Goal: Information Seeking & Learning: Find specific fact

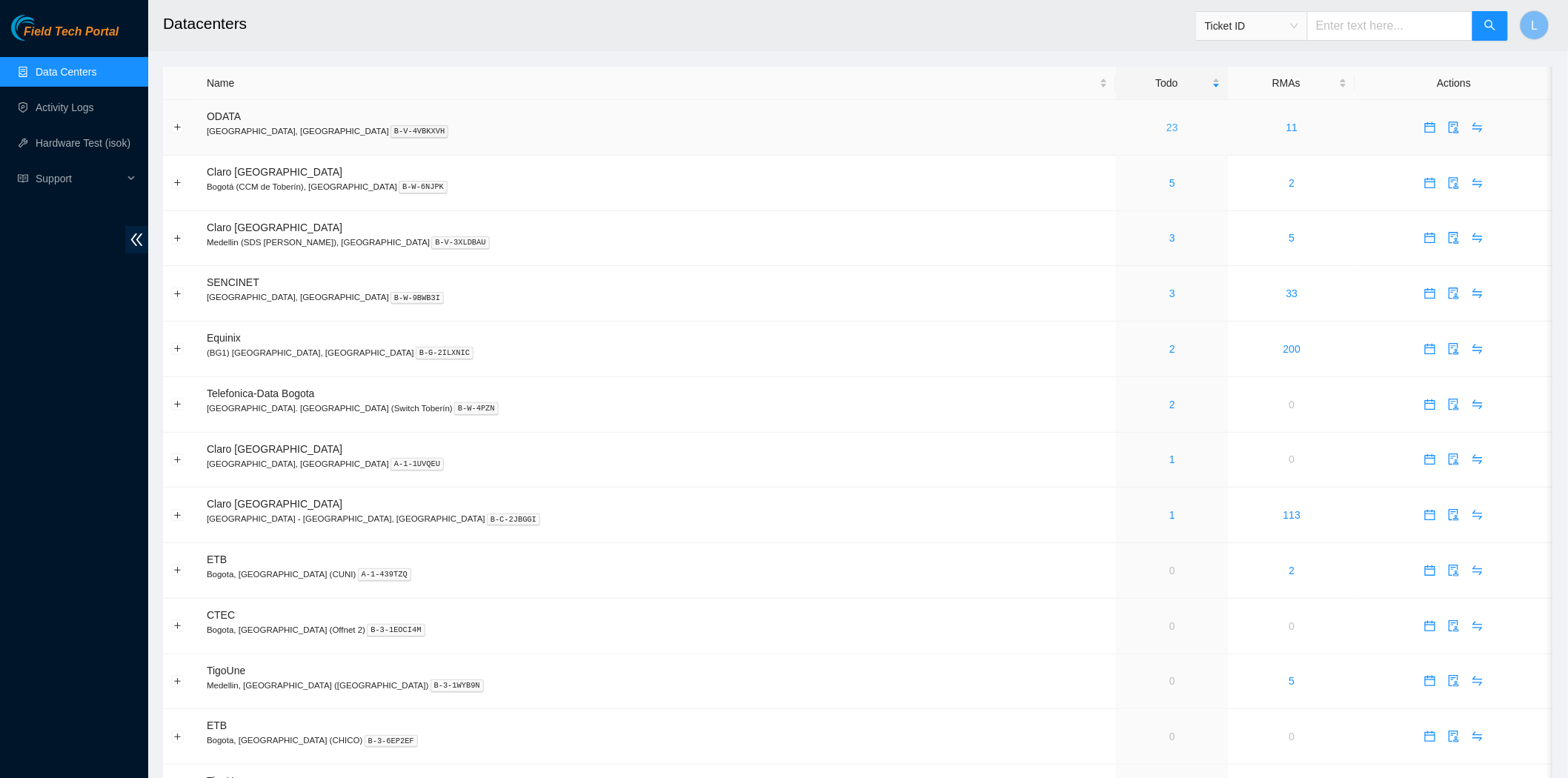
click at [1166, 134] on link "23" at bounding box center [1172, 127] width 12 height 12
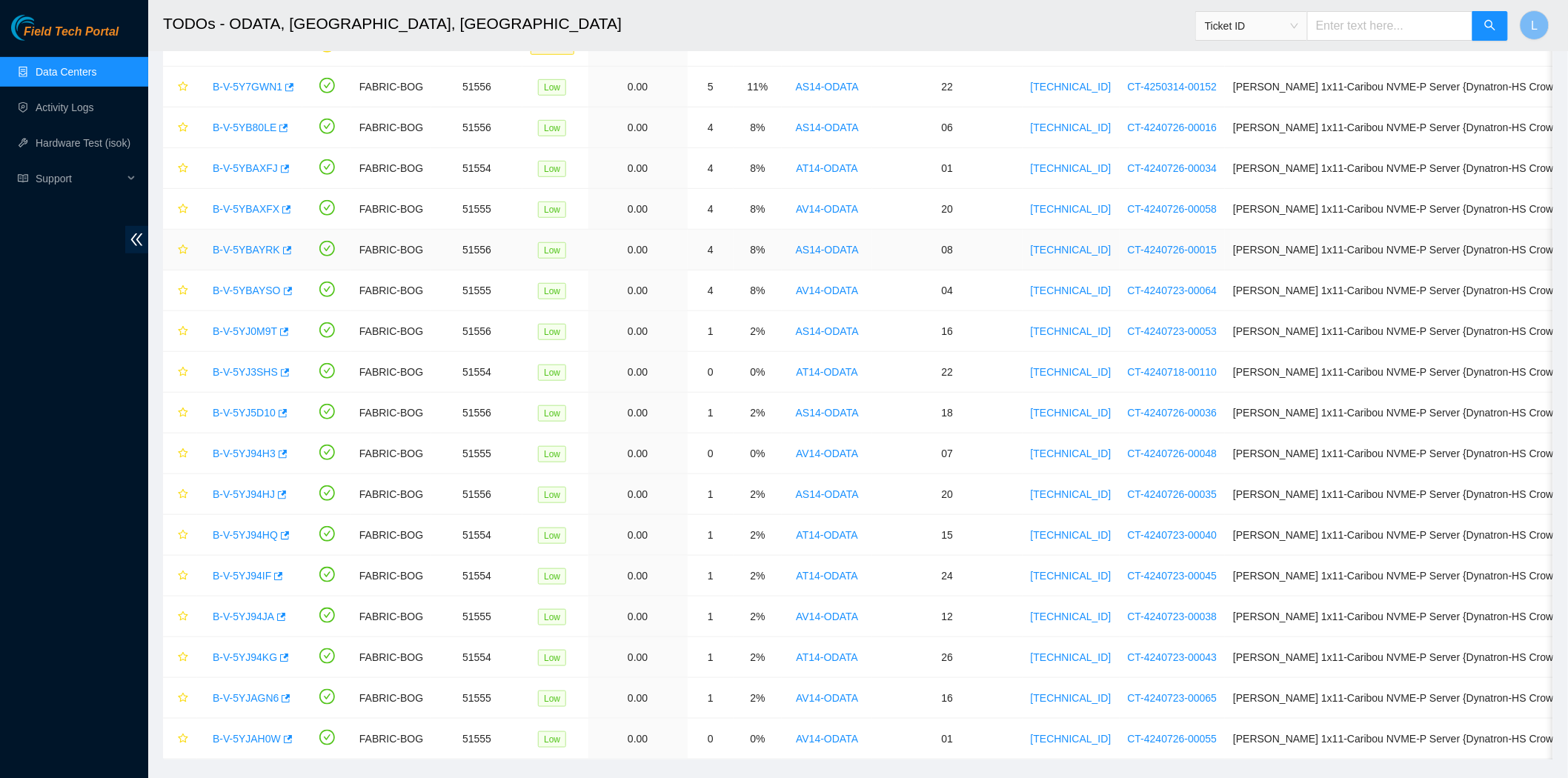
scroll to position [321, 0]
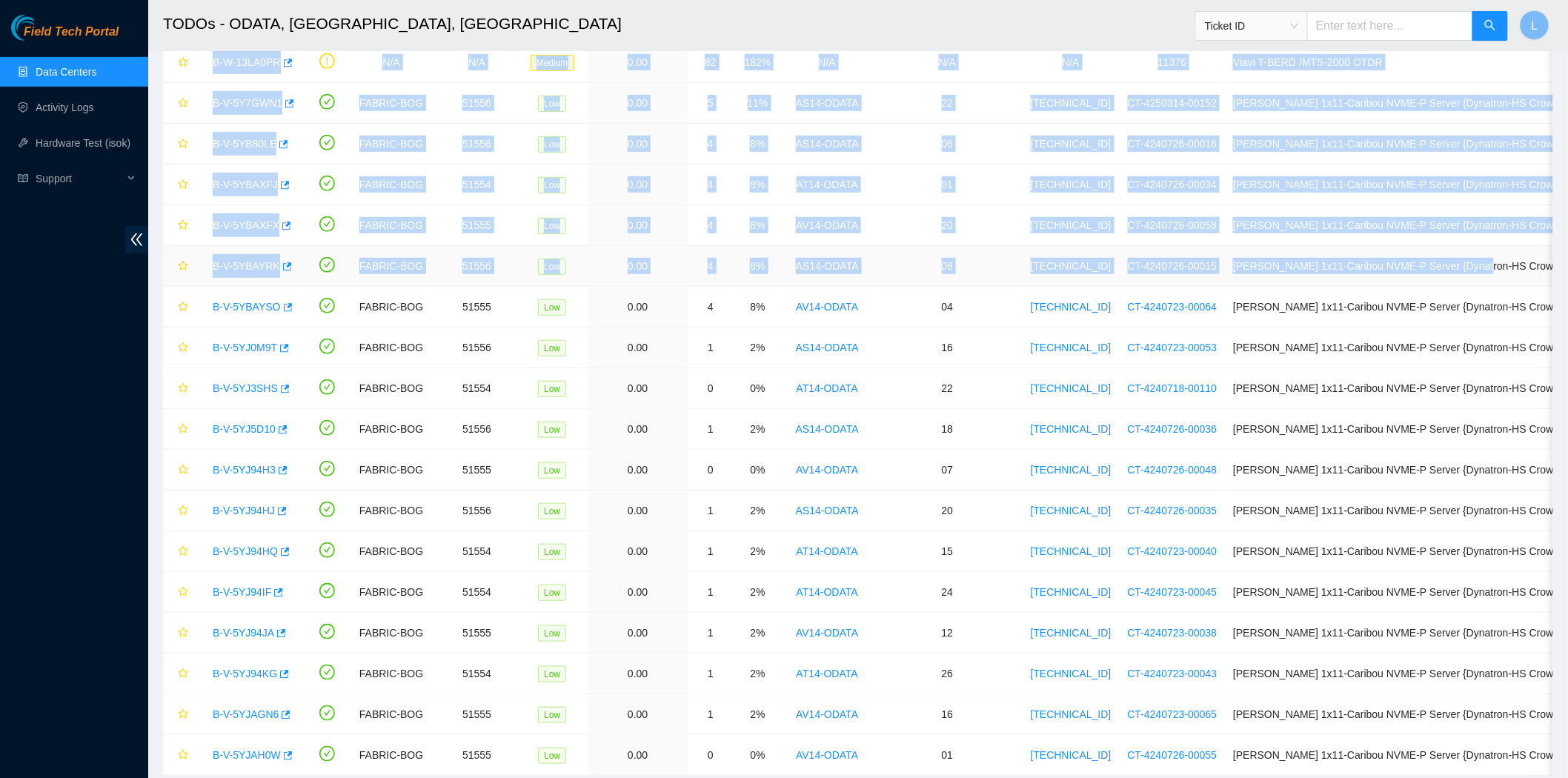
drag, startPoint x: 1446, startPoint y: 240, endPoint x: 1996, endPoint y: 5, distance: 598.1
click at [1568, 5] on html "Field Tech Portal Data Centers Activity Logs Hardware Test (isok) Support TODOs…" at bounding box center [784, 68] width 1568 height 778
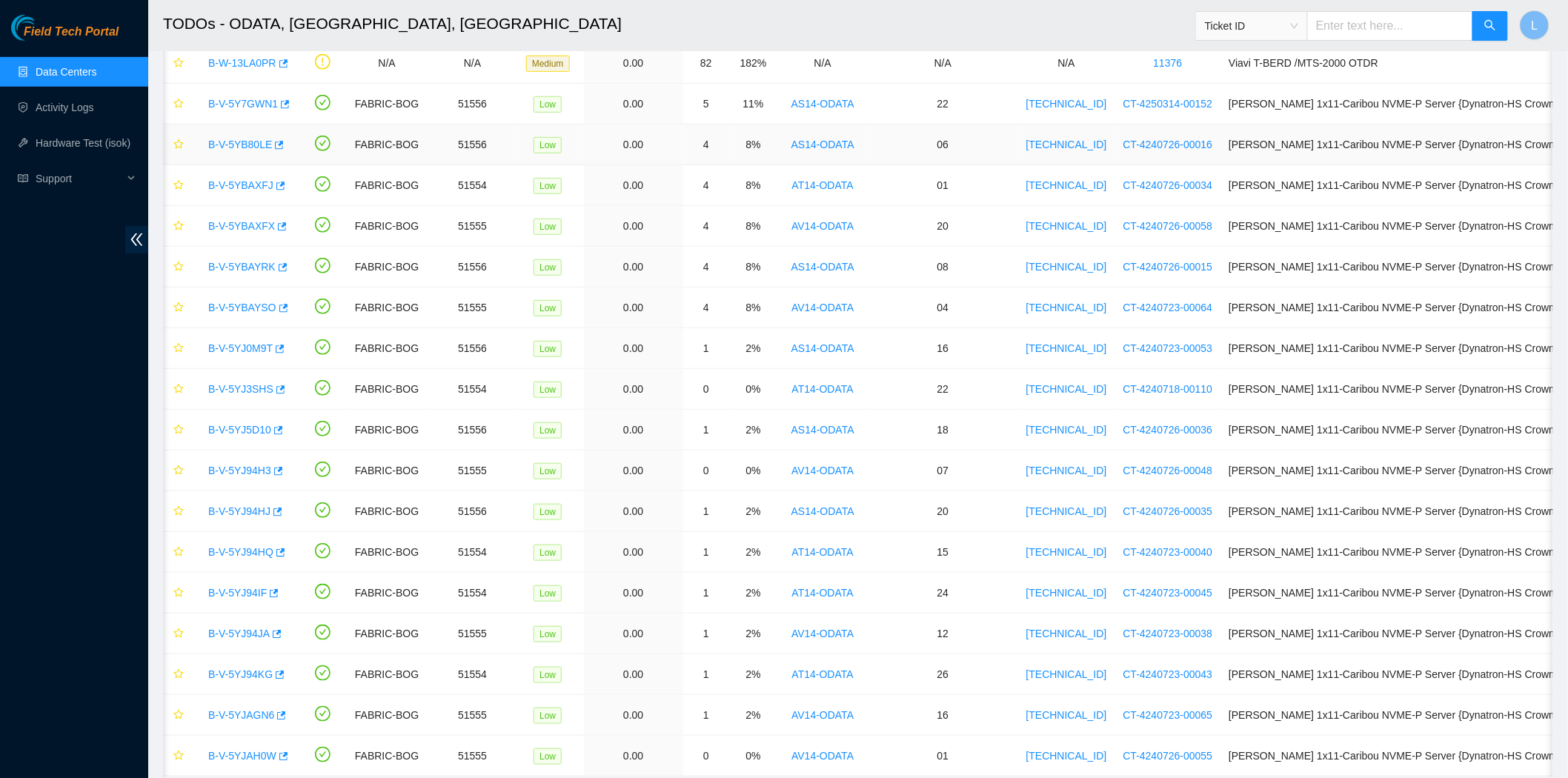
click at [1376, 155] on td "[PERSON_NAME]ra 1x11-Caribou NVME-P Server {Dynatron-HS Crown-Fan}{Rev O}" at bounding box center [1435, 145] width 429 height 41
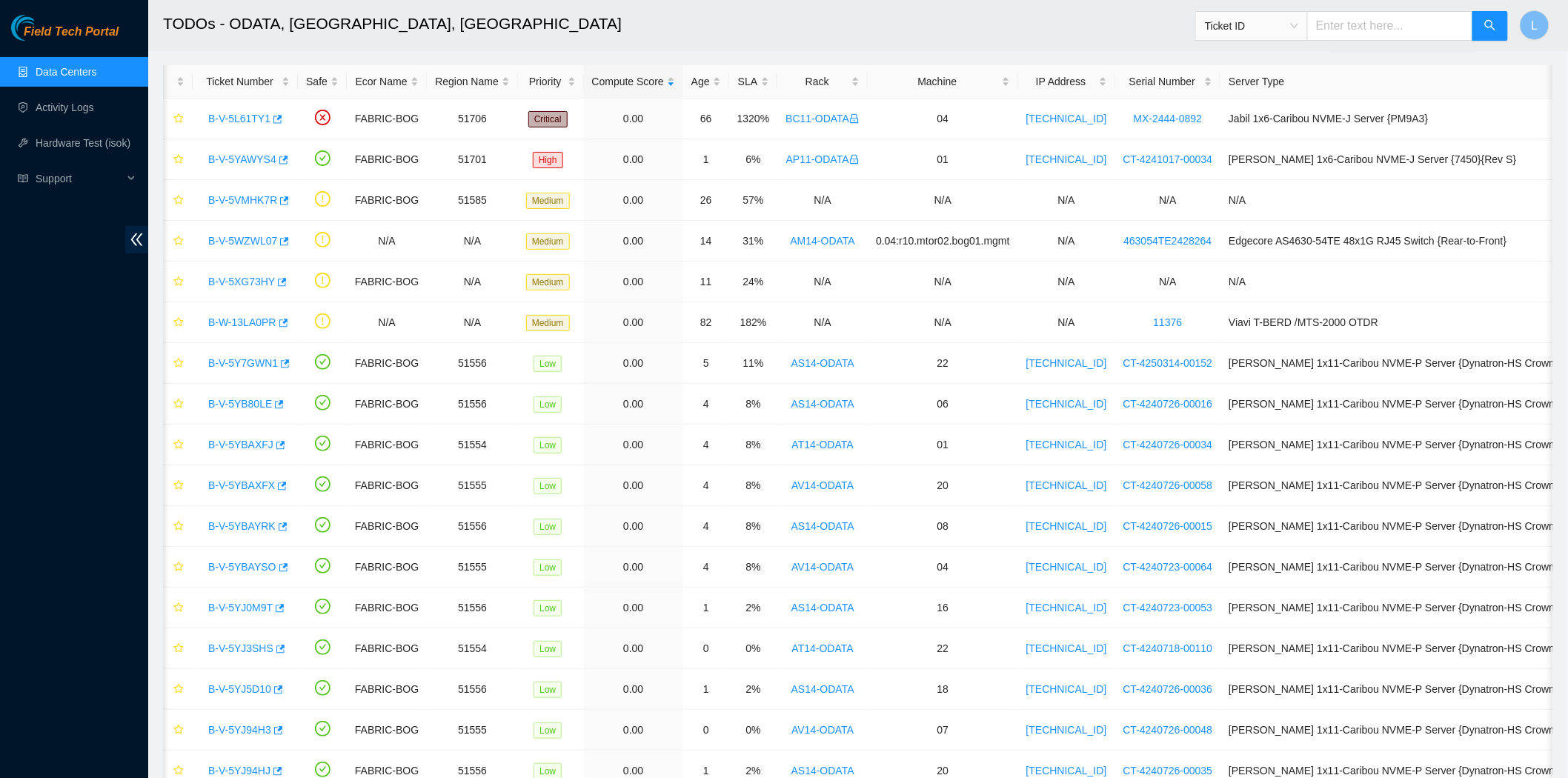
scroll to position [4, 0]
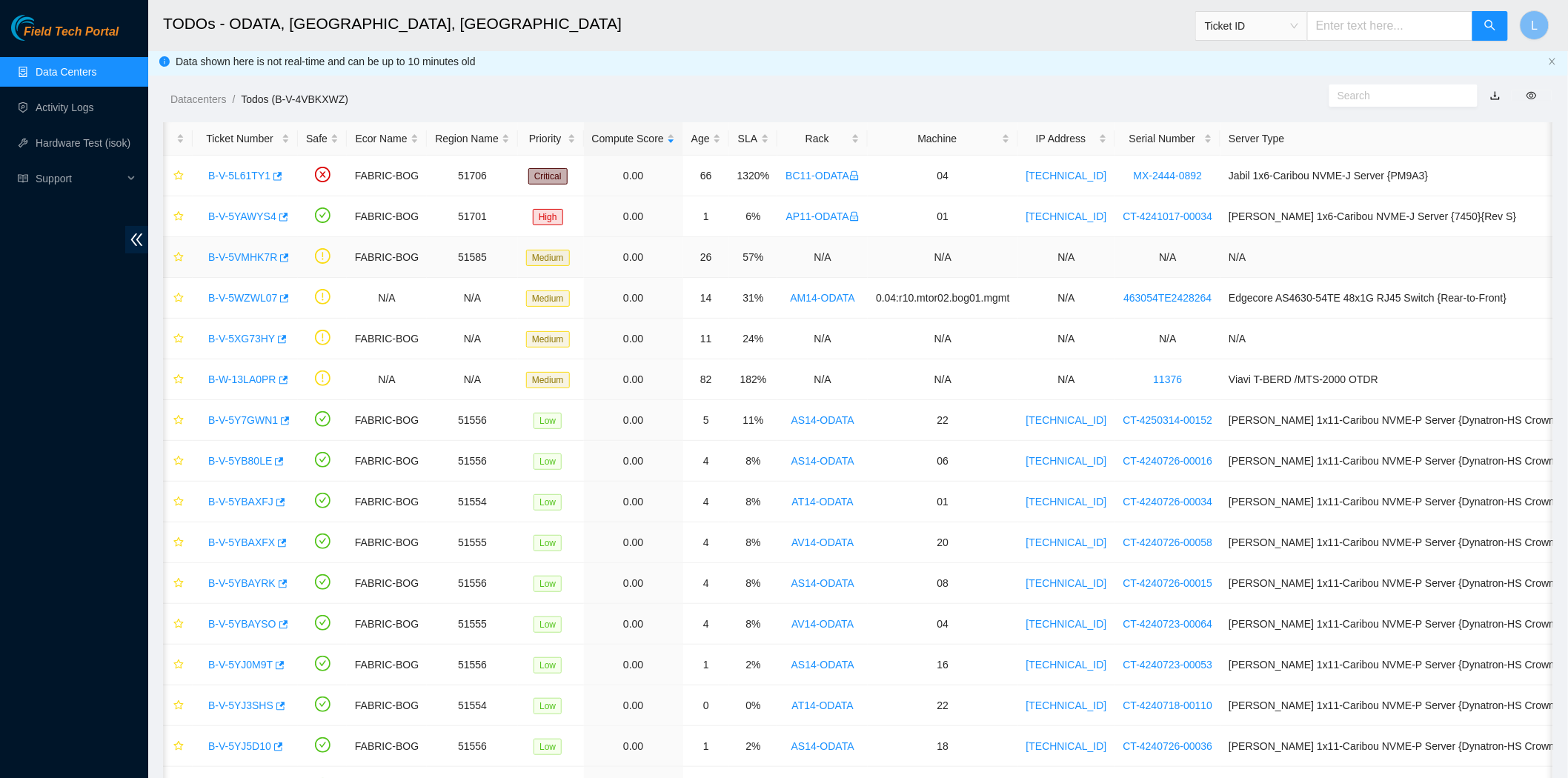
click at [245, 255] on link "B-V-5VMHK7R" at bounding box center [243, 257] width 69 height 12
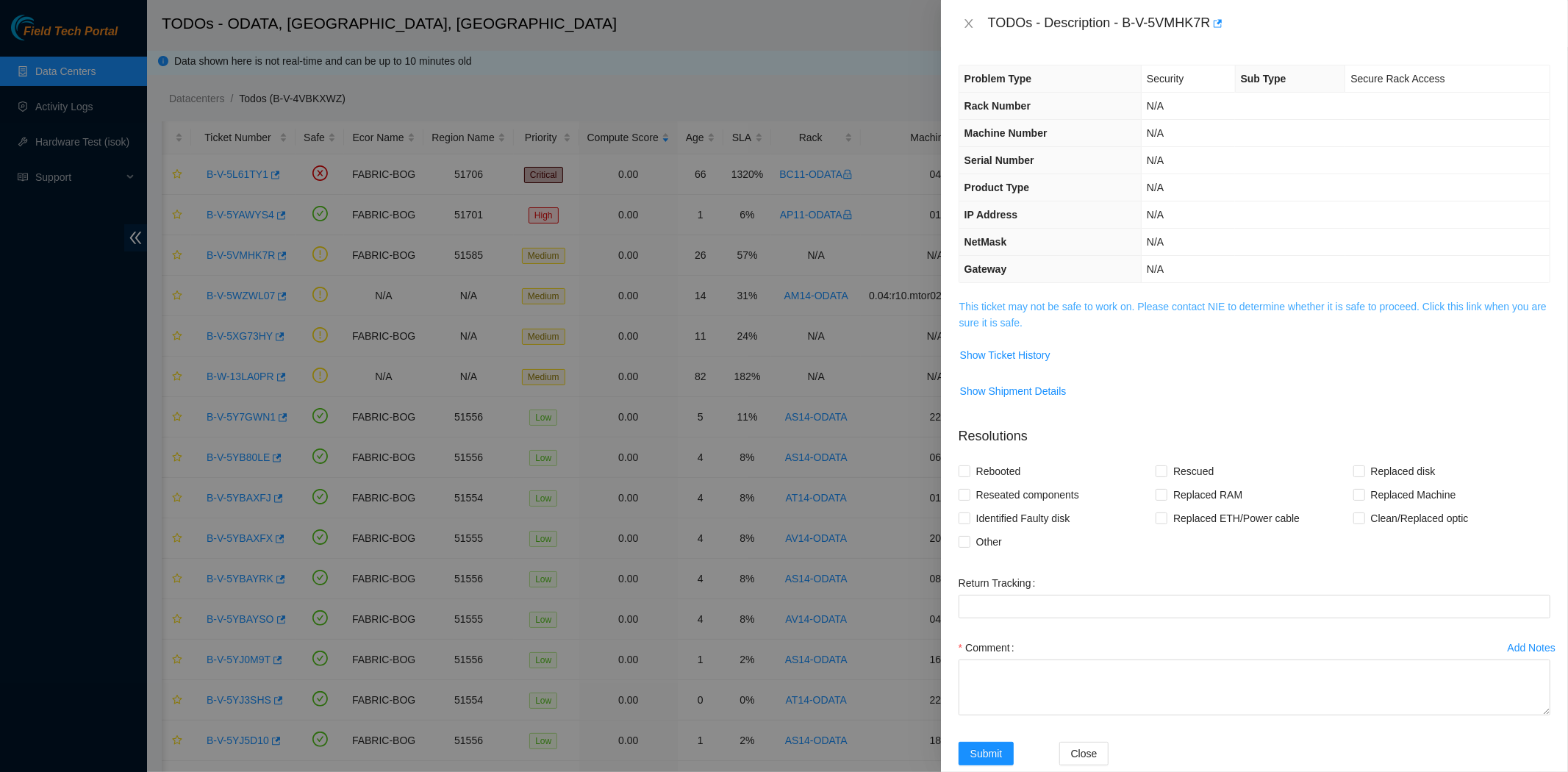
click at [1053, 310] on link "This ticket may not be safe to work on. Please contact NIE to determine whether…" at bounding box center [1252, 314] width 587 height 28
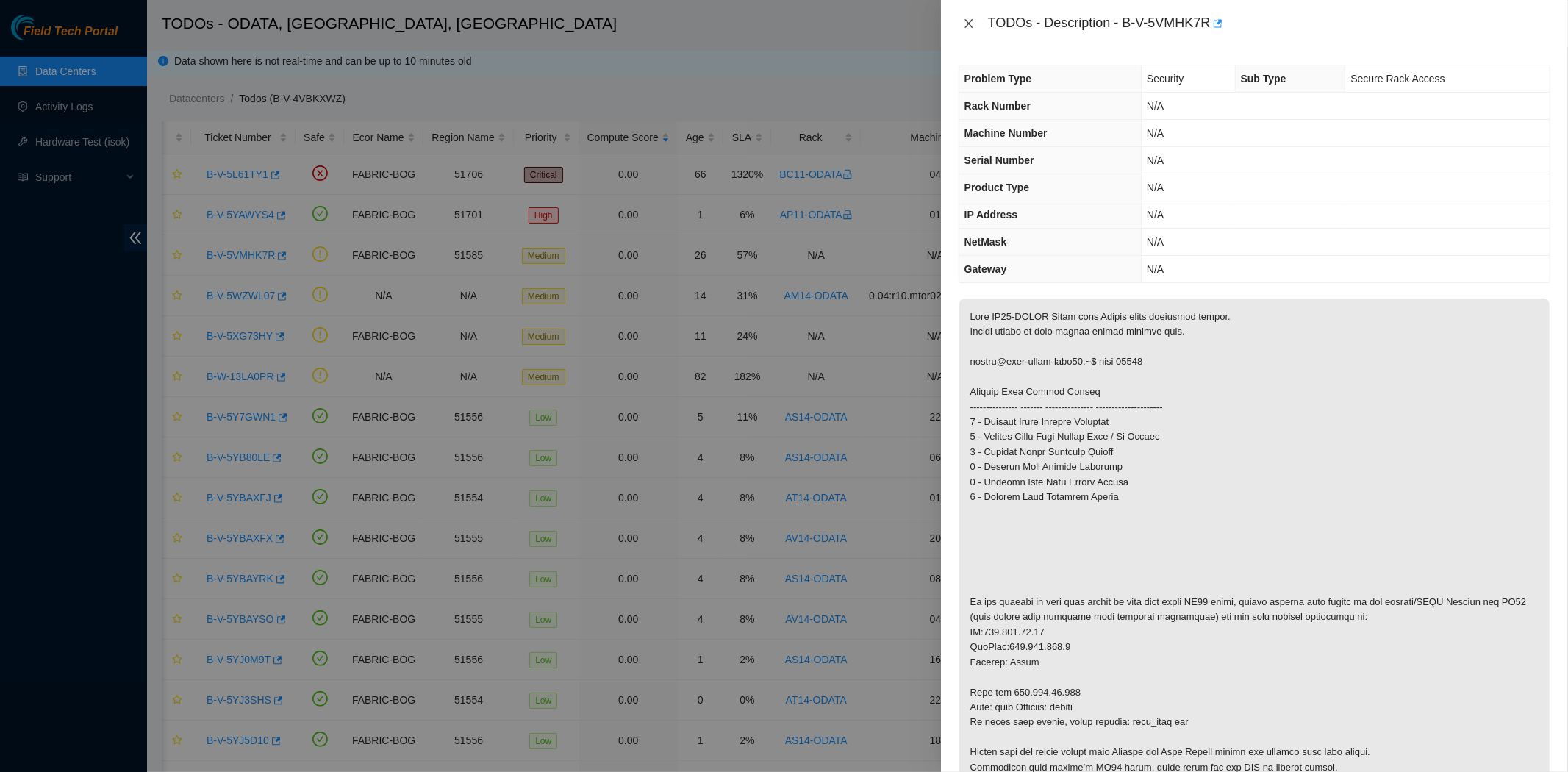
click at [967, 23] on icon "close" at bounding box center [968, 23] width 8 height 9
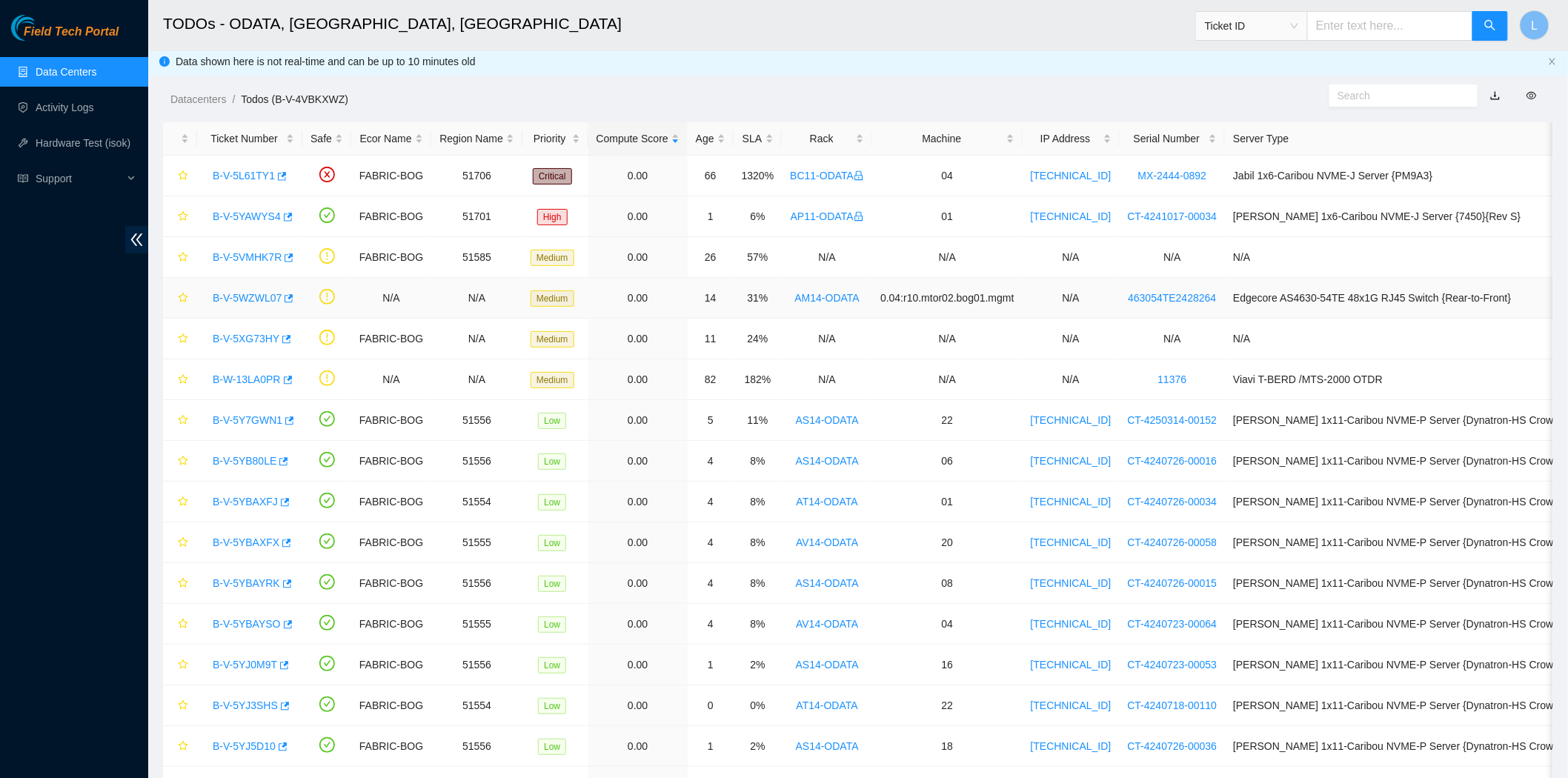
click at [235, 298] on link "B-V-5WZWL07" at bounding box center [247, 298] width 69 height 12
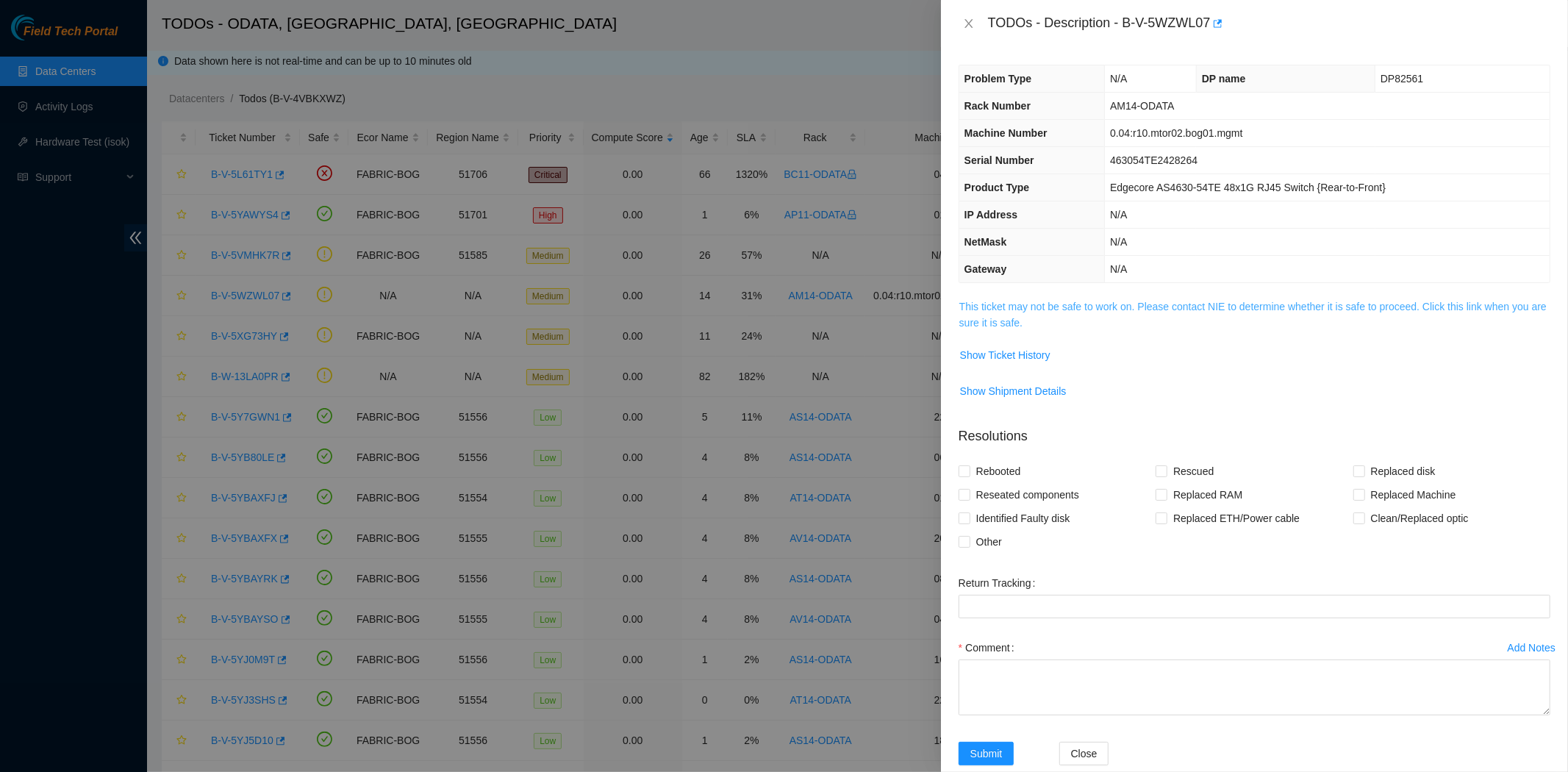
click at [1235, 306] on link "This ticket may not be safe to work on. Please contact NIE to determine whether…" at bounding box center [1252, 314] width 587 height 28
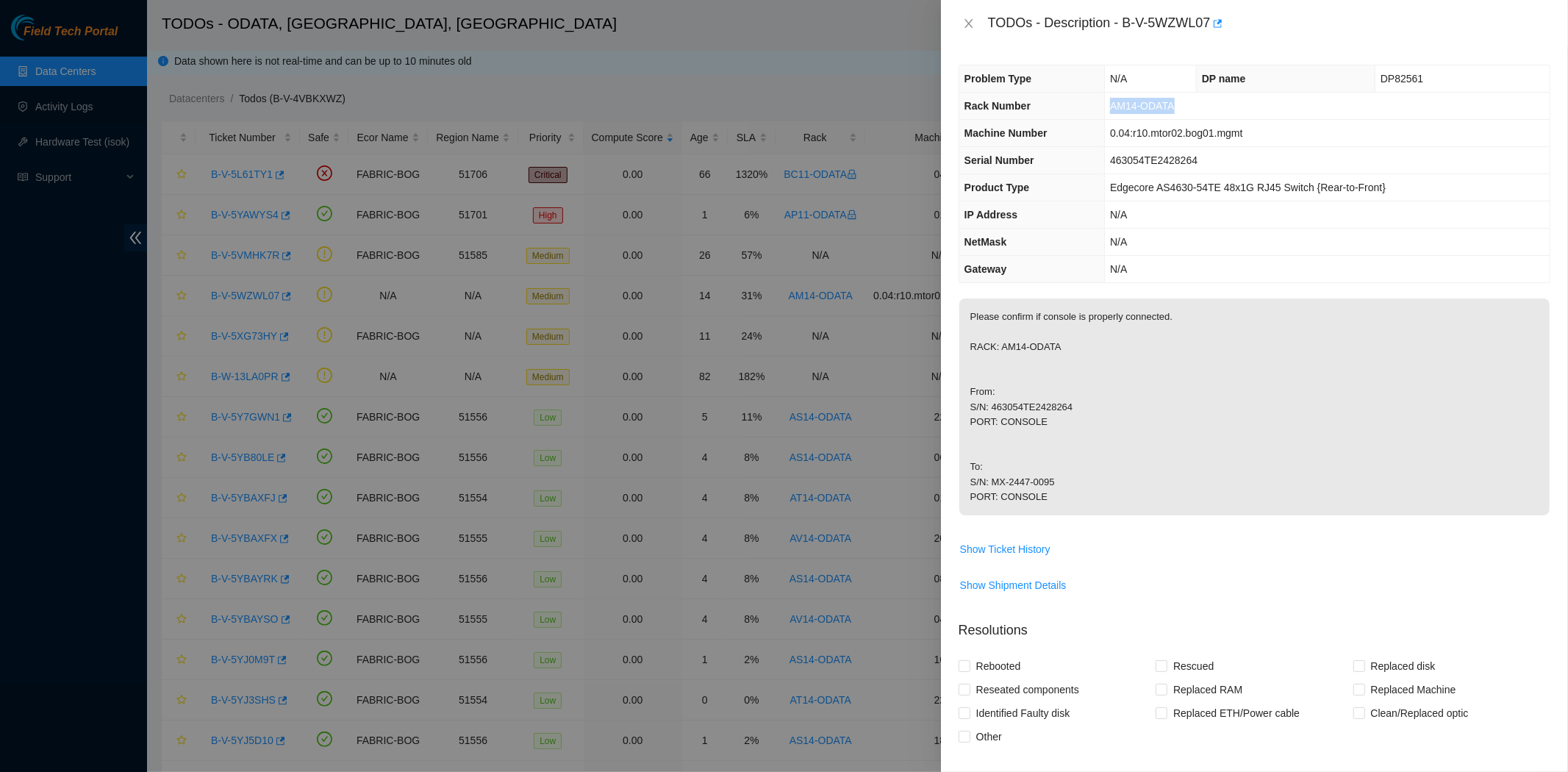
drag, startPoint x: 1113, startPoint y: 111, endPoint x: 1186, endPoint y: 106, distance: 73.2
click at [1186, 106] on td "AM14-ODATA" at bounding box center [1327, 106] width 445 height 27
copy span "AM14-ODATA"
drag, startPoint x: 1121, startPoint y: 23, endPoint x: 1212, endPoint y: 13, distance: 91.5
click at [1212, 13] on div "TODOs - Description - B-V-5WZWL07" at bounding box center [1269, 23] width 562 height 23
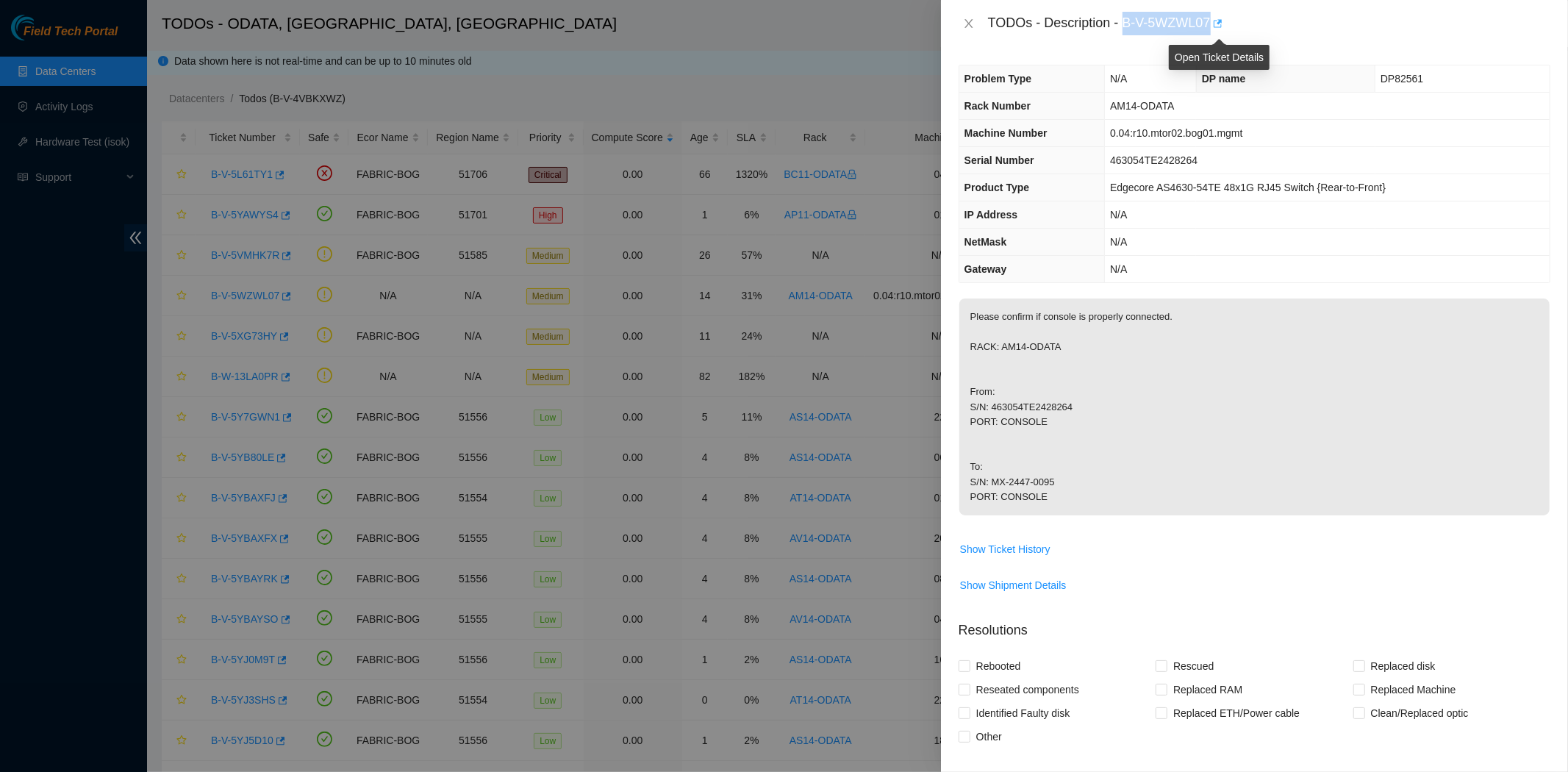
copy div "B-V-5WZWL07"
drag, startPoint x: 1045, startPoint y: 500, endPoint x: 1035, endPoint y: 390, distance: 110.5
click at [1035, 390] on p "Please confirm if console is properly connected. RACK: AM14-ODATA From: S/N: 46…" at bounding box center [1254, 407] width 590 height 217
drag, startPoint x: 1035, startPoint y: 390, endPoint x: 976, endPoint y: 395, distance: 59.2
click at [976, 395] on p "Please confirm if console is properly connected. RACK: AM14-ODATA From: S/N: 46…" at bounding box center [1254, 407] width 590 height 217
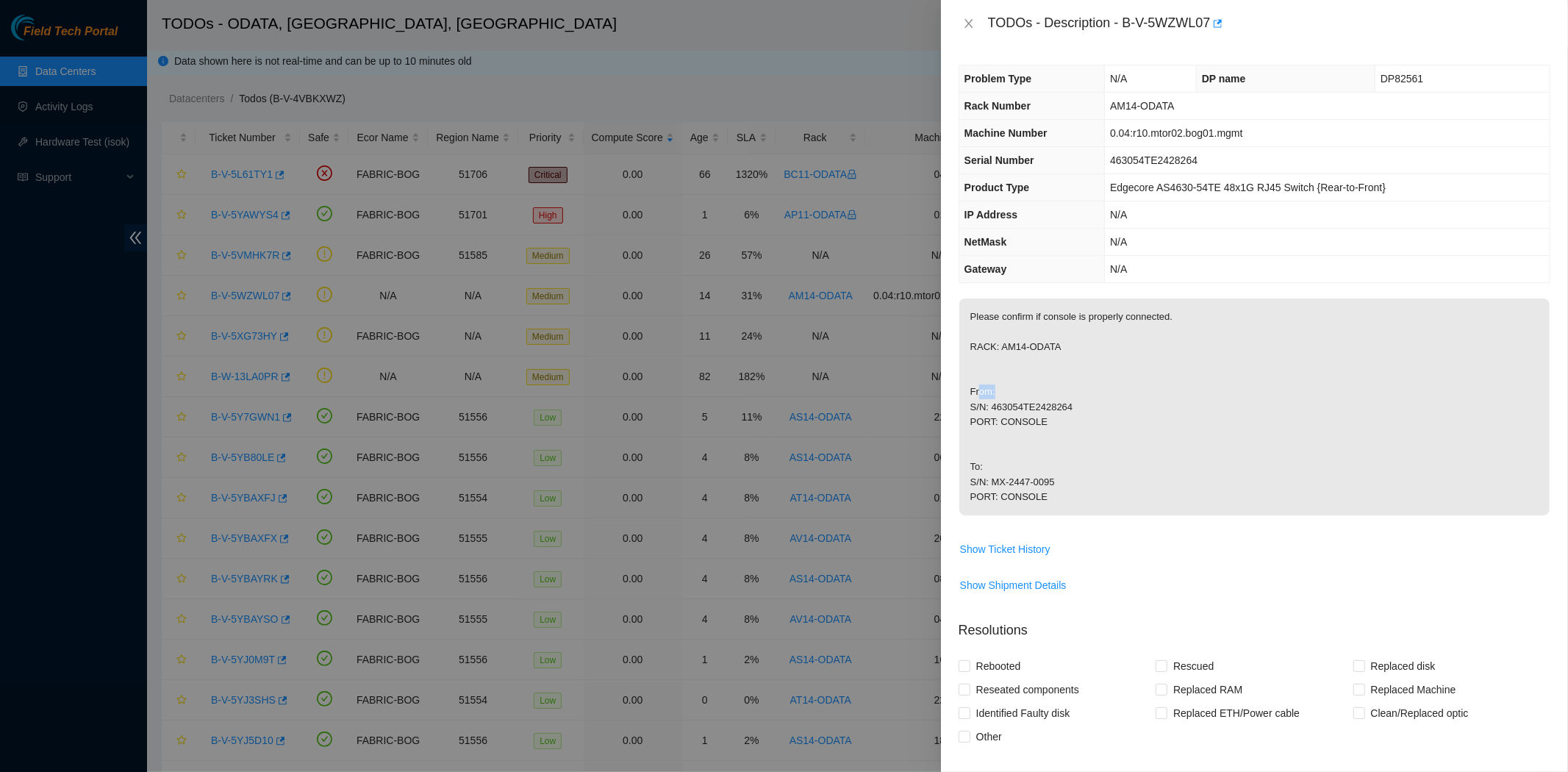
click at [976, 395] on p "Please confirm if console is properly connected. RACK: AM14-ODATA From: S/N: 46…" at bounding box center [1254, 407] width 590 height 217
drag, startPoint x: 971, startPoint y: 393, endPoint x: 1143, endPoint y: 517, distance: 212.0
click at [1143, 517] on span "Please confirm if console is properly connected. RACK: AM14-ODATA From: S/N: 46…" at bounding box center [1254, 412] width 590 height 226
copy p "From: S/N: 463054TE2428264 PORT: CONSOLE To: S/N: MX-2447-0095 PORT: CONSOLE"
click at [960, 37] on div "TODOs - Description - B-V-5WZWL07" at bounding box center [1254, 23] width 627 height 47
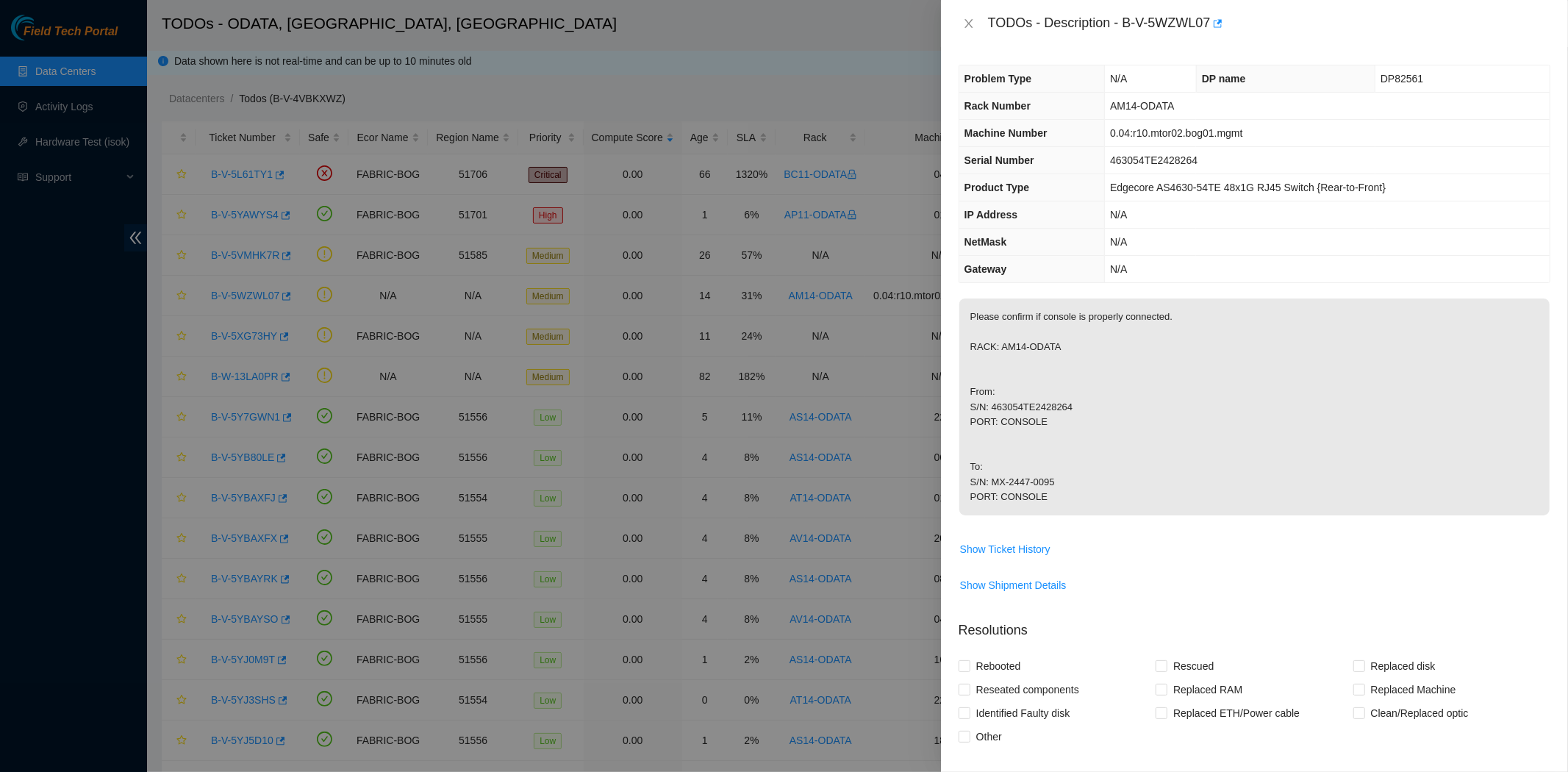
click at [61, 67] on div at bounding box center [784, 386] width 1568 height 772
click at [965, 24] on icon "close" at bounding box center [969, 23] width 12 height 12
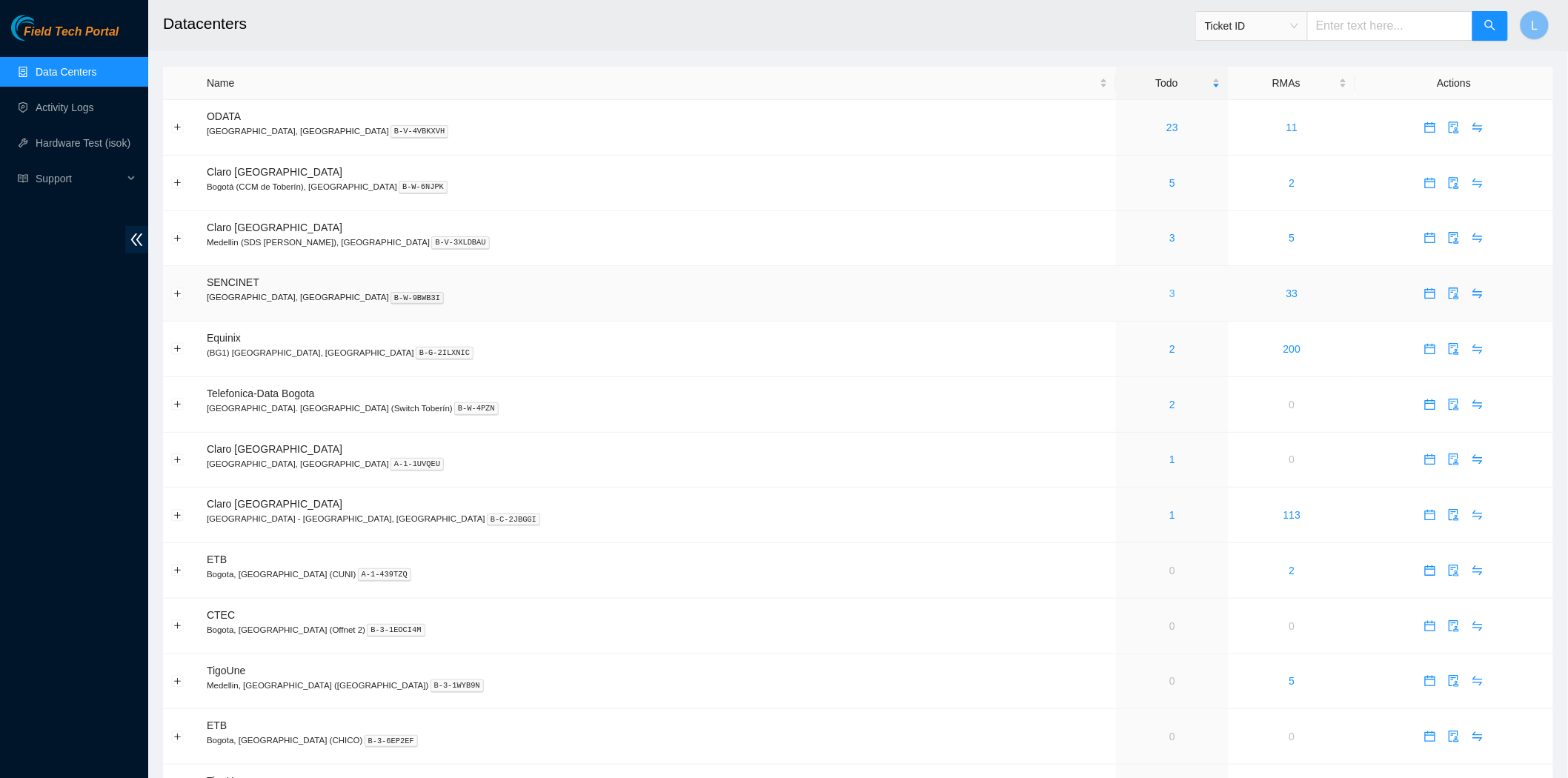
click at [1169, 295] on link "3" at bounding box center [1172, 293] width 6 height 12
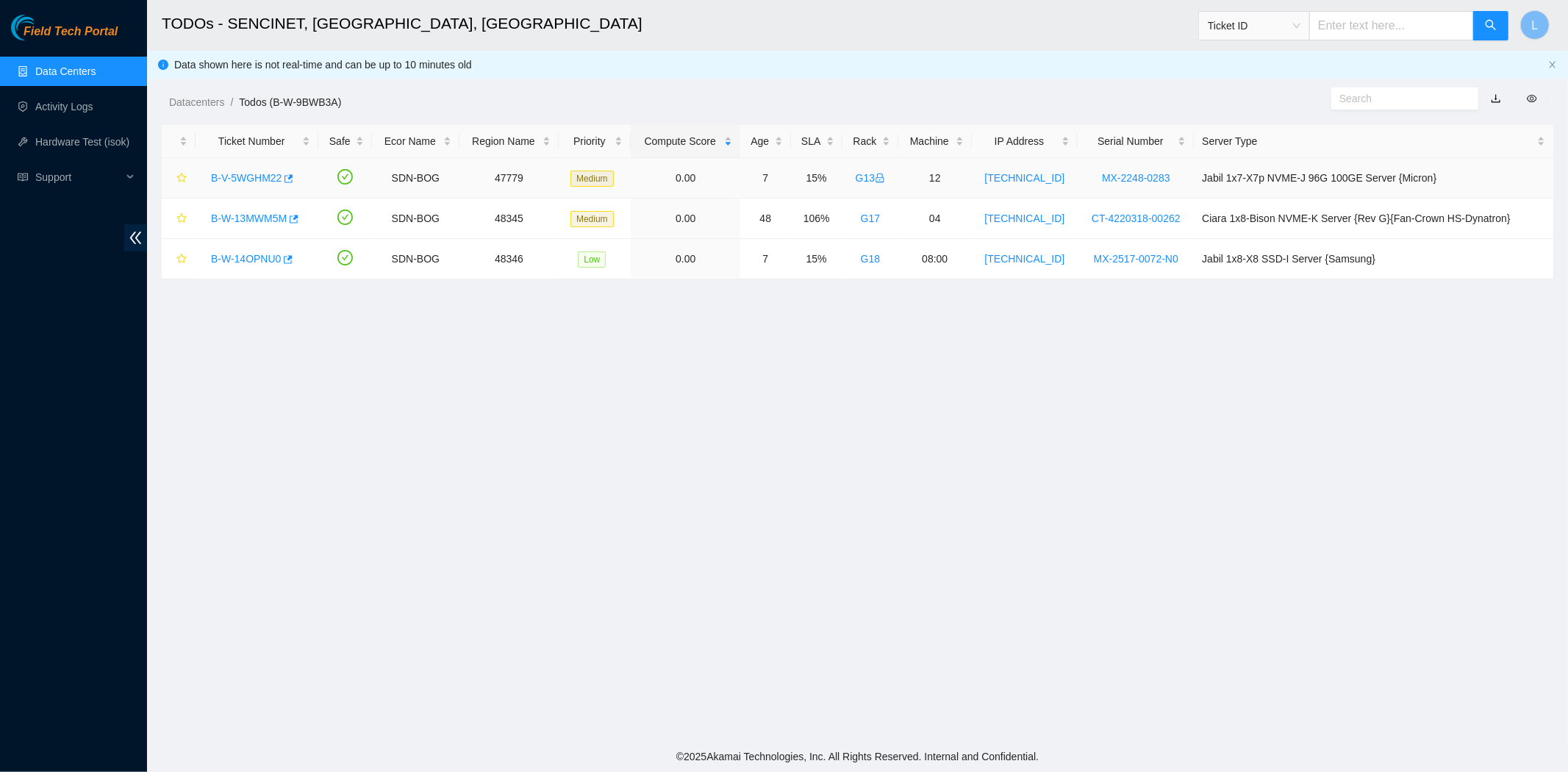
click at [254, 181] on link "B-V-5WGHM22" at bounding box center [246, 177] width 70 height 12
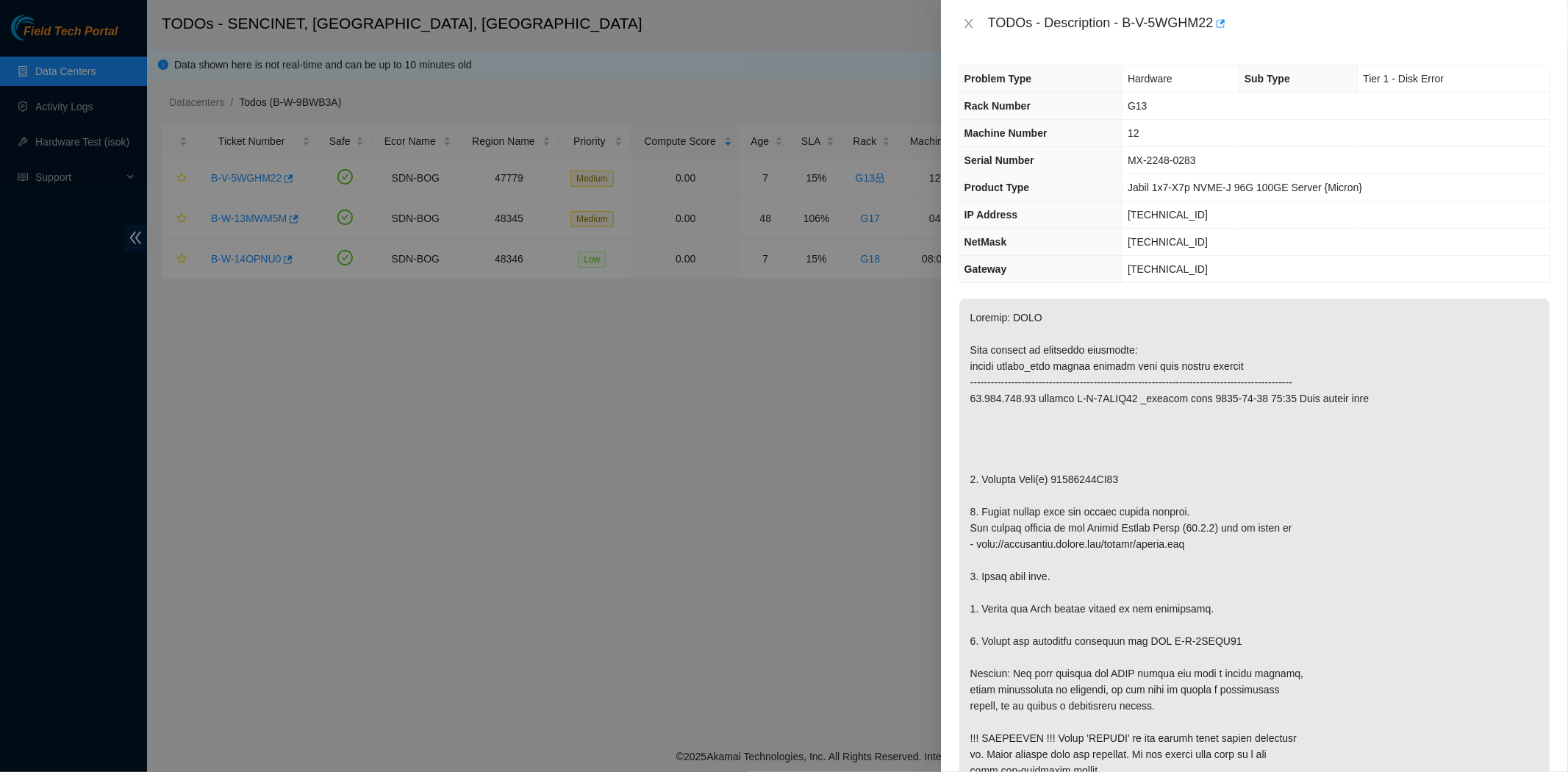
click at [968, 31] on div "TODOs - Description - B-V-5WGHM22" at bounding box center [1254, 23] width 592 height 23
click at [972, 18] on icon "close" at bounding box center [969, 23] width 12 height 12
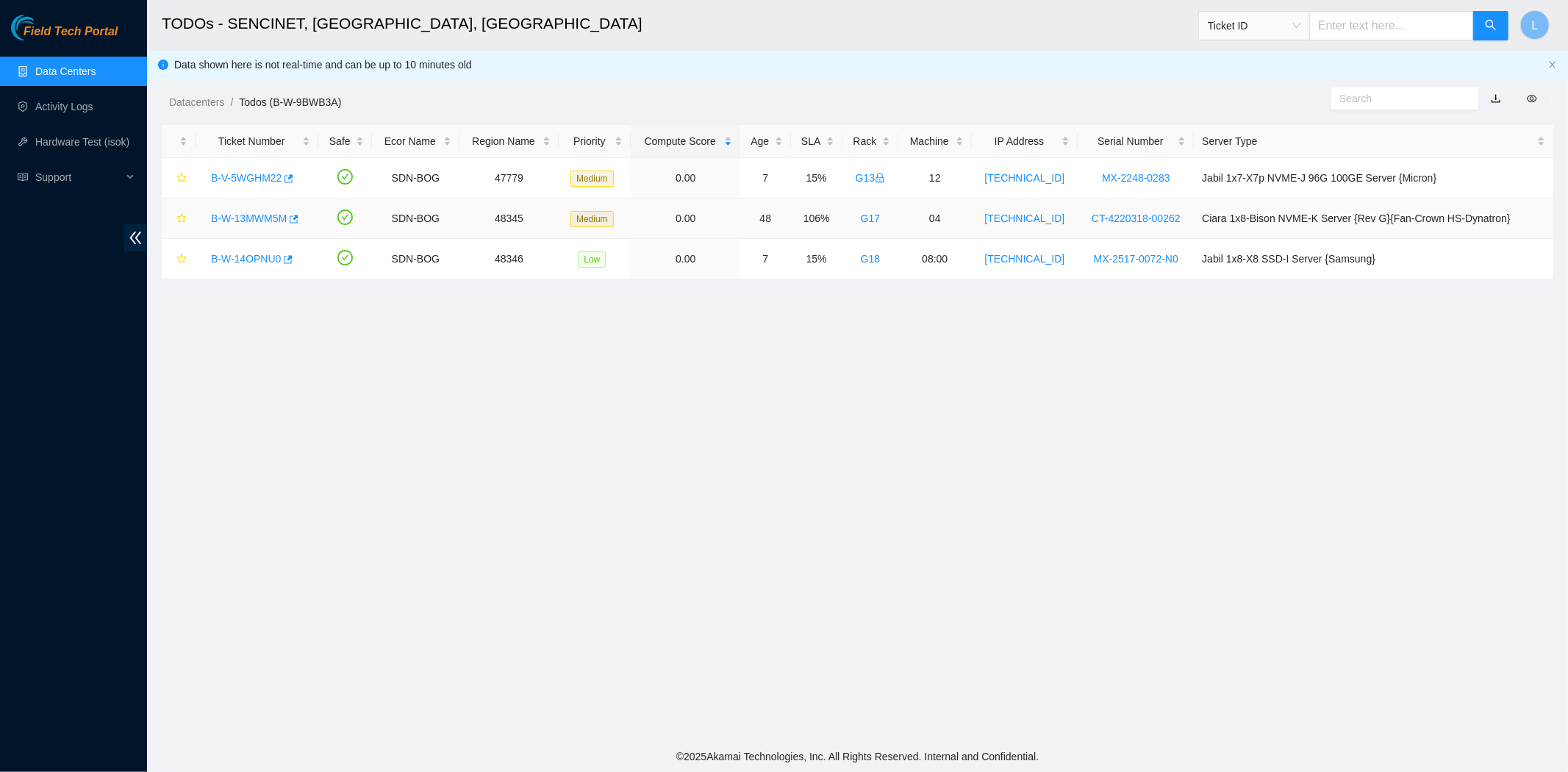
click at [260, 214] on link "B-W-13MWM5M" at bounding box center [248, 218] width 76 height 12
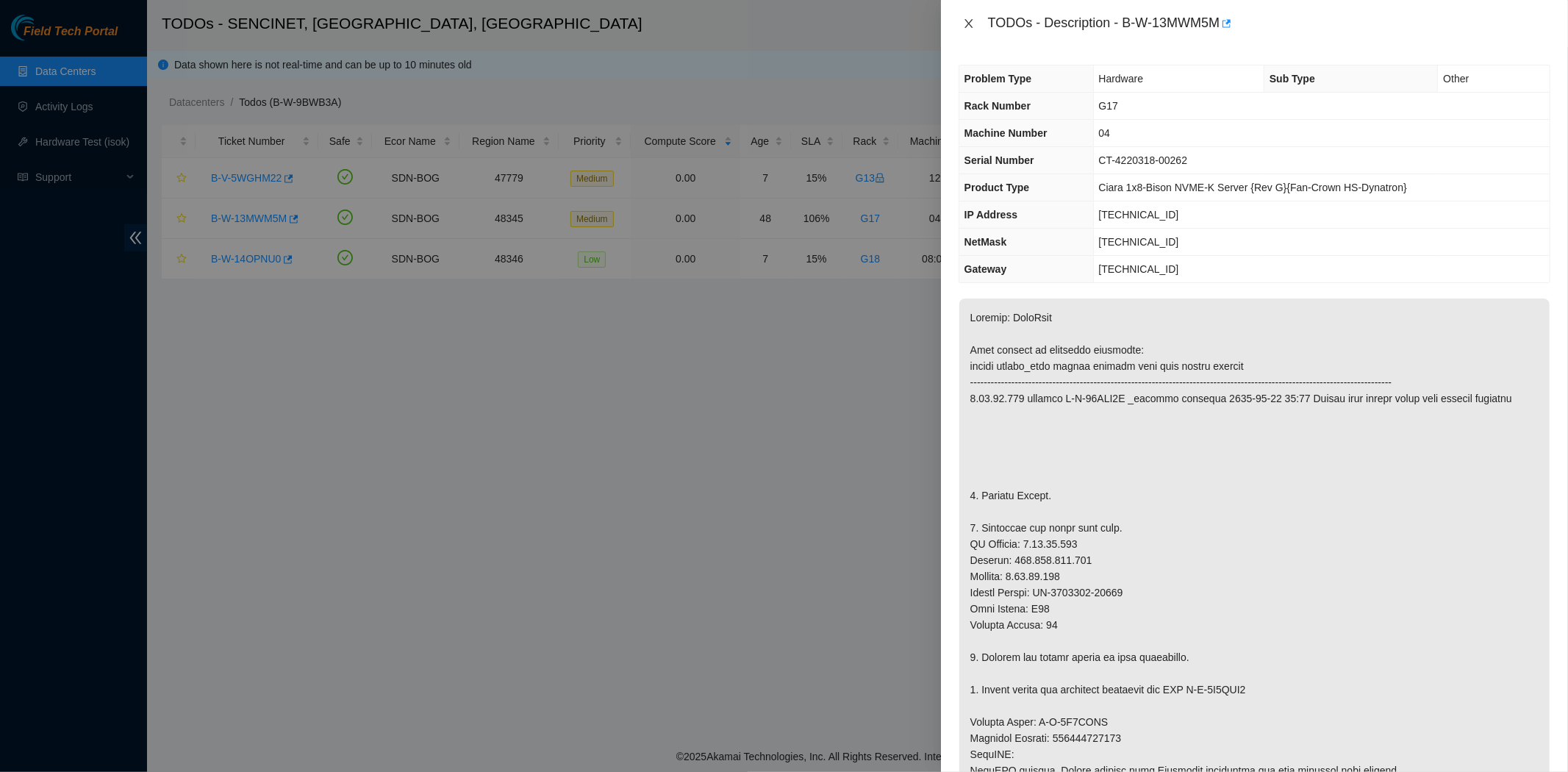
click at [966, 21] on icon "close" at bounding box center [968, 23] width 8 height 9
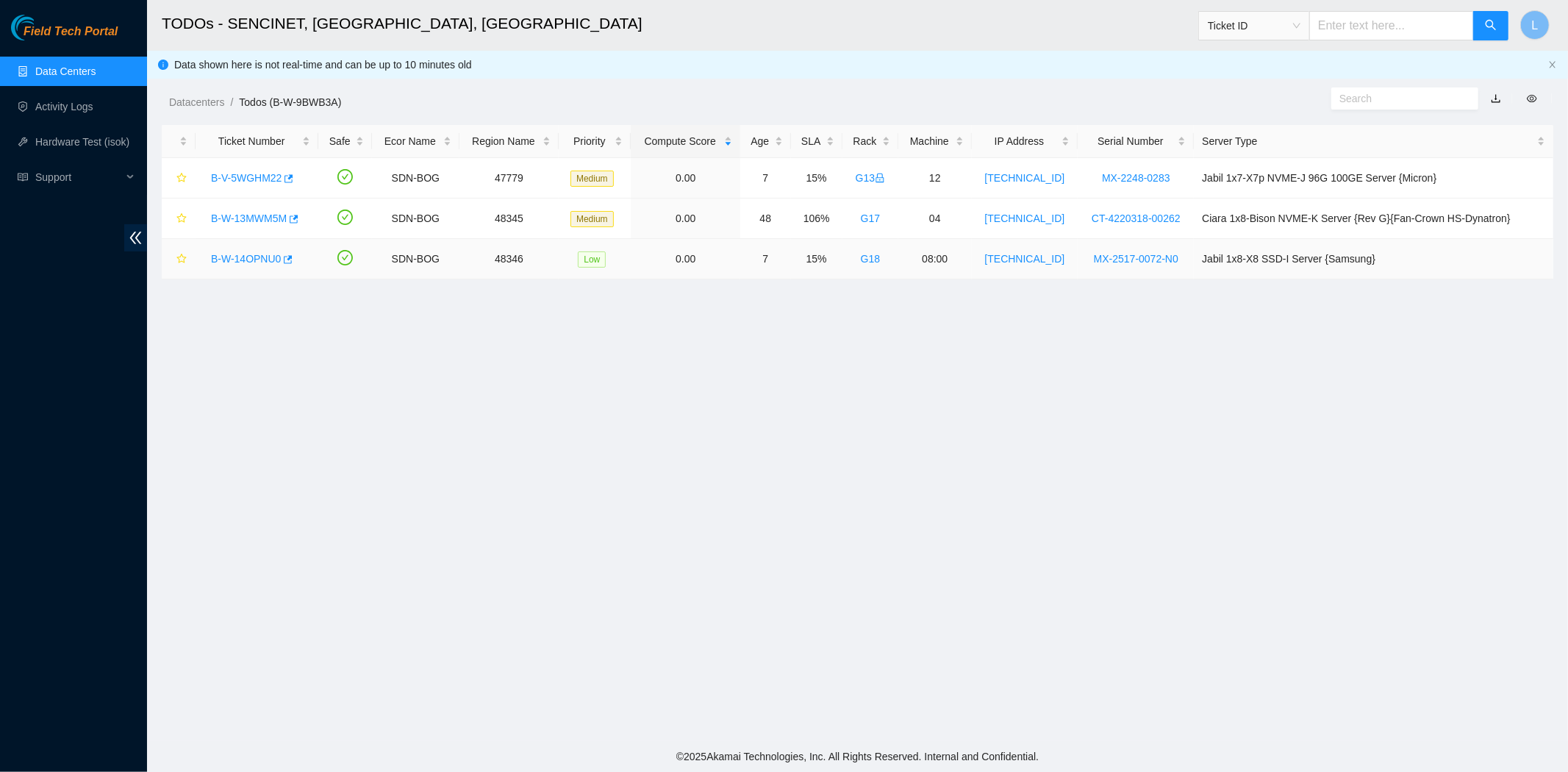
click at [246, 260] on link "B-W-14OPNU0" at bounding box center [245, 259] width 69 height 12
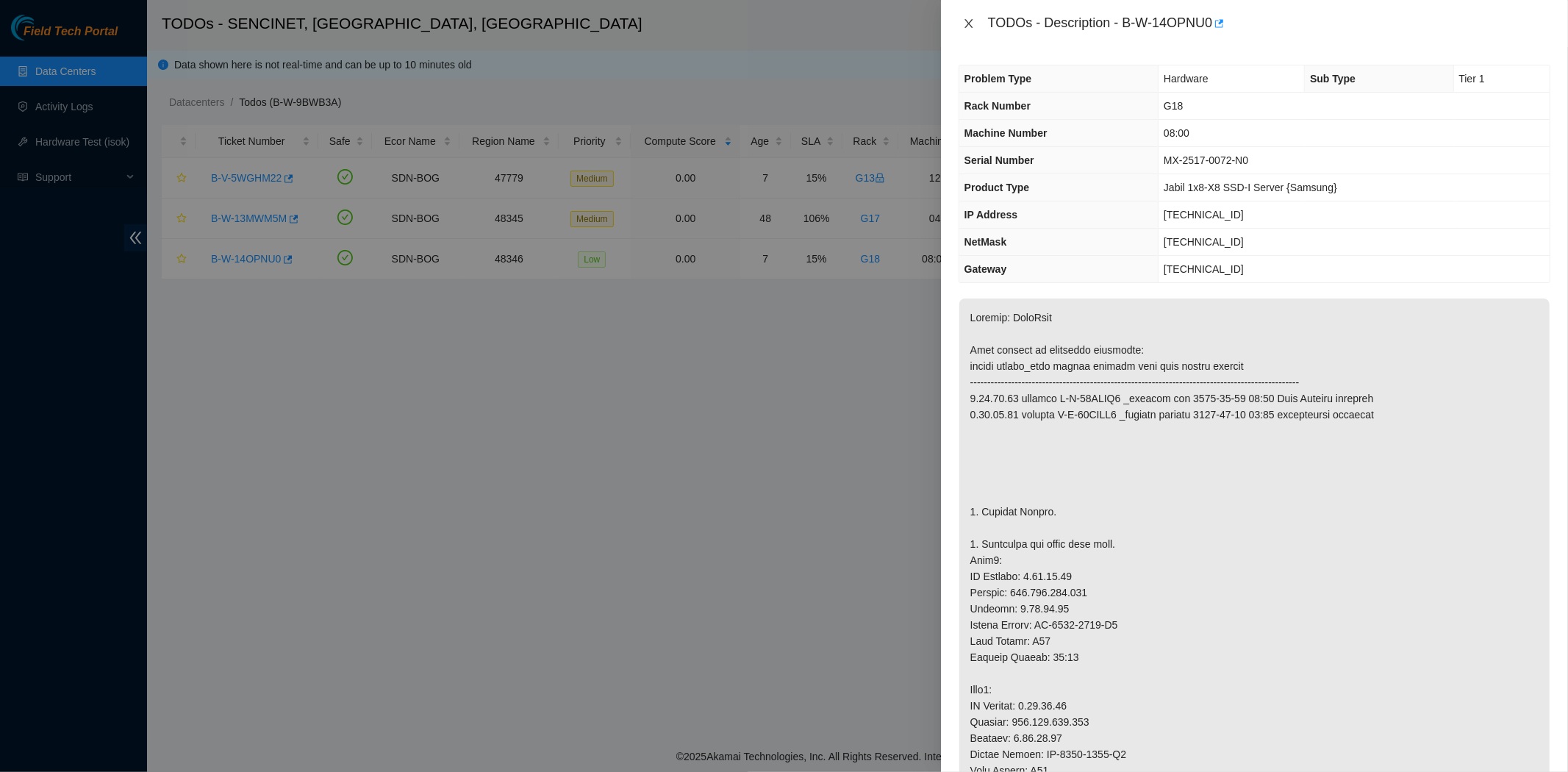
click at [966, 25] on icon "close" at bounding box center [969, 23] width 12 height 12
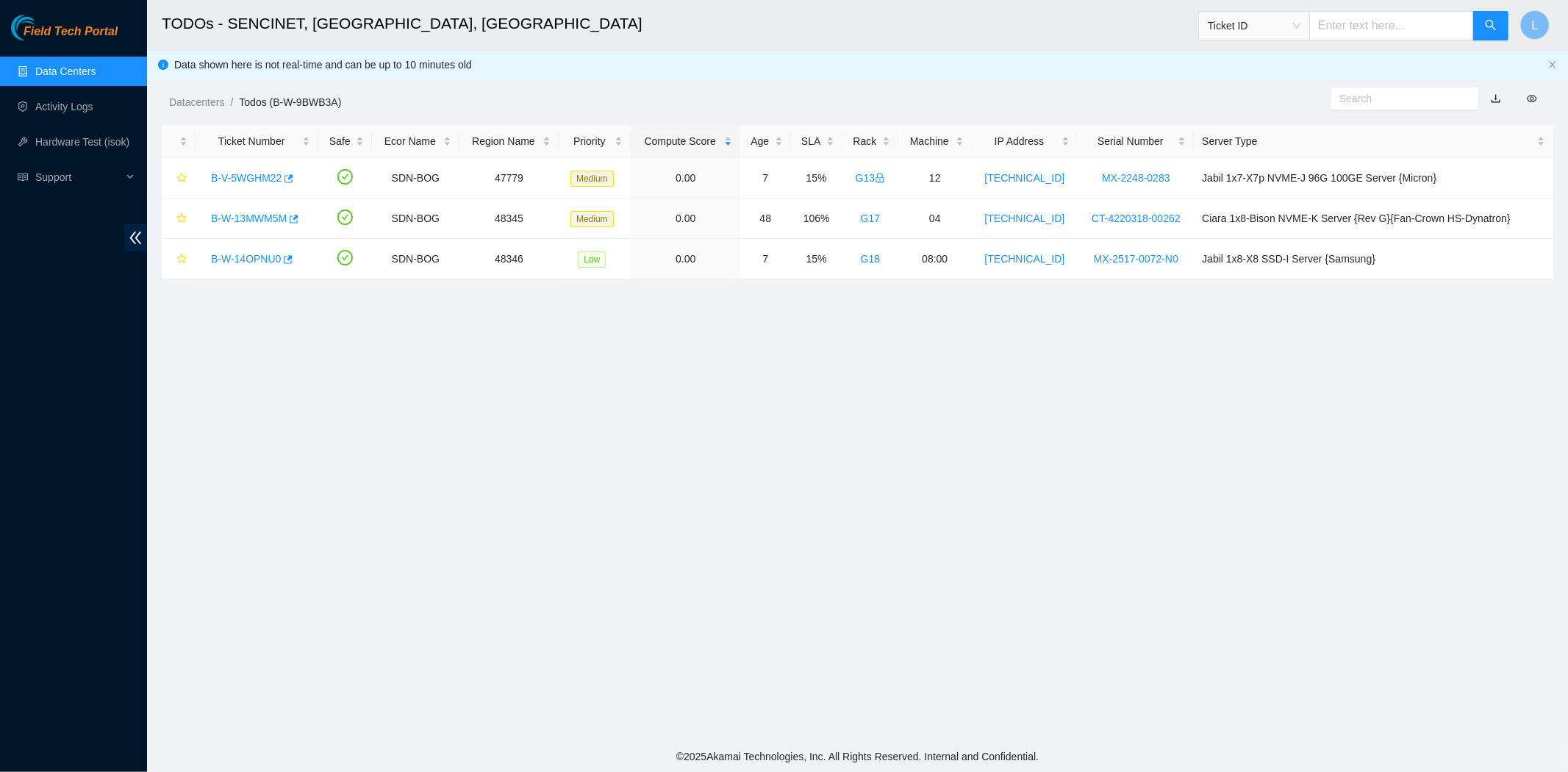
click at [45, 72] on link "Data Centers" at bounding box center [65, 71] width 60 height 12
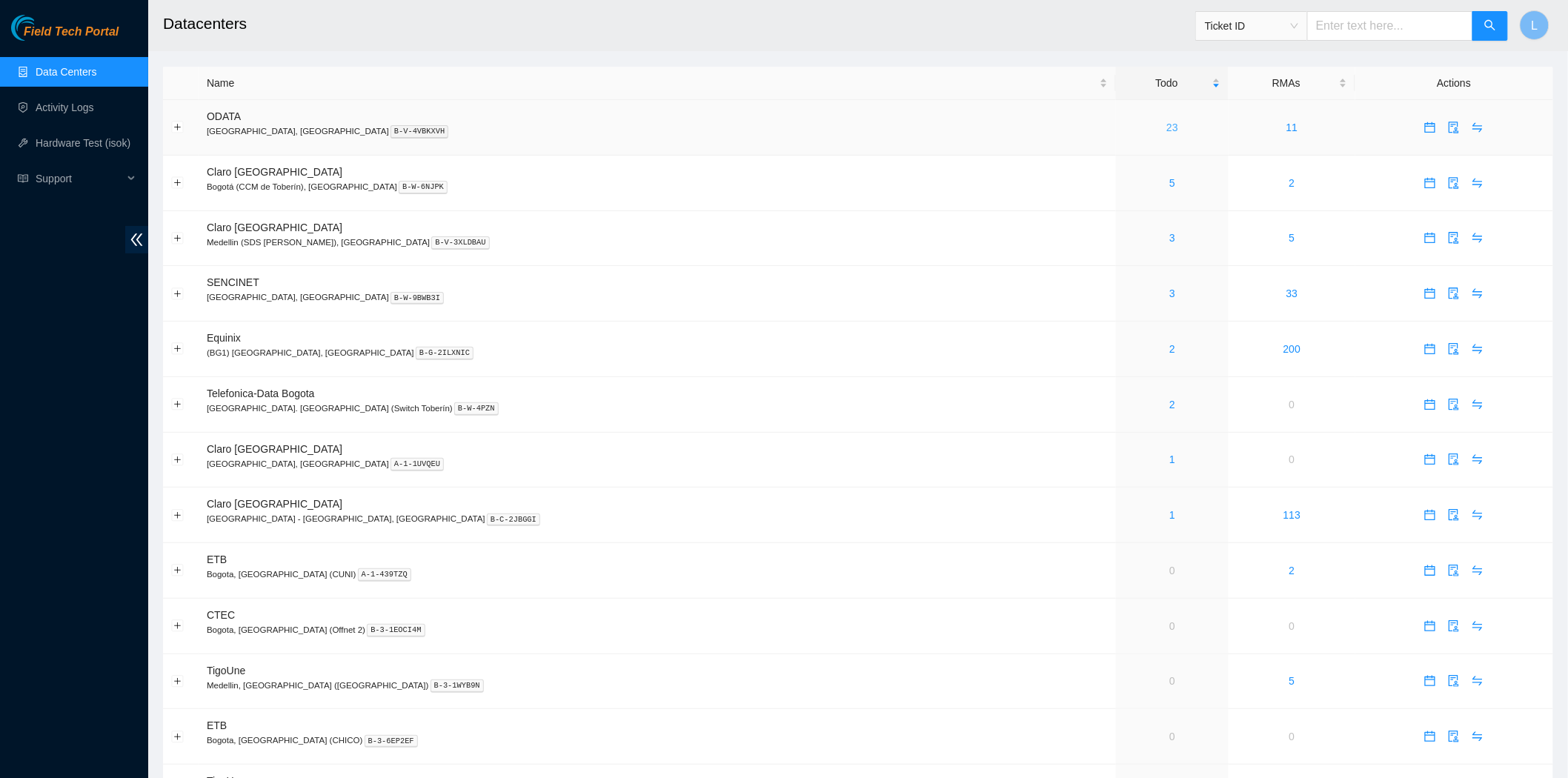
click at [1166, 126] on link "23" at bounding box center [1172, 127] width 12 height 12
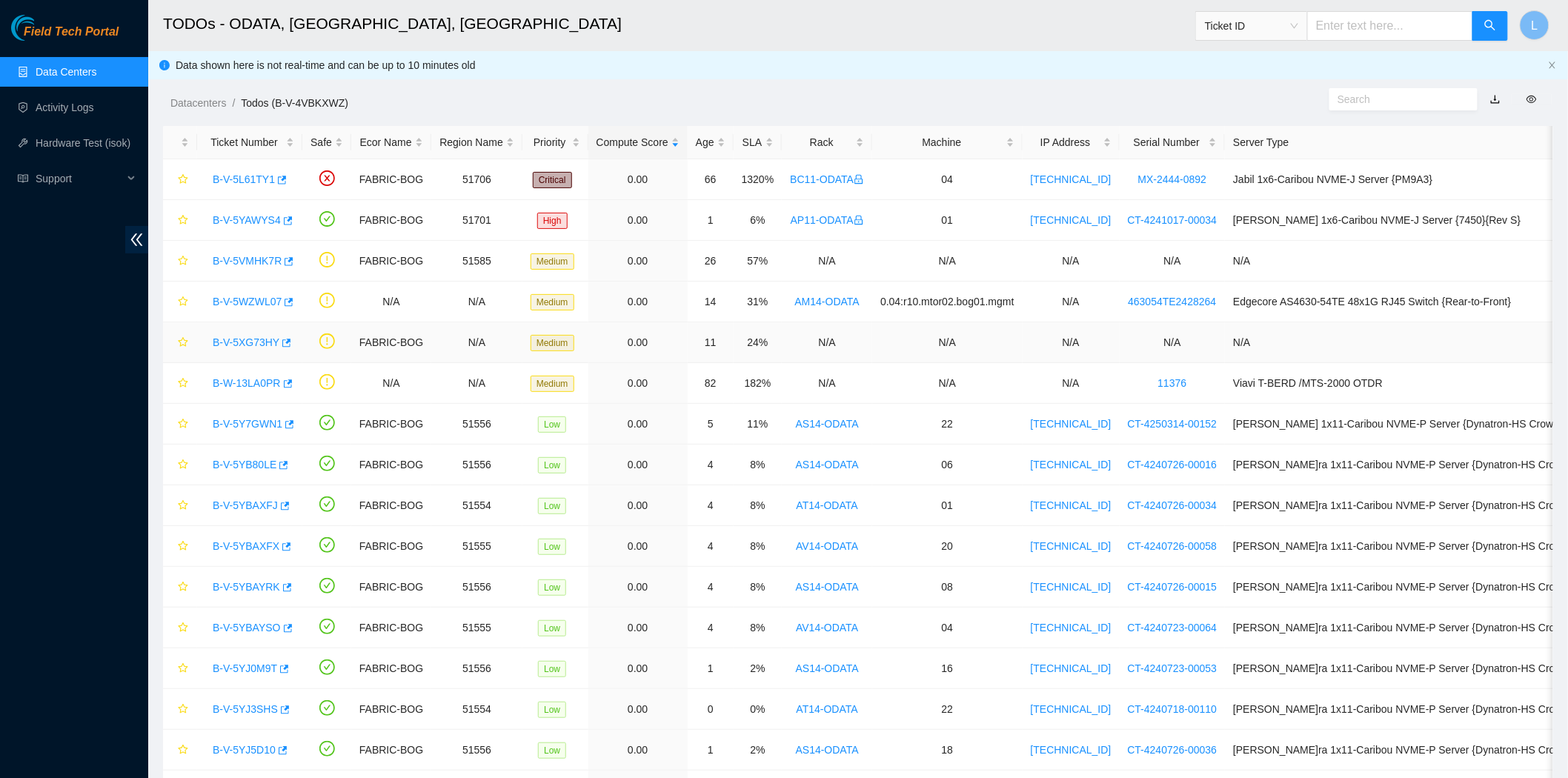
click at [236, 337] on link "B-V-5XG73HY" at bounding box center [246, 342] width 67 height 12
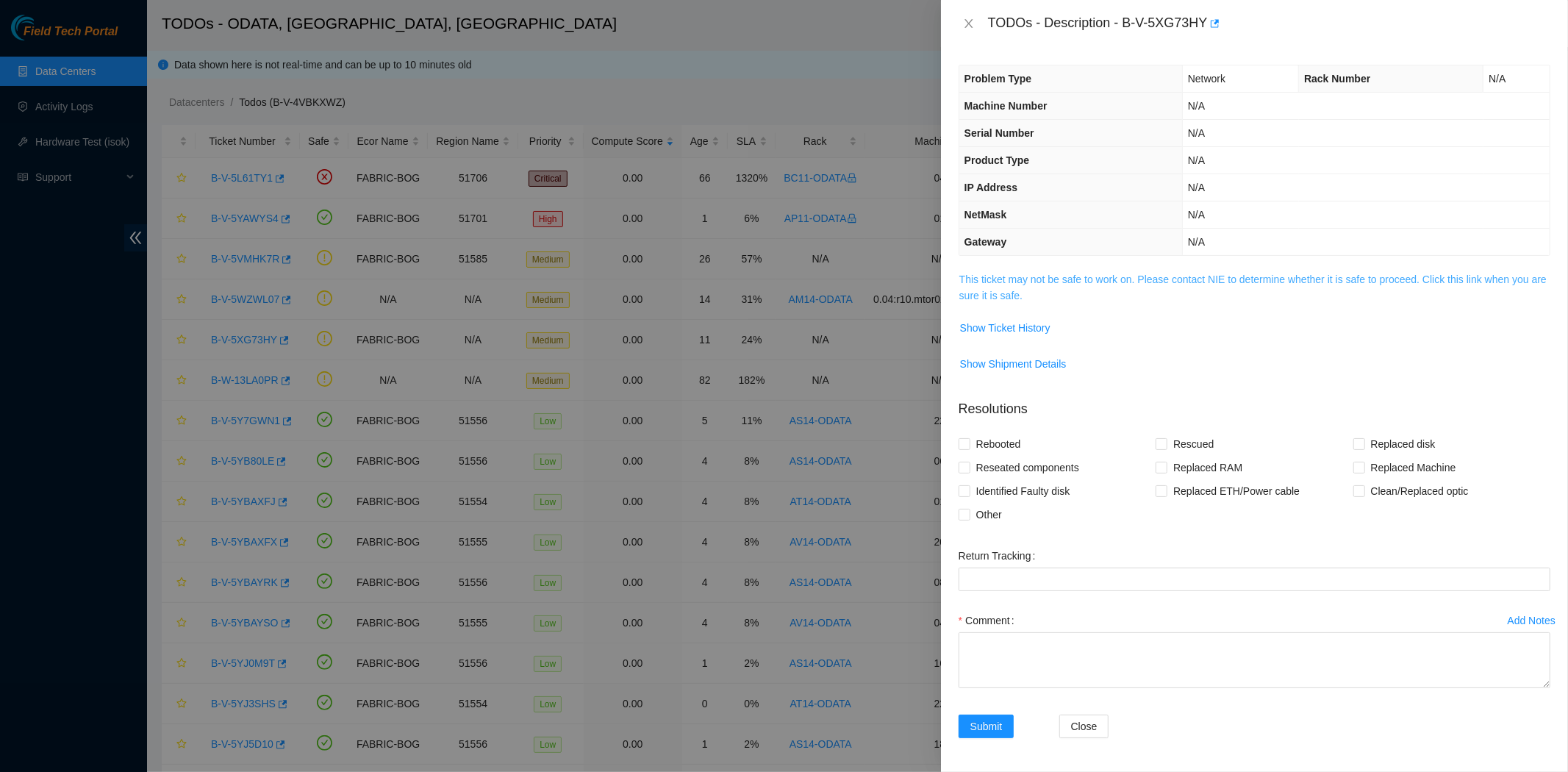
click at [998, 291] on link "This ticket may not be safe to work on. Please contact NIE to determine whether…" at bounding box center [1252, 287] width 587 height 28
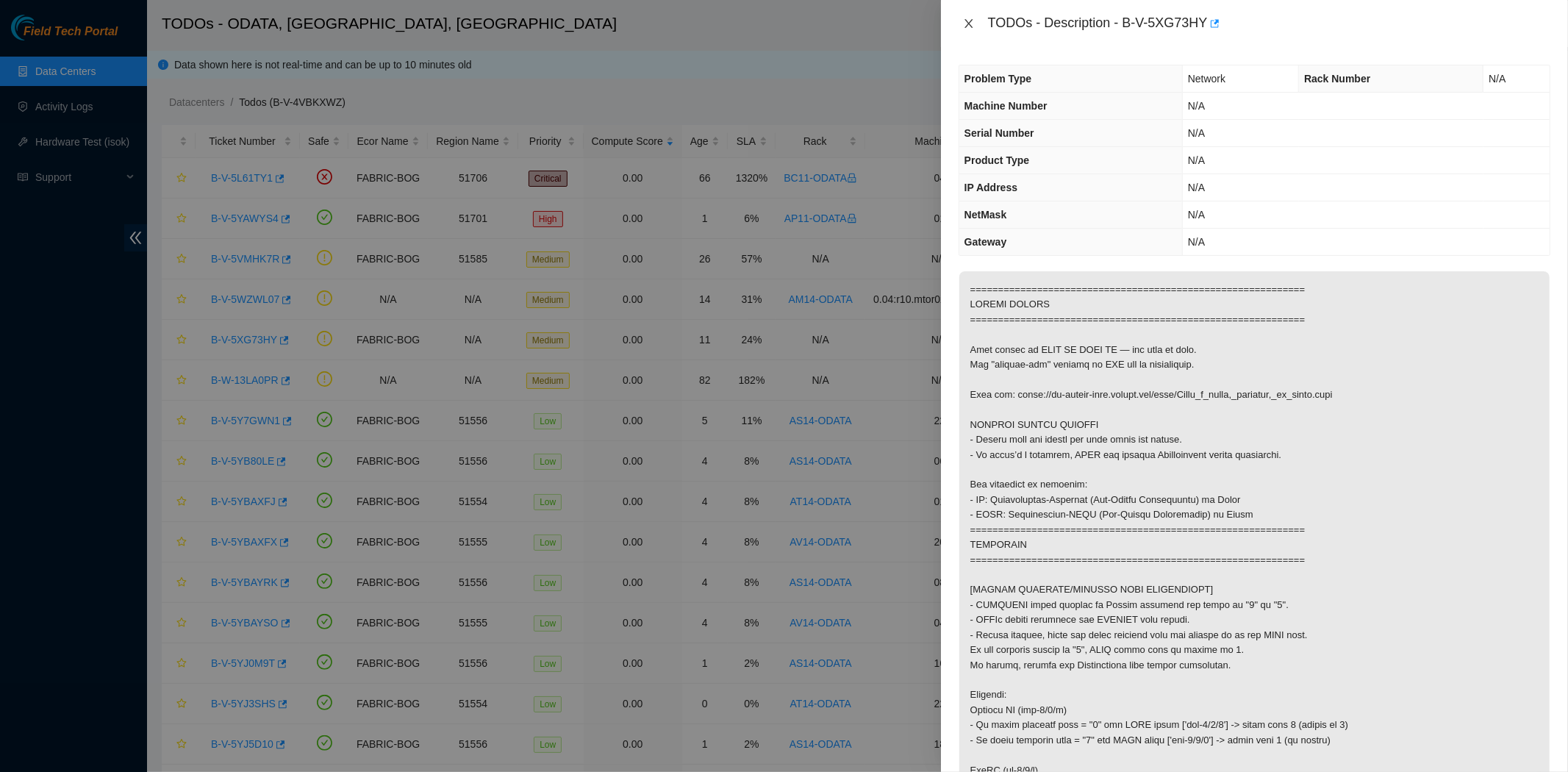
click at [963, 19] on icon "close" at bounding box center [969, 23] width 12 height 12
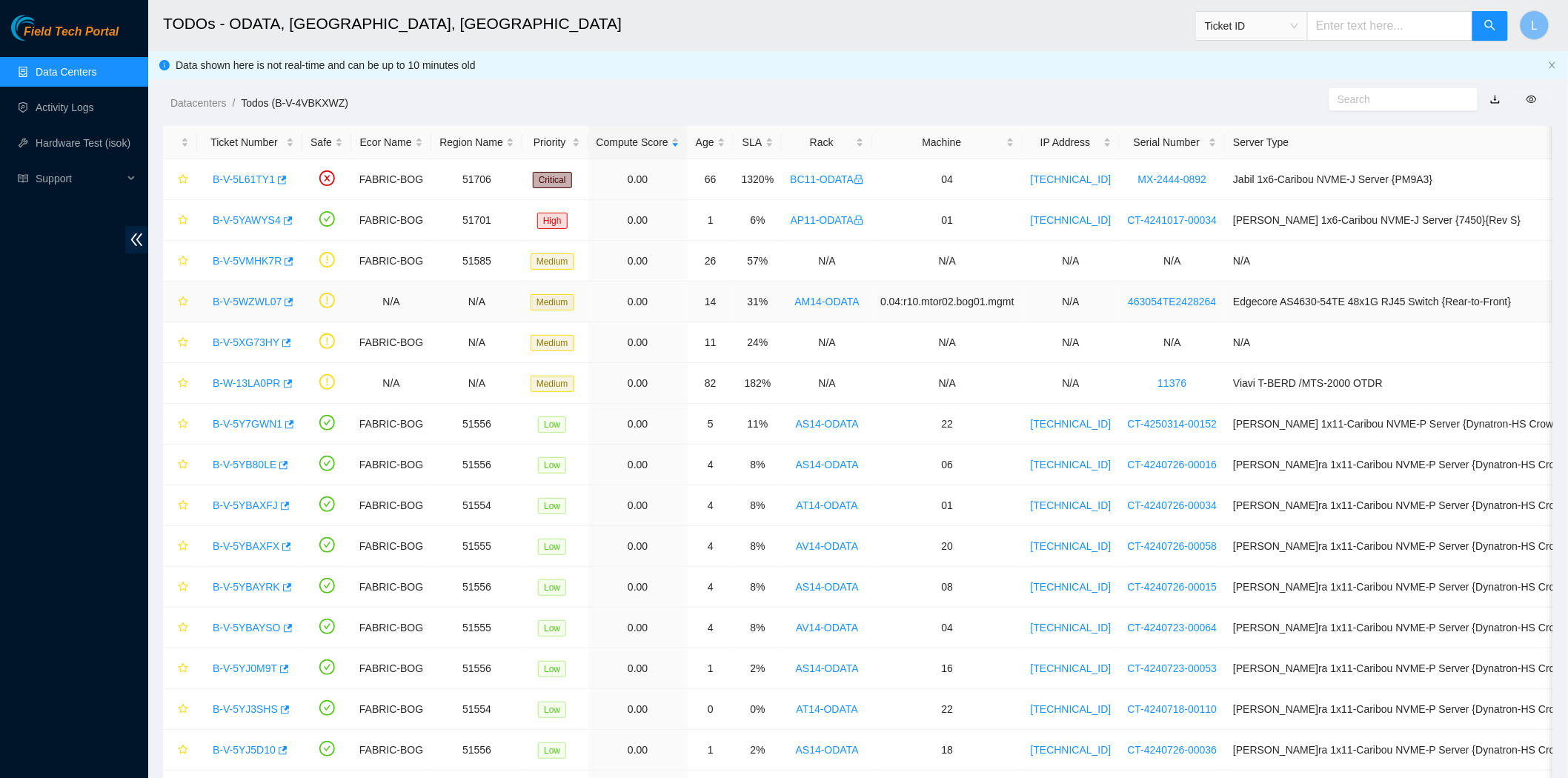
click at [247, 299] on link "B-V-5WZWL07" at bounding box center [247, 301] width 69 height 12
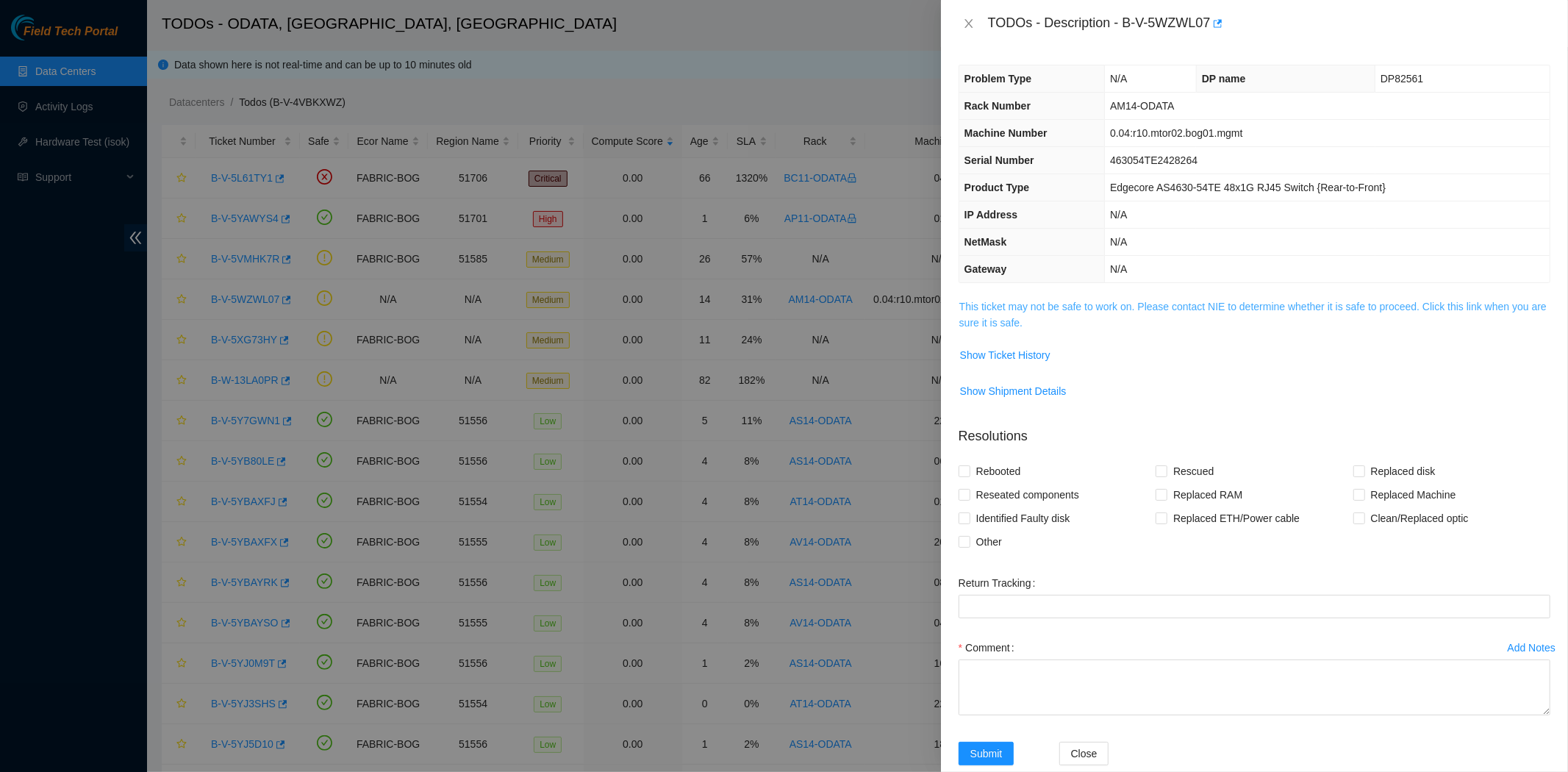
click at [1093, 304] on link "This ticket may not be safe to work on. Please contact NIE to determine whether…" at bounding box center [1252, 314] width 587 height 28
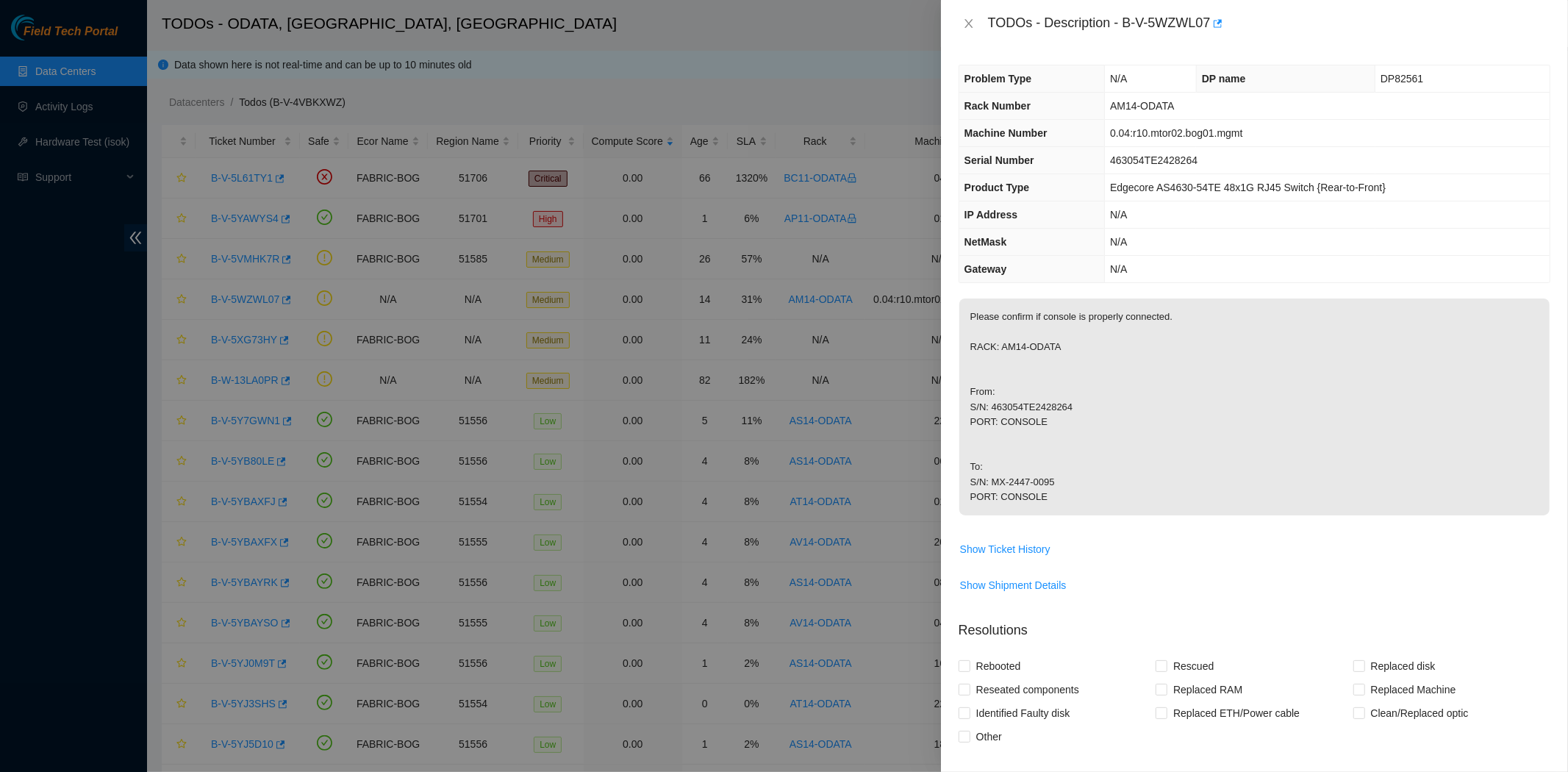
click at [1137, 412] on p "Please confirm if console is properly connected. RACK: AM14-ODATA From: S/N: 46…" at bounding box center [1254, 407] width 590 height 217
click at [966, 30] on icon "close" at bounding box center [969, 23] width 12 height 12
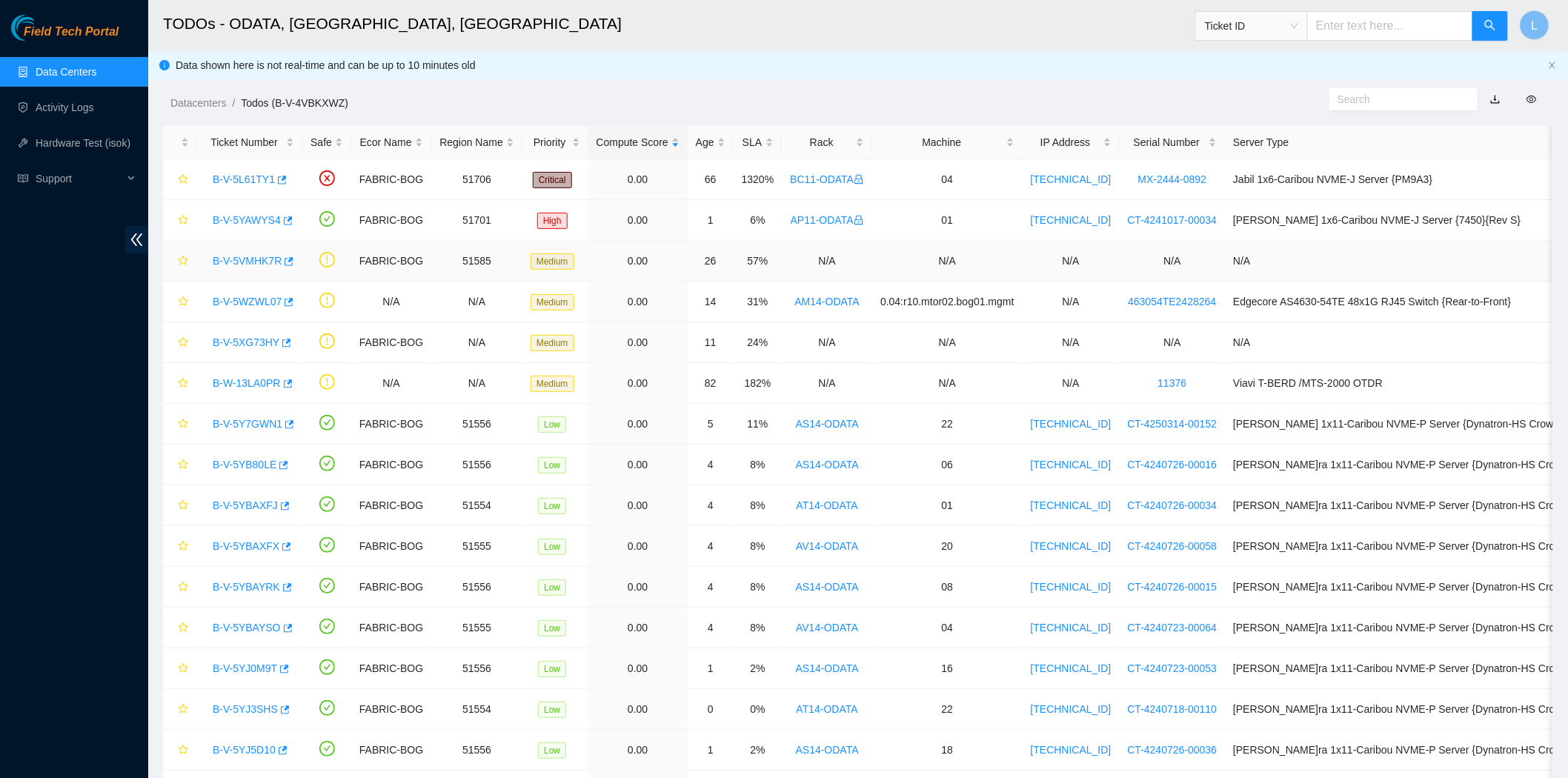
click at [246, 261] on link "B-V-5VMHK7R" at bounding box center [247, 261] width 69 height 12
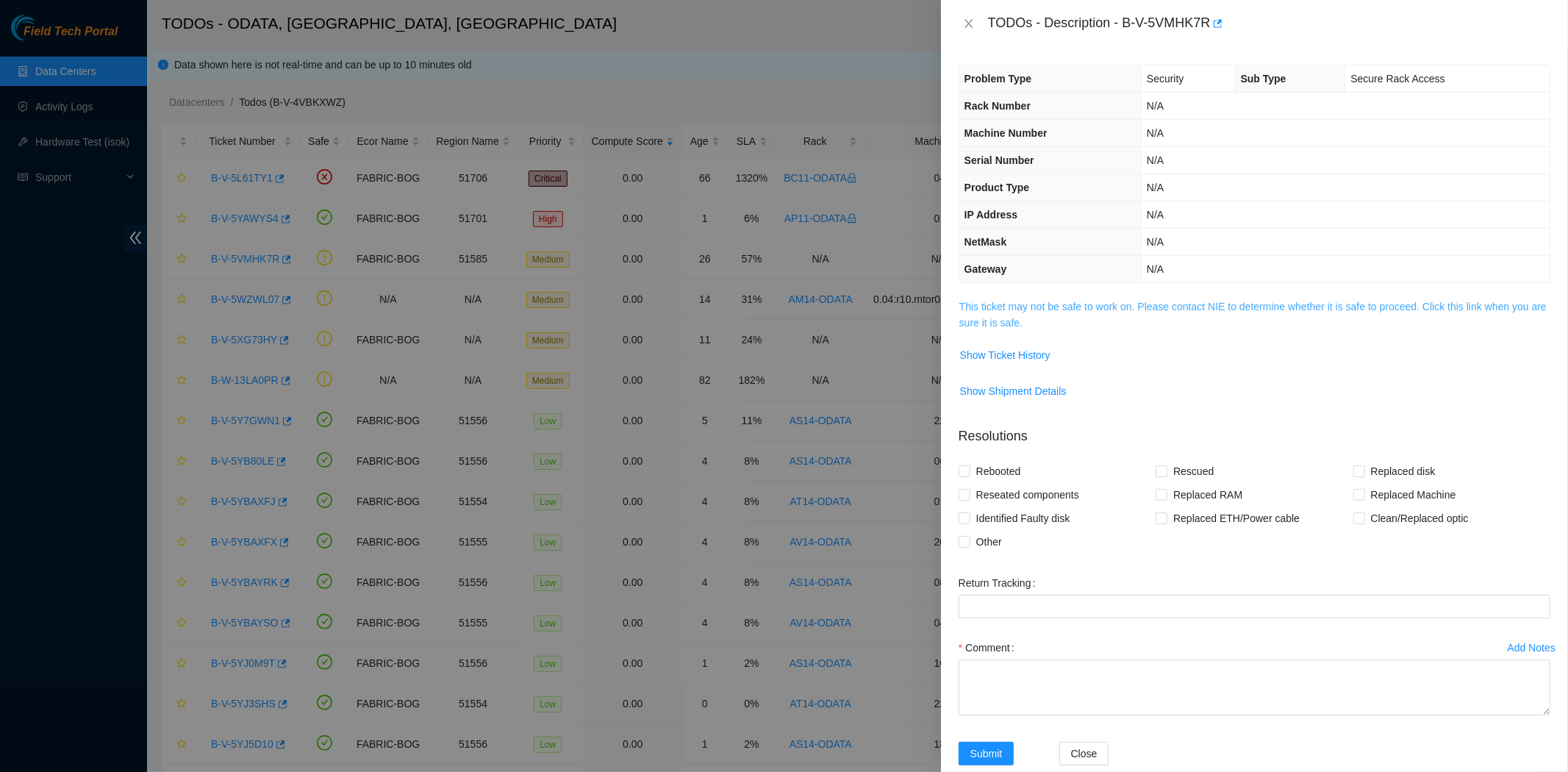
click at [1151, 304] on link "This ticket may not be safe to work on. Please contact NIE to determine whether…" at bounding box center [1252, 314] width 587 height 28
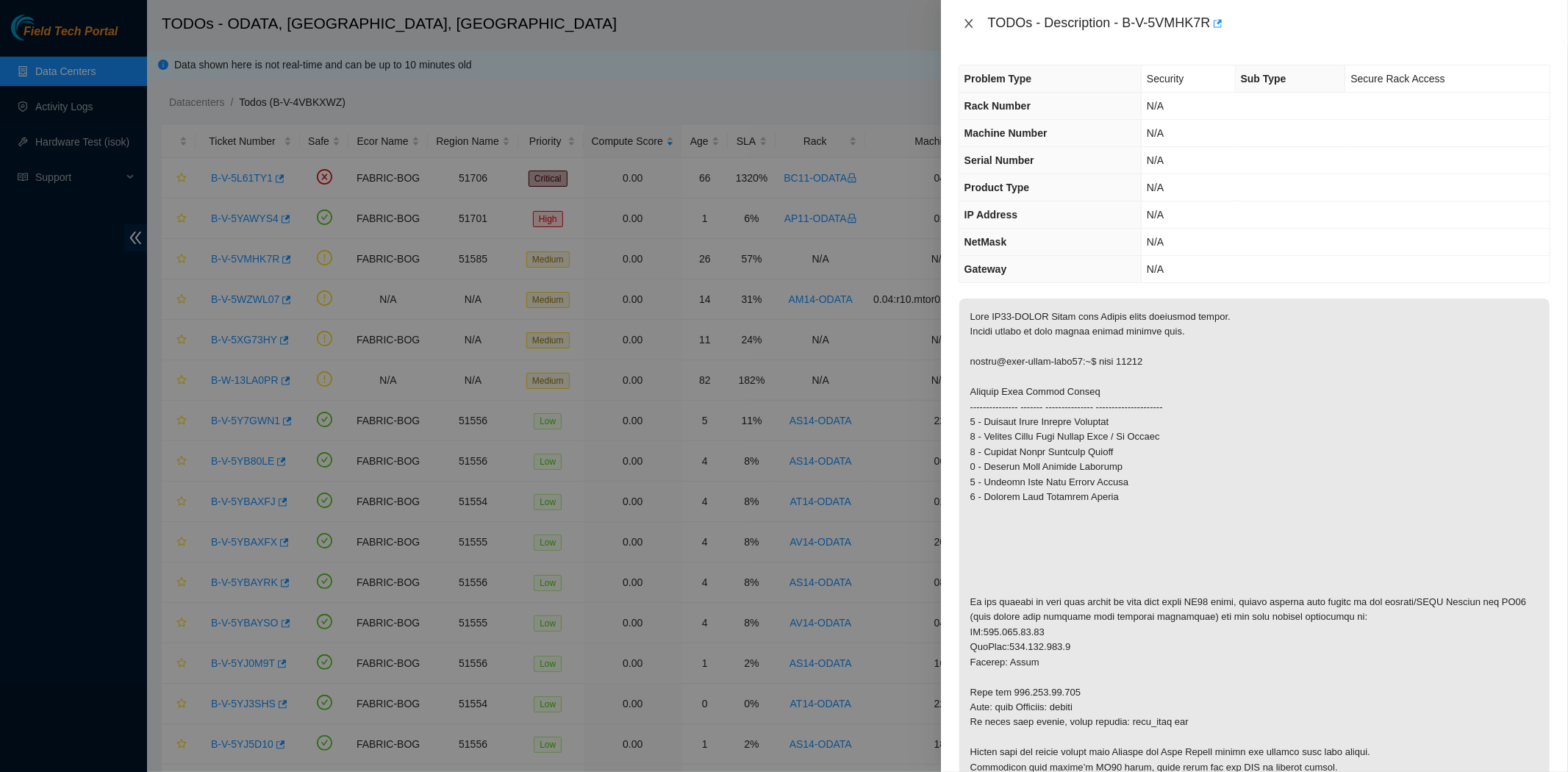
click at [964, 25] on icon "close" at bounding box center [969, 23] width 12 height 12
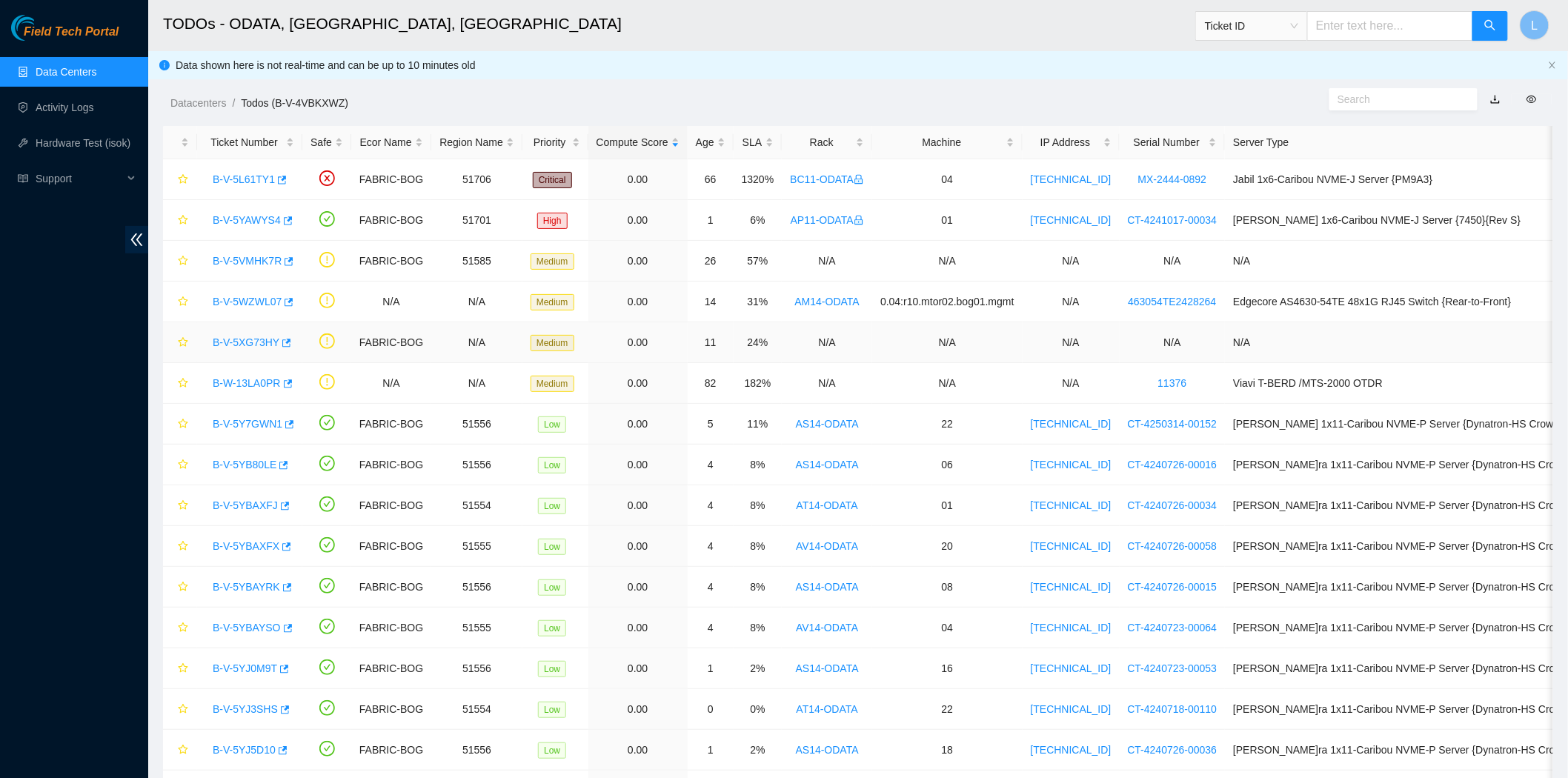
click at [248, 341] on link "B-V-5XG73HY" at bounding box center [246, 342] width 67 height 12
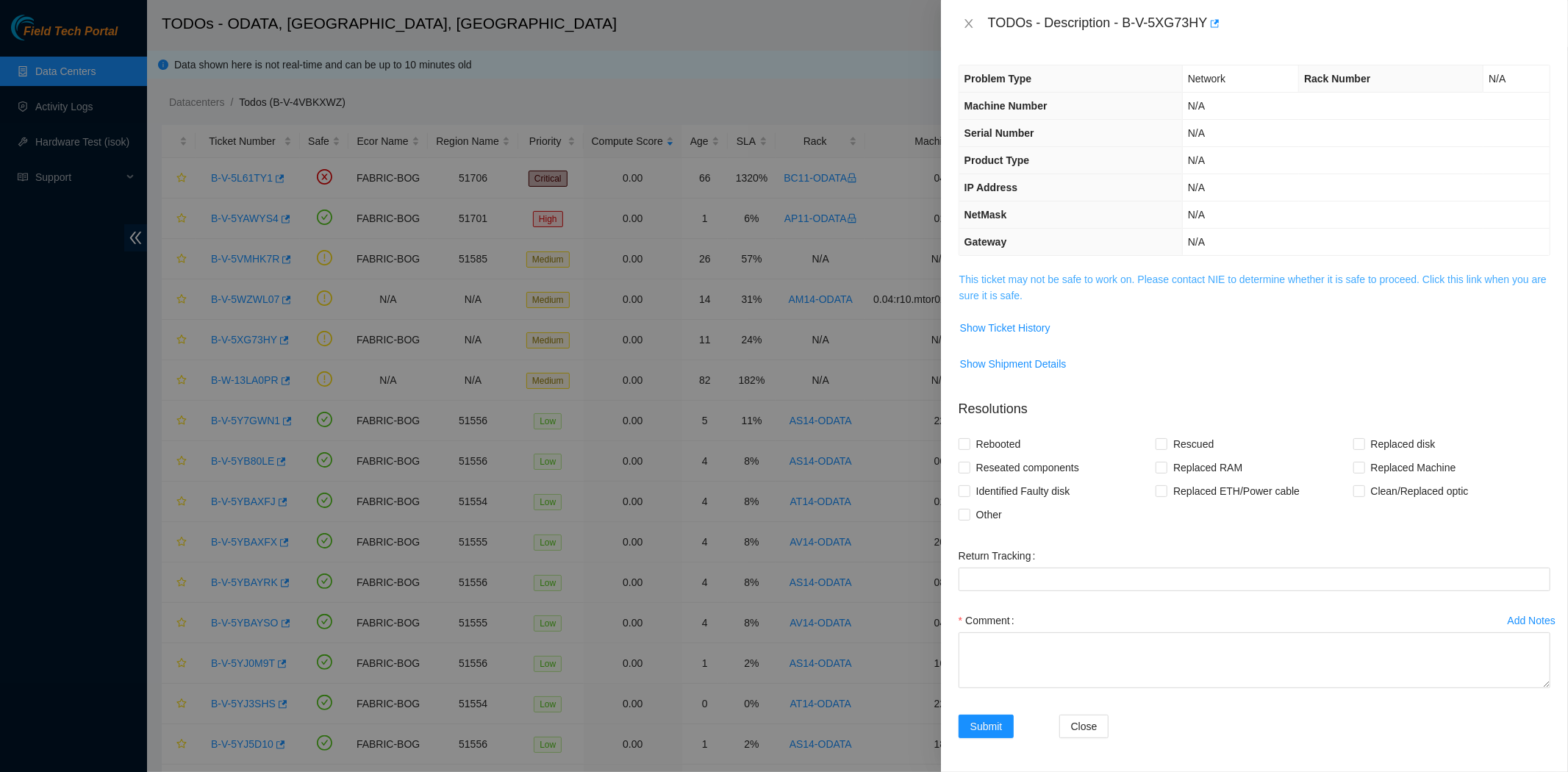
click at [986, 276] on link "This ticket may not be safe to work on. Please contact NIE to determine whether…" at bounding box center [1252, 287] width 587 height 28
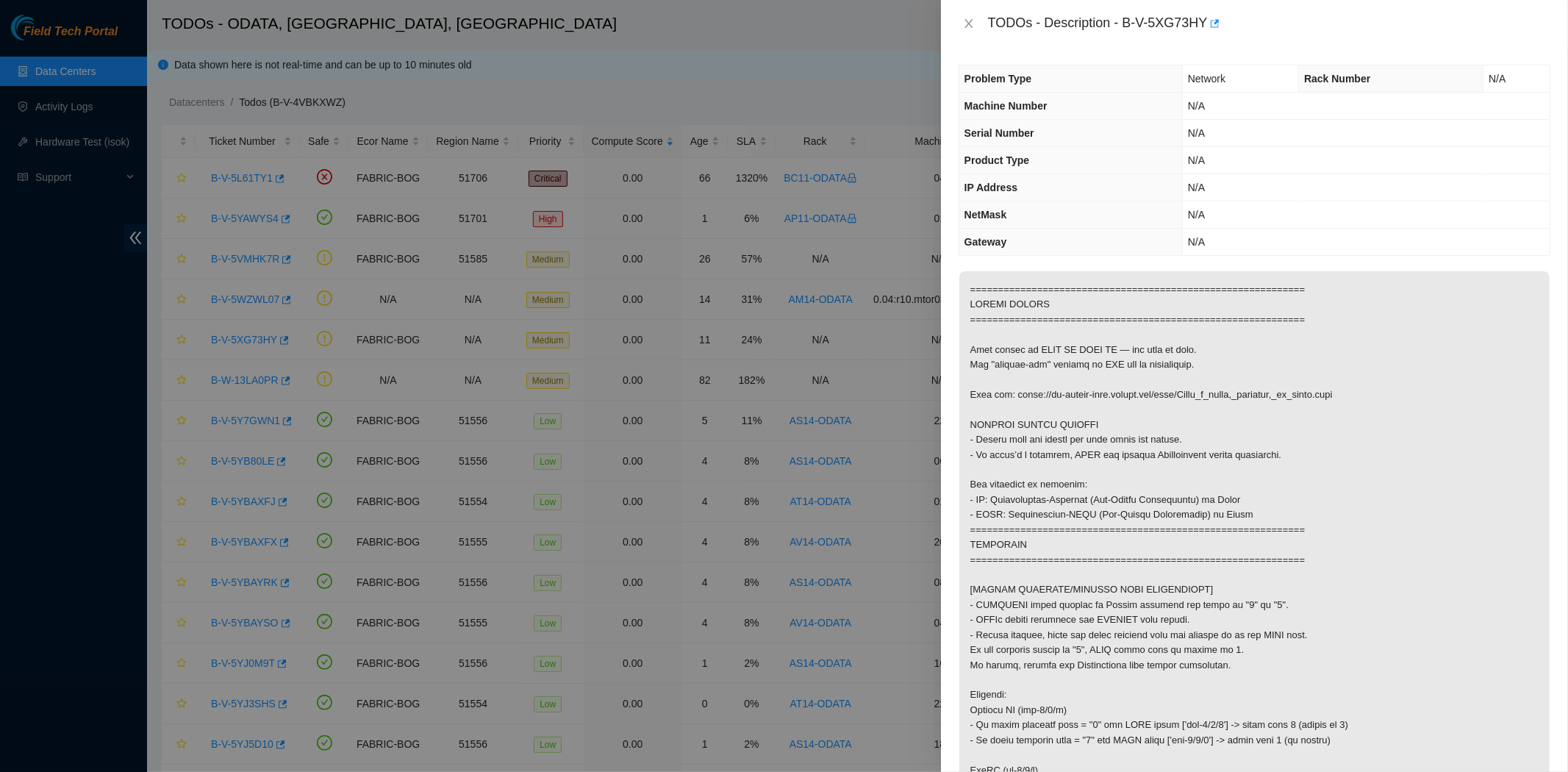
click at [971, 12] on div "TODOs - Description - B-V-5XG73HY" at bounding box center [1254, 23] width 592 height 23
click at [969, 23] on icon "close" at bounding box center [968, 23] width 8 height 9
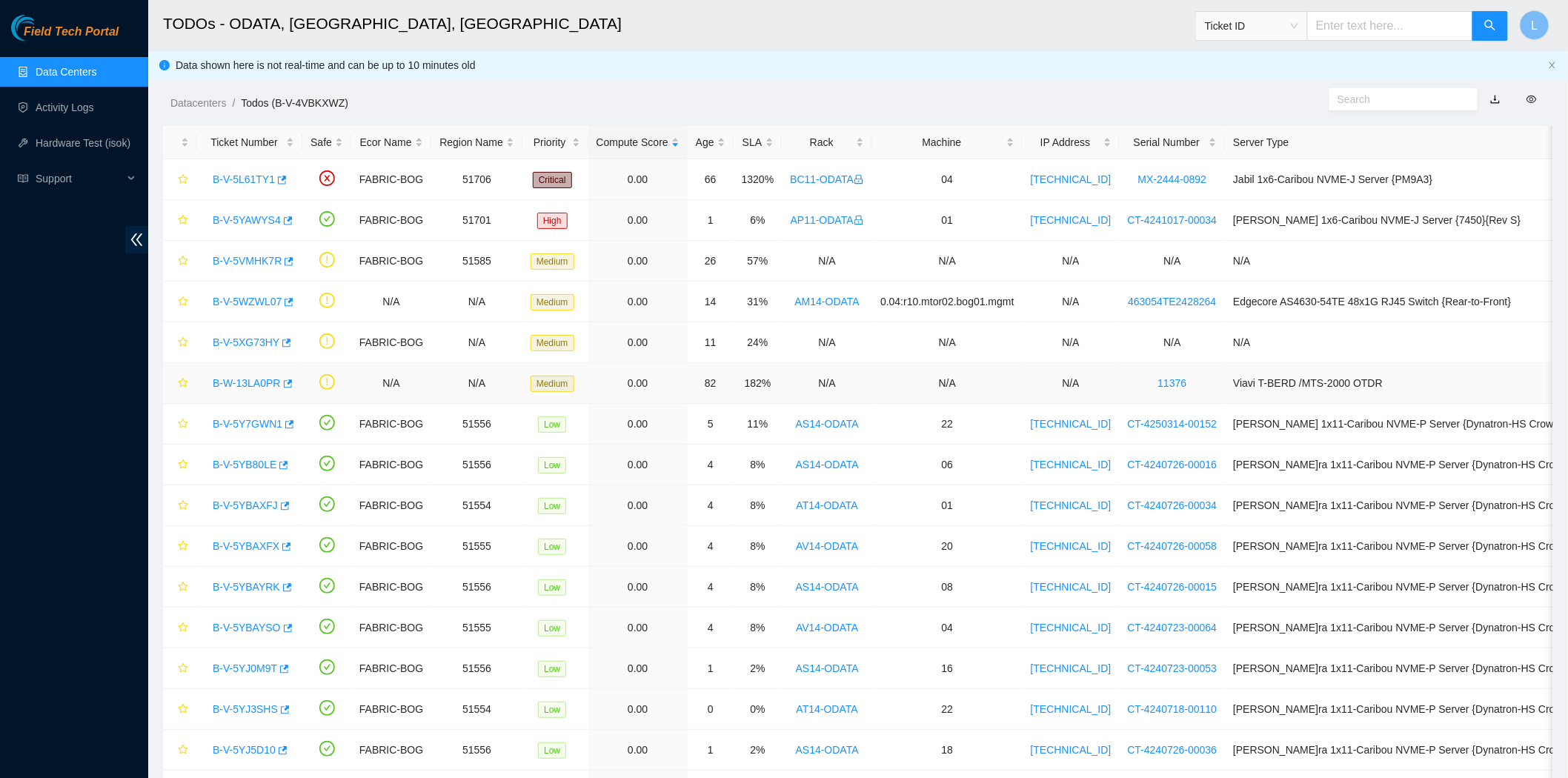
click at [246, 383] on link "B-W-13LA0PR" at bounding box center [246, 383] width 68 height 12
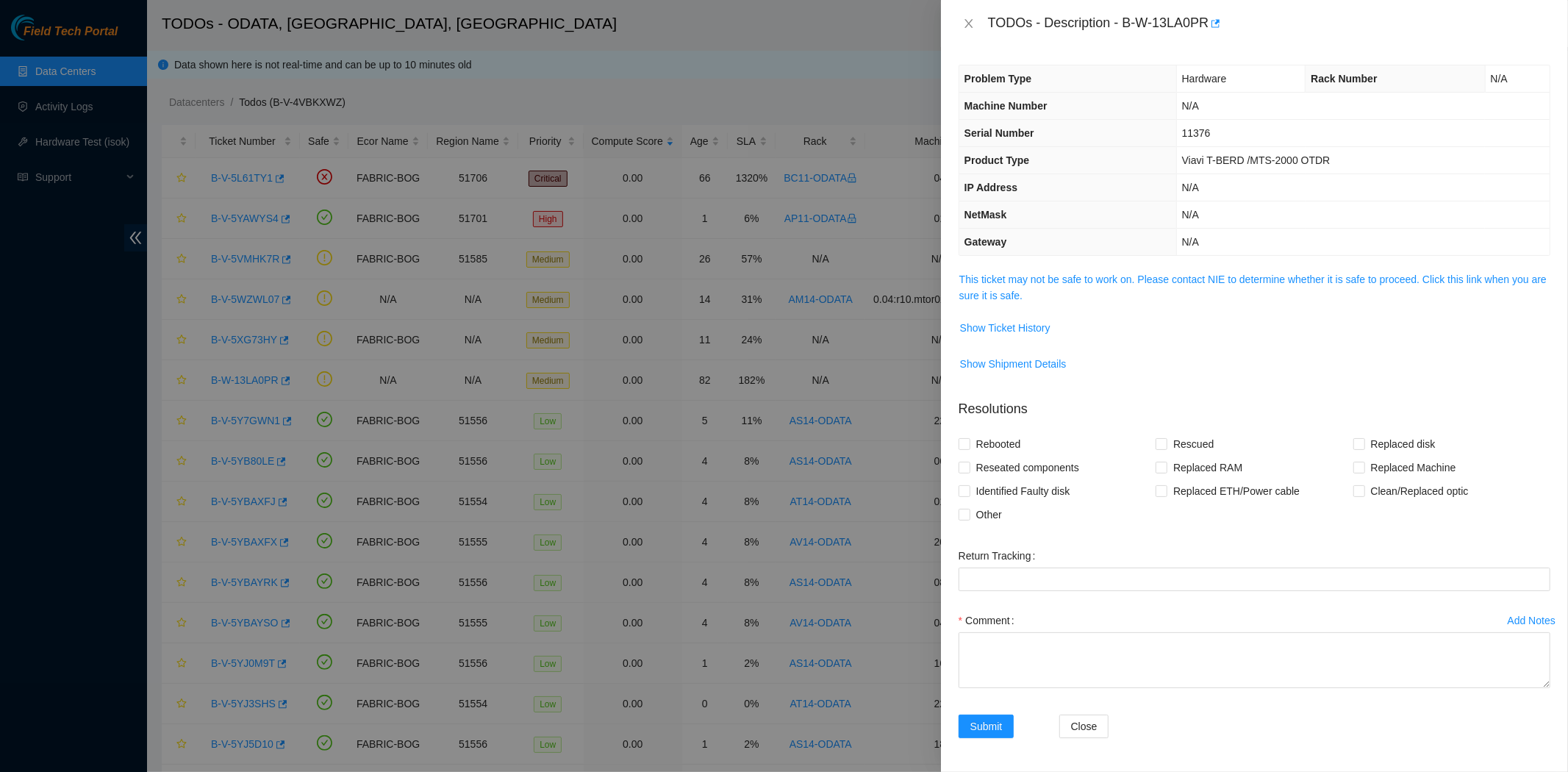
click at [1077, 290] on span "This ticket may not be safe to work on. Please contact NIE to determine whether…" at bounding box center [1254, 288] width 590 height 32
click at [1074, 283] on link "This ticket may not be safe to work on. Please contact NIE to determine whether…" at bounding box center [1252, 287] width 587 height 28
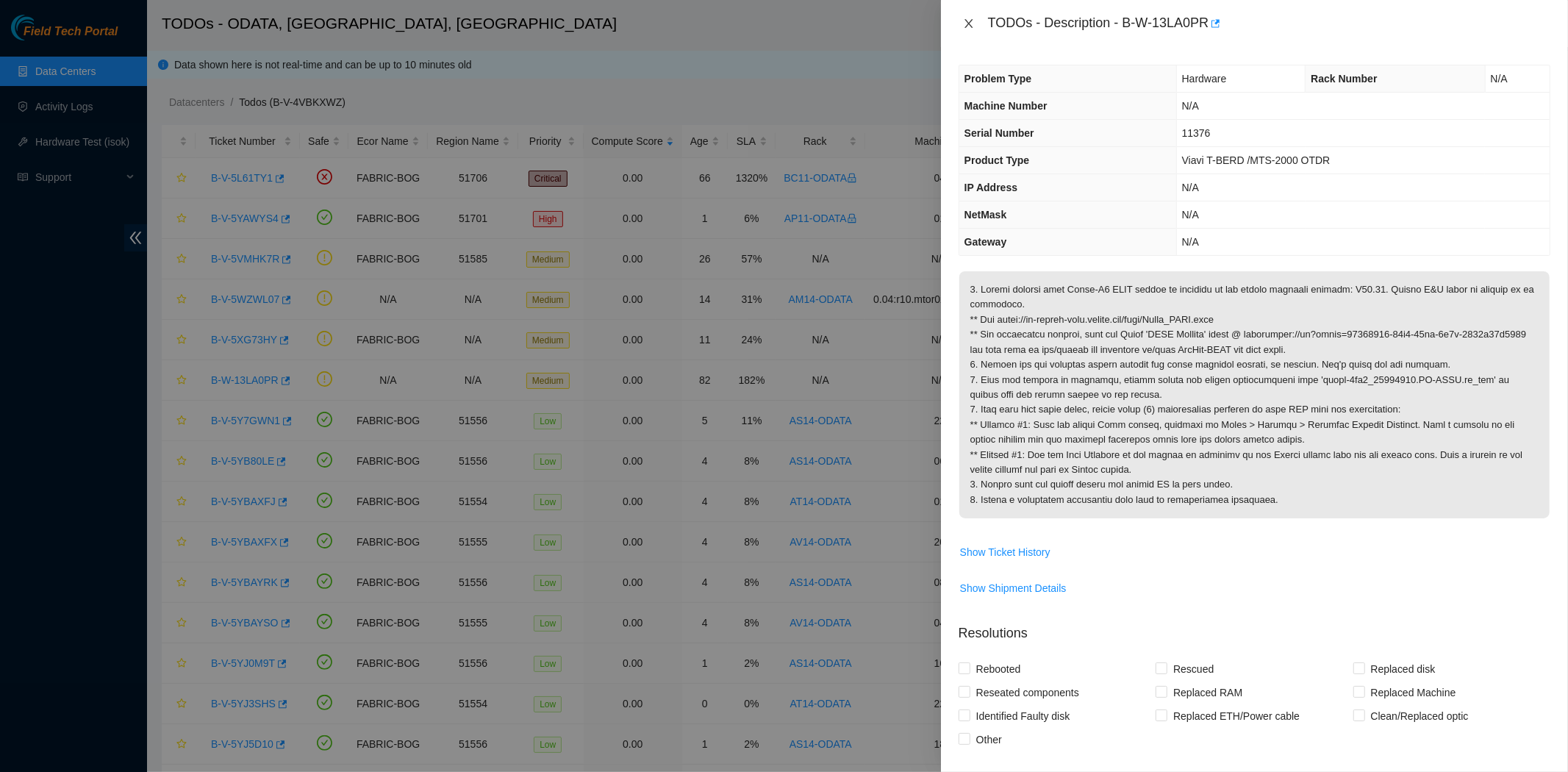
click at [966, 25] on icon "close" at bounding box center [969, 23] width 12 height 12
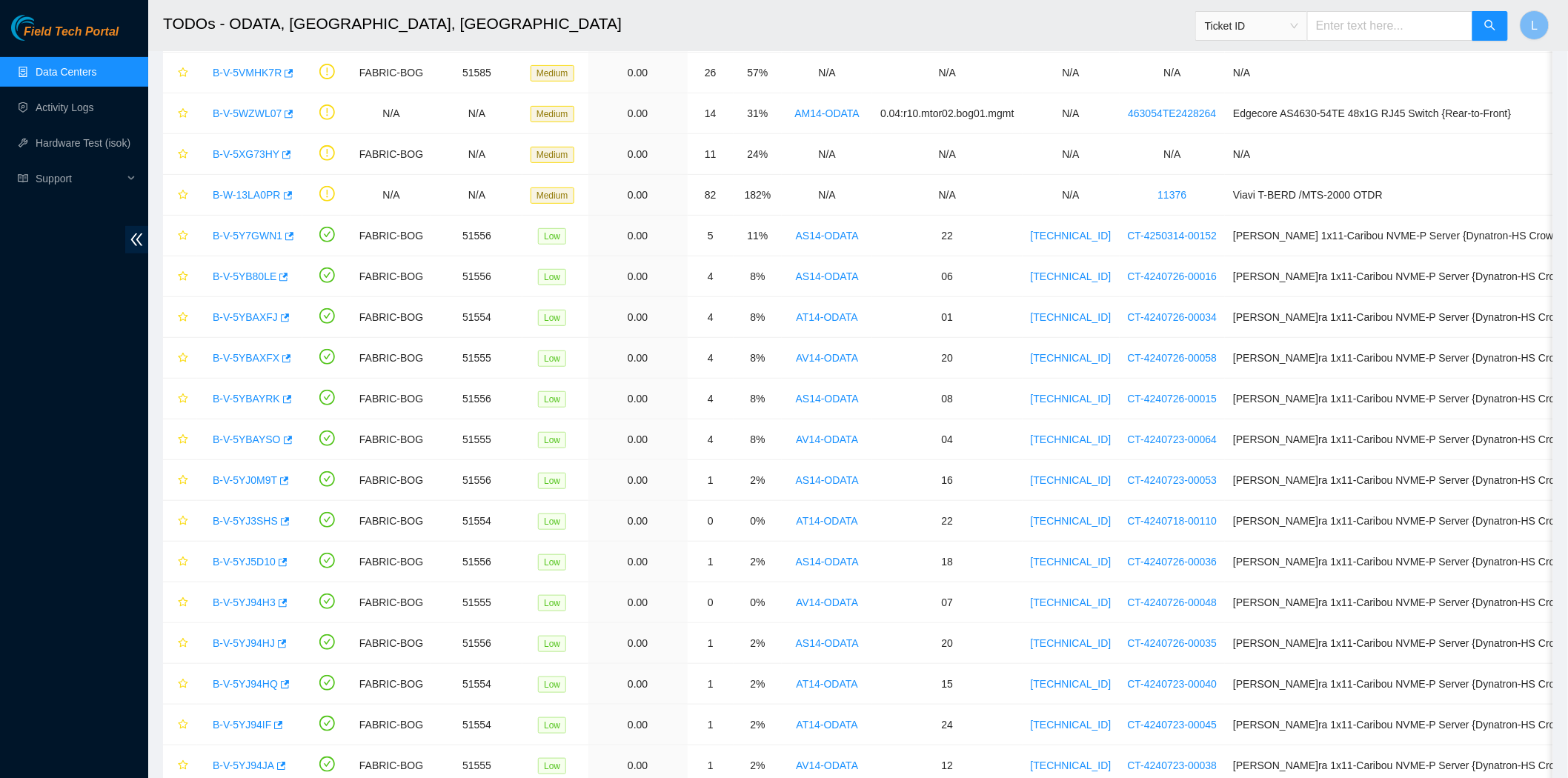
scroll to position [188, 0]
drag, startPoint x: 202, startPoint y: 238, endPoint x: 298, endPoint y: 250, distance: 96.7
click at [298, 250] on td "B-V-5Y7GWN1" at bounding box center [250, 237] width 105 height 41
copy link "B-V-5Y7GWN1"
click at [228, 233] on link "B-V-5Y7GWN1" at bounding box center [247, 236] width 70 height 12
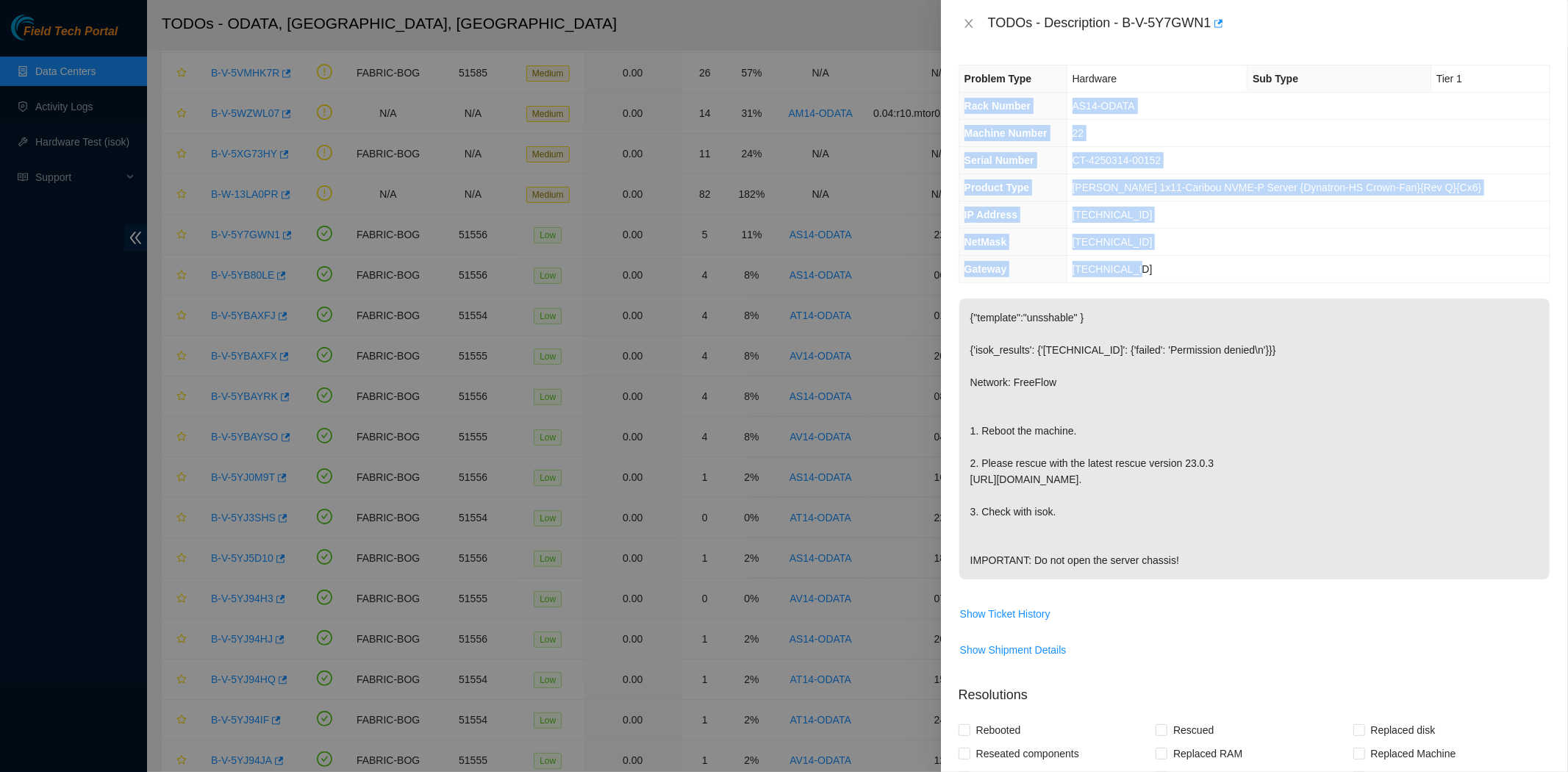
drag, startPoint x: 967, startPoint y: 110, endPoint x: 1239, endPoint y: 262, distance: 311.6
click at [1239, 262] on tbody "Problem Type Hardware Sub Type Tier 1 Rack Number AS14-ODATA Machine Number 22 …" at bounding box center [1254, 173] width 590 height 217
copy tbody "Rack Number AS14-ODATA Machine Number 22 Serial Number CT-4250314-00152 Product…"
drag, startPoint x: 971, startPoint y: 23, endPoint x: 891, endPoint y: 74, distance: 94.9
click at [891, 74] on div "TODOs - Description - B-V-5Y7GWN1 Problem Type Hardware Sub Type Tier 1 Rack Nu…" at bounding box center [784, 386] width 1568 height 772
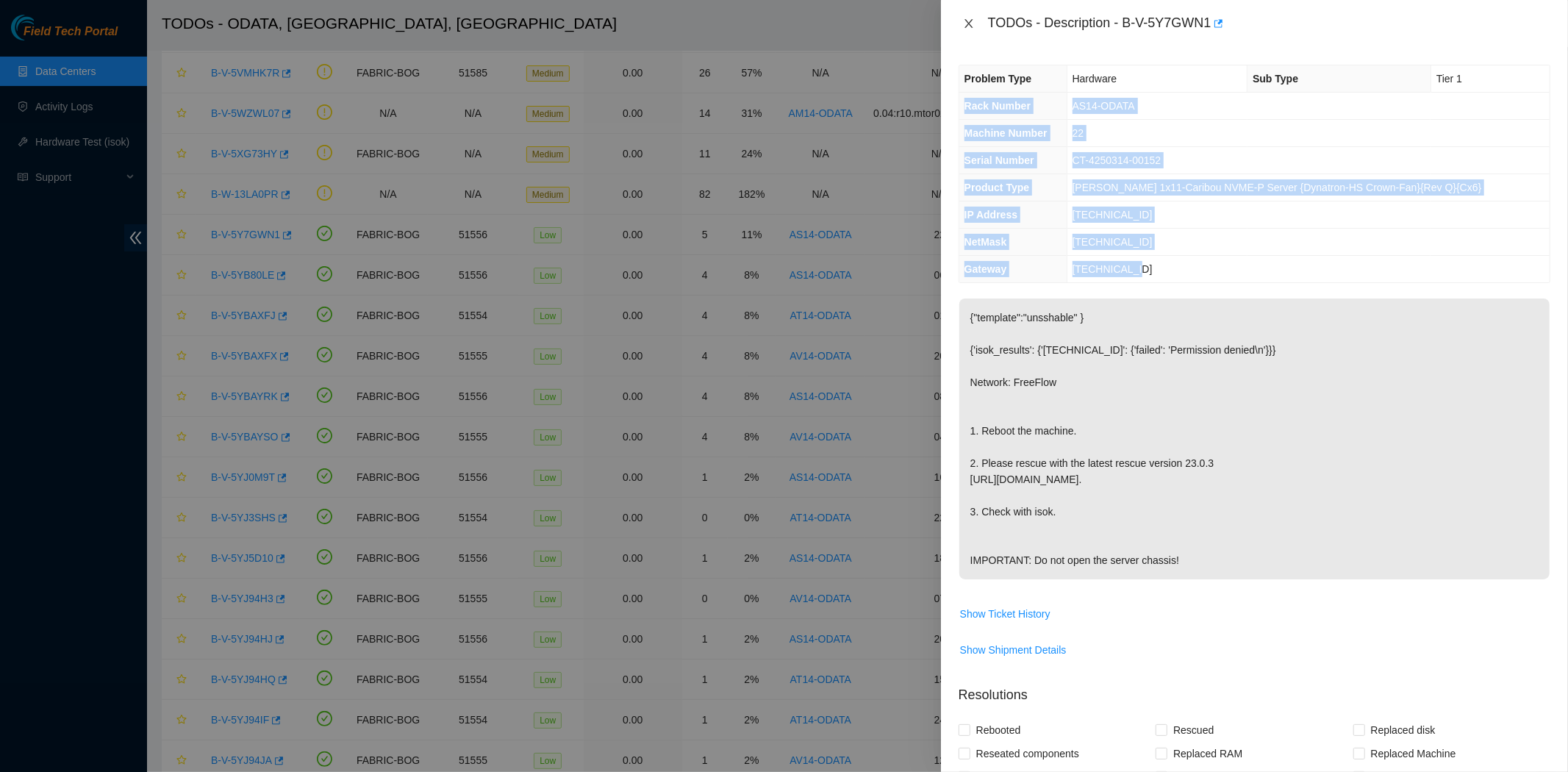
click at [969, 18] on icon "close" at bounding box center [969, 23] width 12 height 12
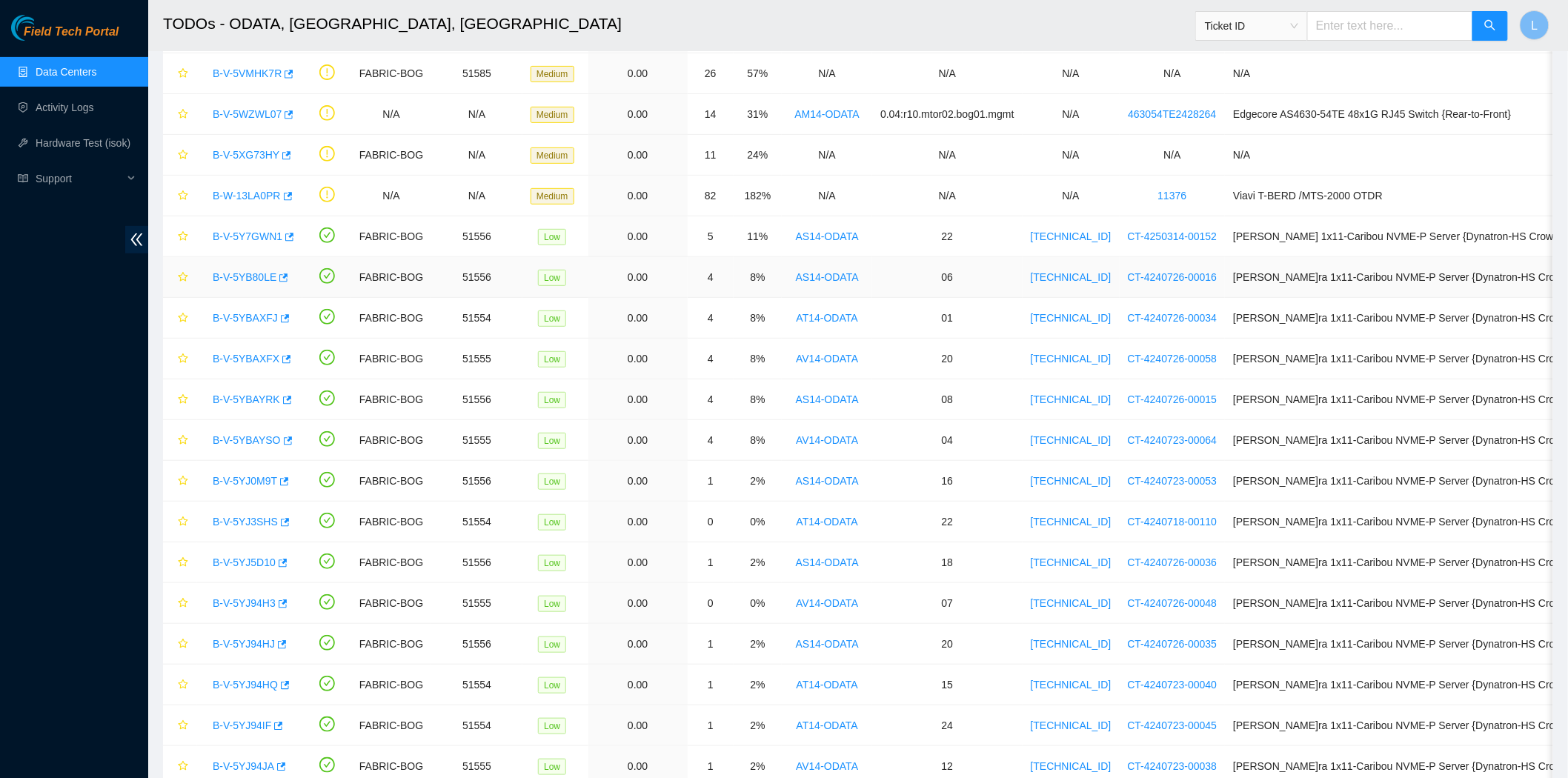
click at [232, 275] on link "B-V-5YB80LE" at bounding box center [244, 277] width 64 height 12
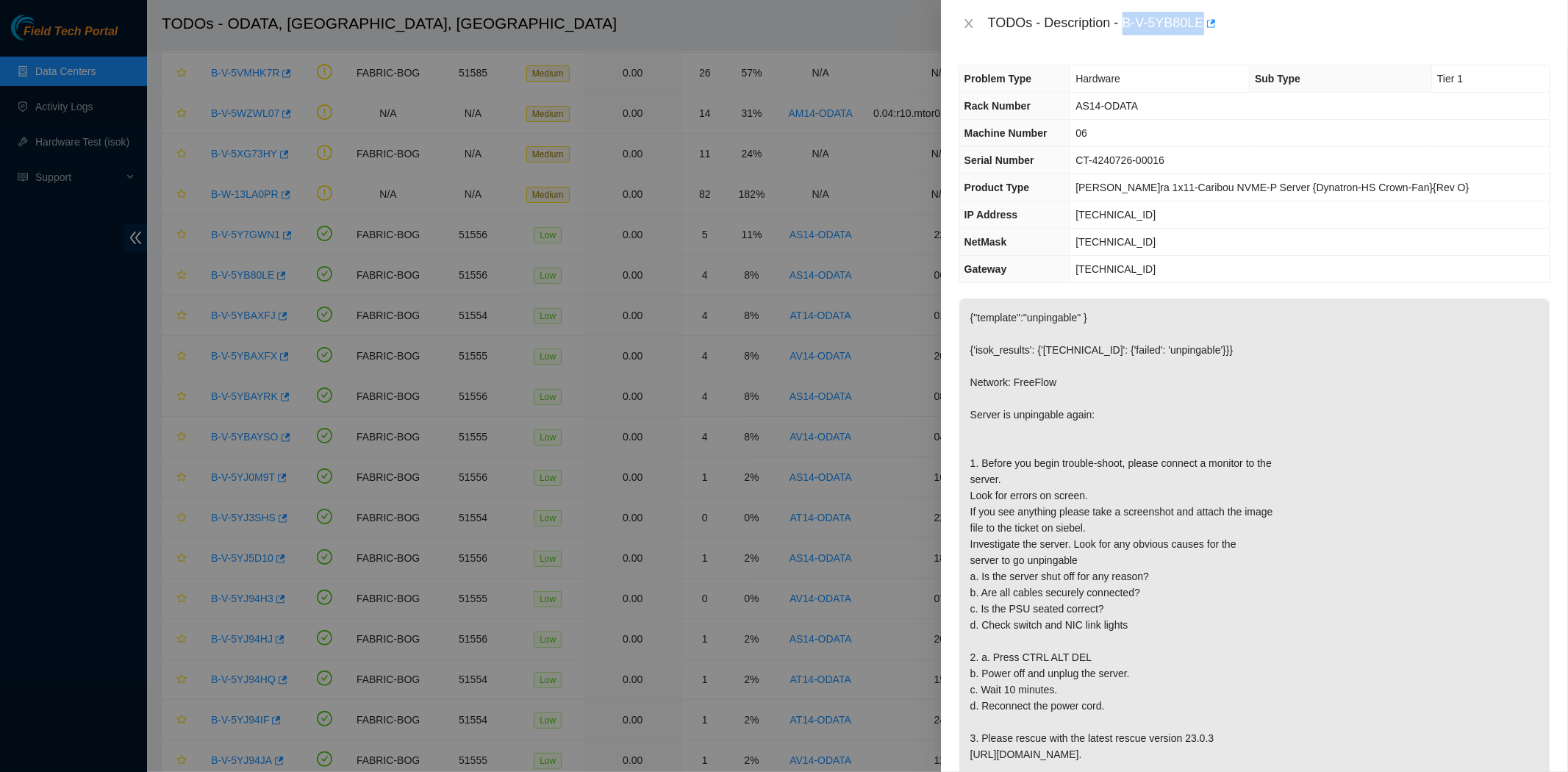
drag, startPoint x: 1260, startPoint y: 9, endPoint x: 1126, endPoint y: 26, distance: 135.1
click at [1126, 26] on div "TODOs - Description - B-V-5YB80LE" at bounding box center [1254, 23] width 627 height 47
copy div "B-V-5YB80LE"
click at [1126, 35] on div "TODOs - Description - B-V-5YB80LE" at bounding box center [1254, 23] width 627 height 47
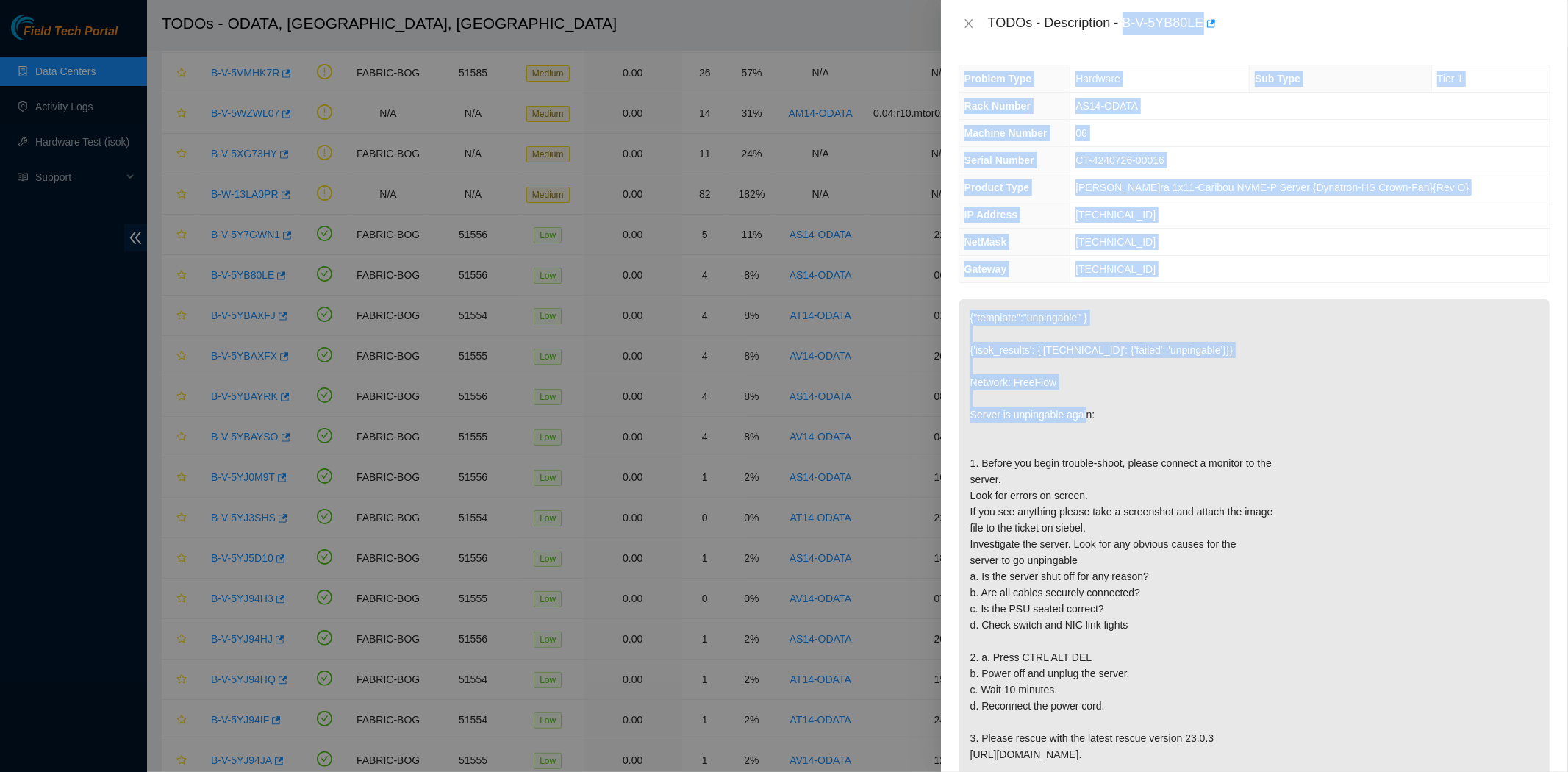
drag, startPoint x: 1126, startPoint y: 35, endPoint x: 1463, endPoint y: 672, distance: 720.7
click at [1463, 672] on div "TODOs - Description - B-V-5YB80LE Problem Type Hardware Sub Type Tier 1 Rack Nu…" at bounding box center [1254, 386] width 627 height 772
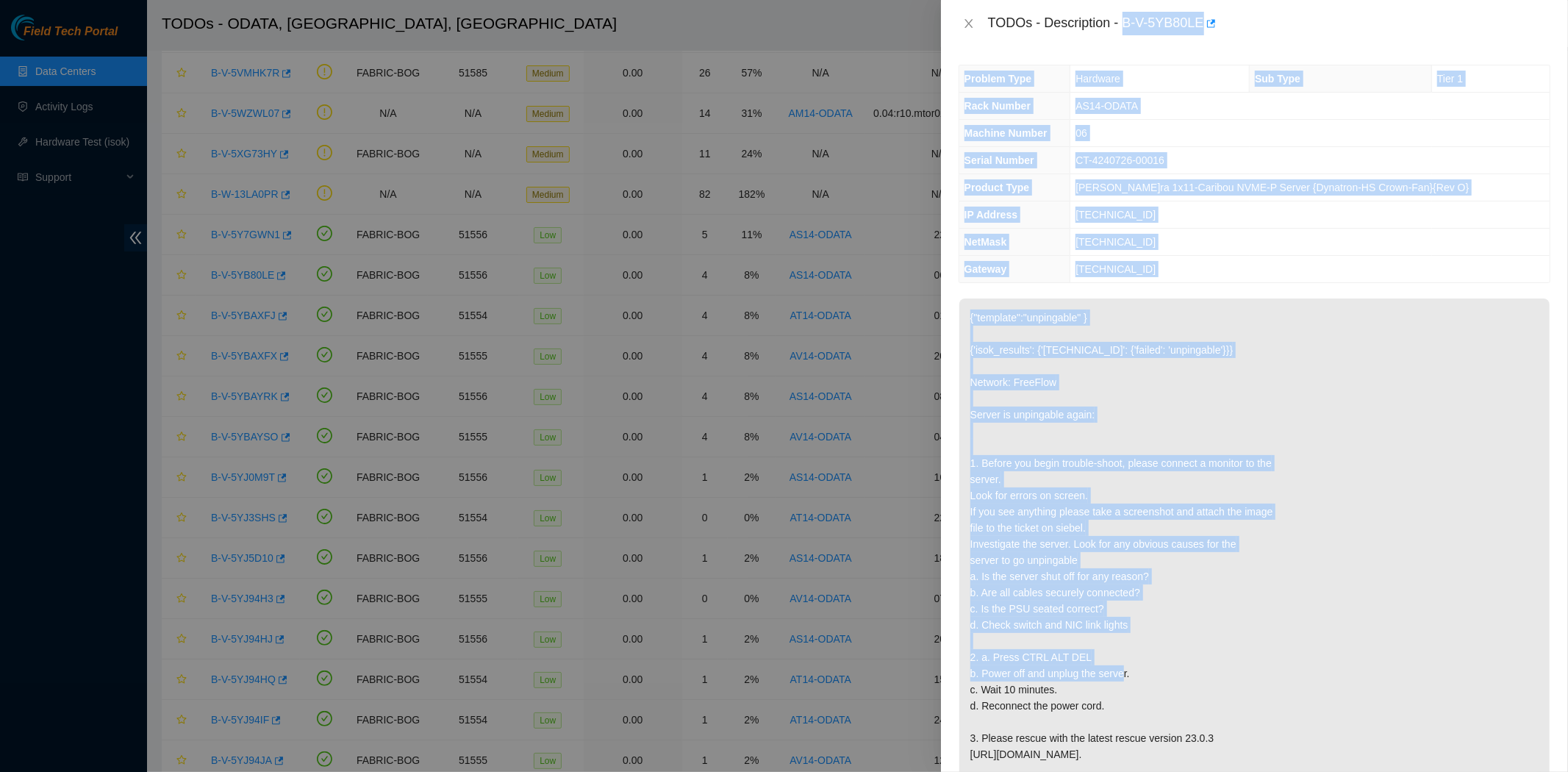
click at [1149, 551] on p "{"template":"unpingable" } {'isok_results': {'[TECHNICAL_ID]': {'failed': 'unpi…" at bounding box center [1254, 577] width 590 height 556
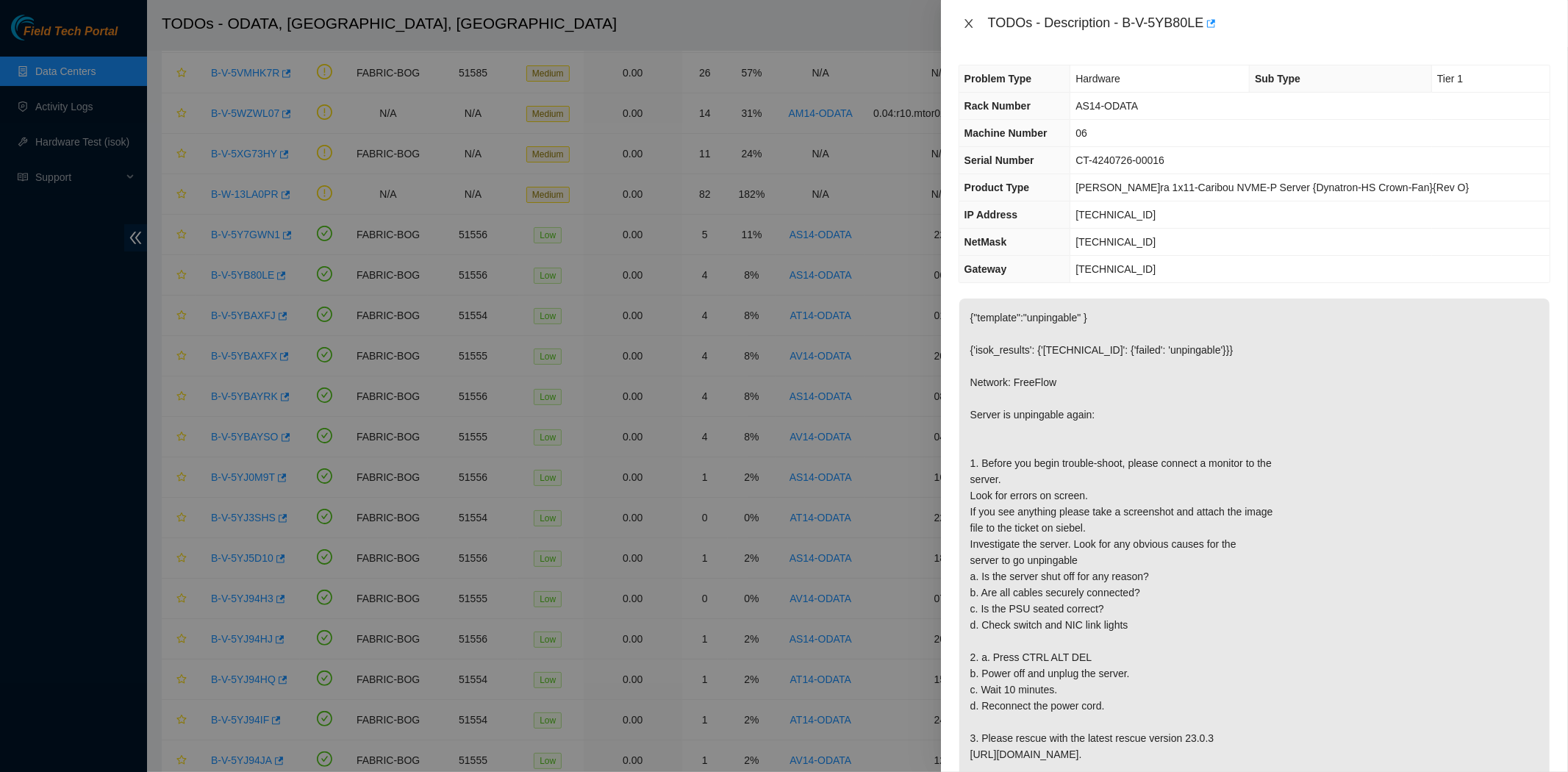
click at [964, 25] on icon "close" at bounding box center [969, 23] width 12 height 12
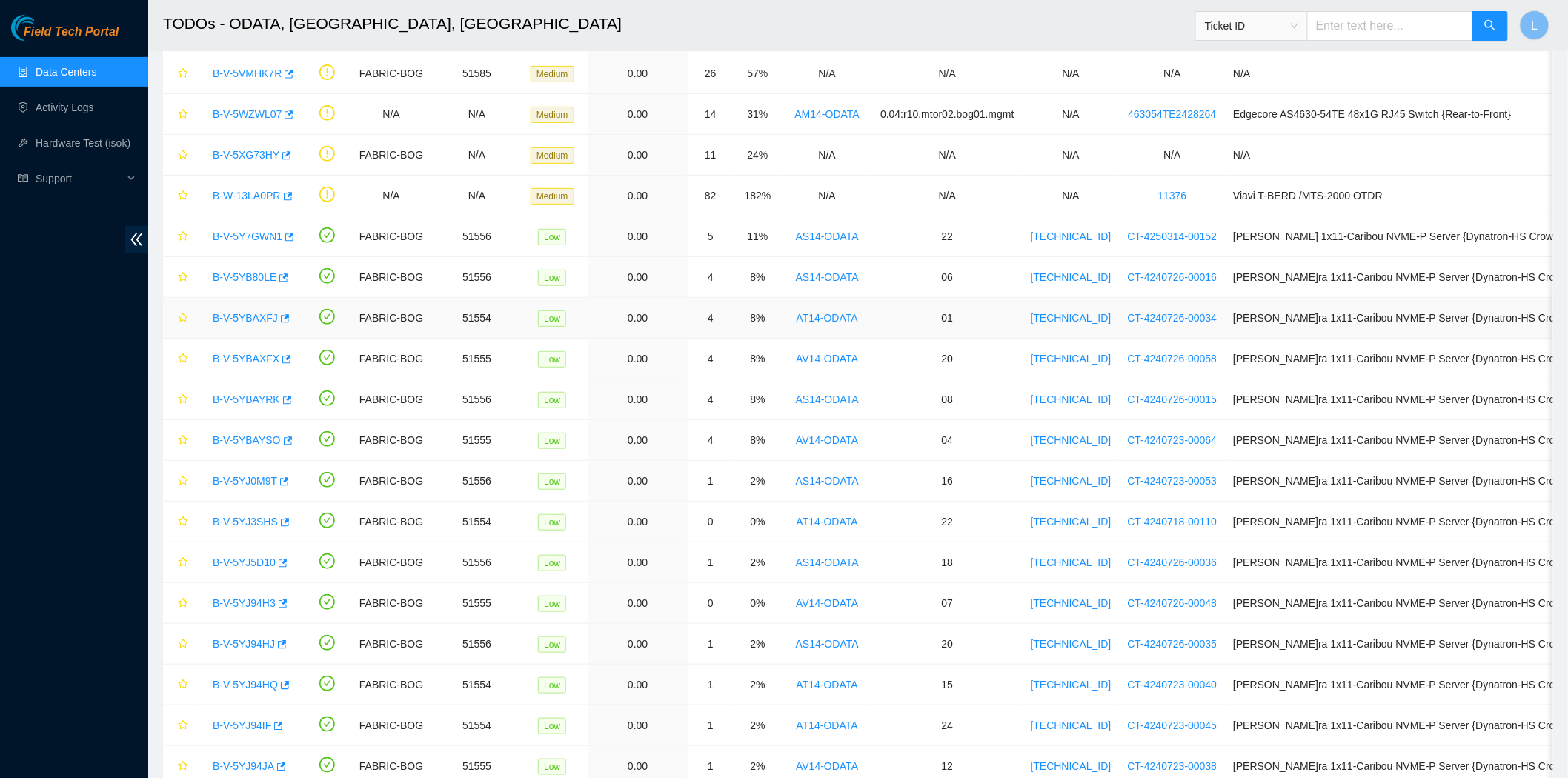
click at [242, 321] on link "B-V-5YBAXFJ" at bounding box center [245, 317] width 65 height 12
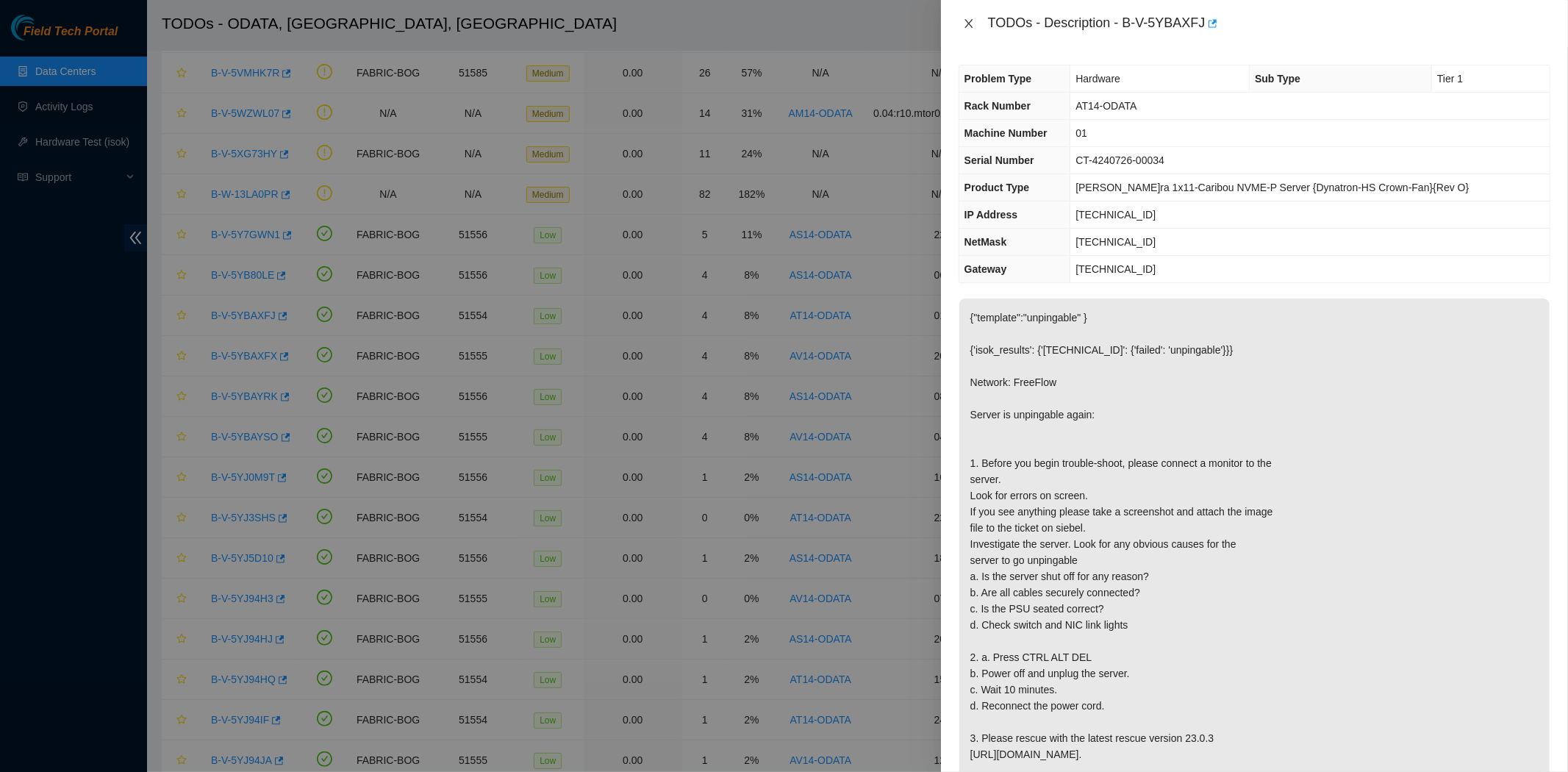
click at [971, 23] on icon "close" at bounding box center [969, 23] width 12 height 12
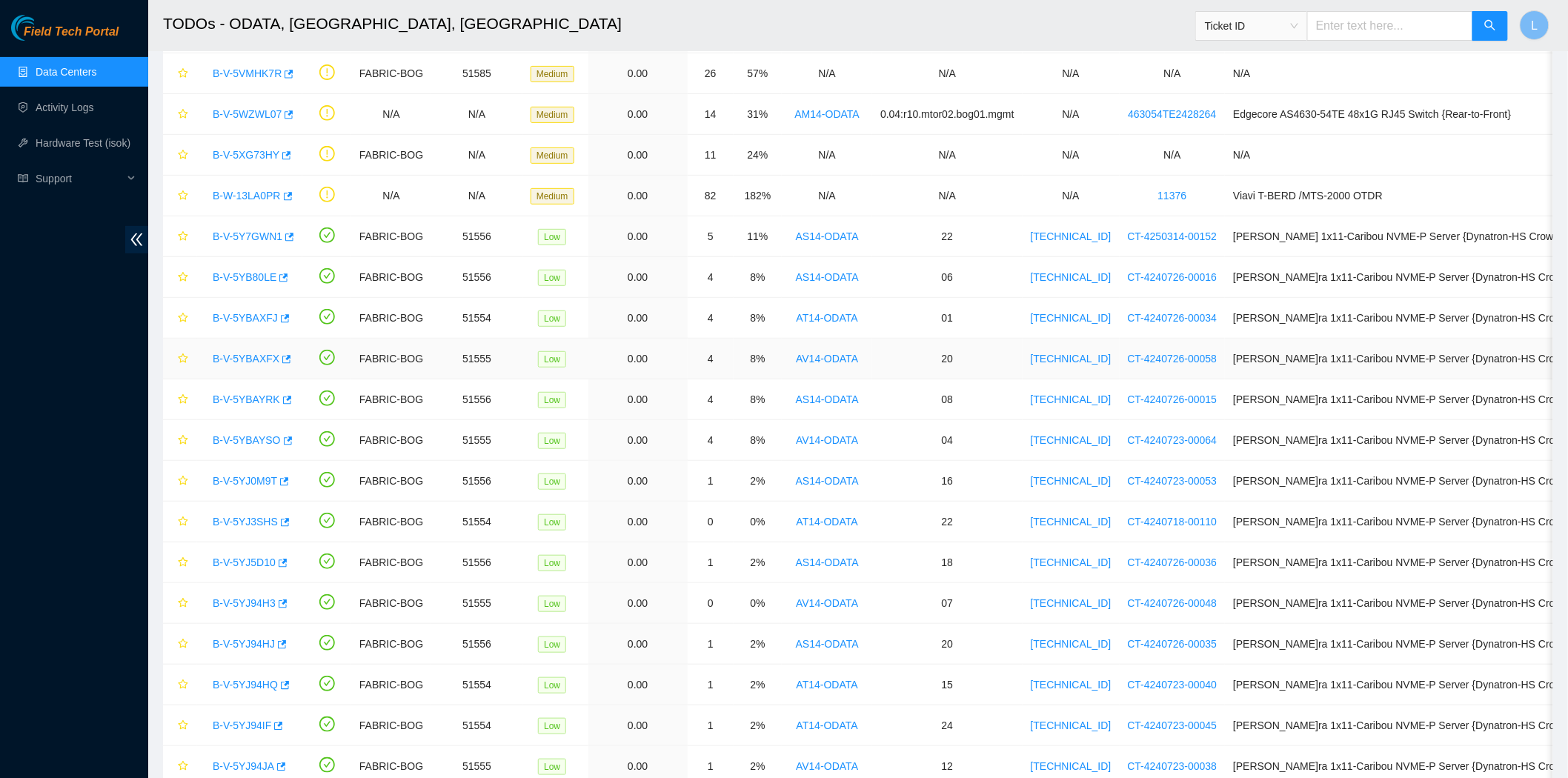
click at [242, 356] on link "B-V-5YBAXFX" at bounding box center [246, 358] width 67 height 12
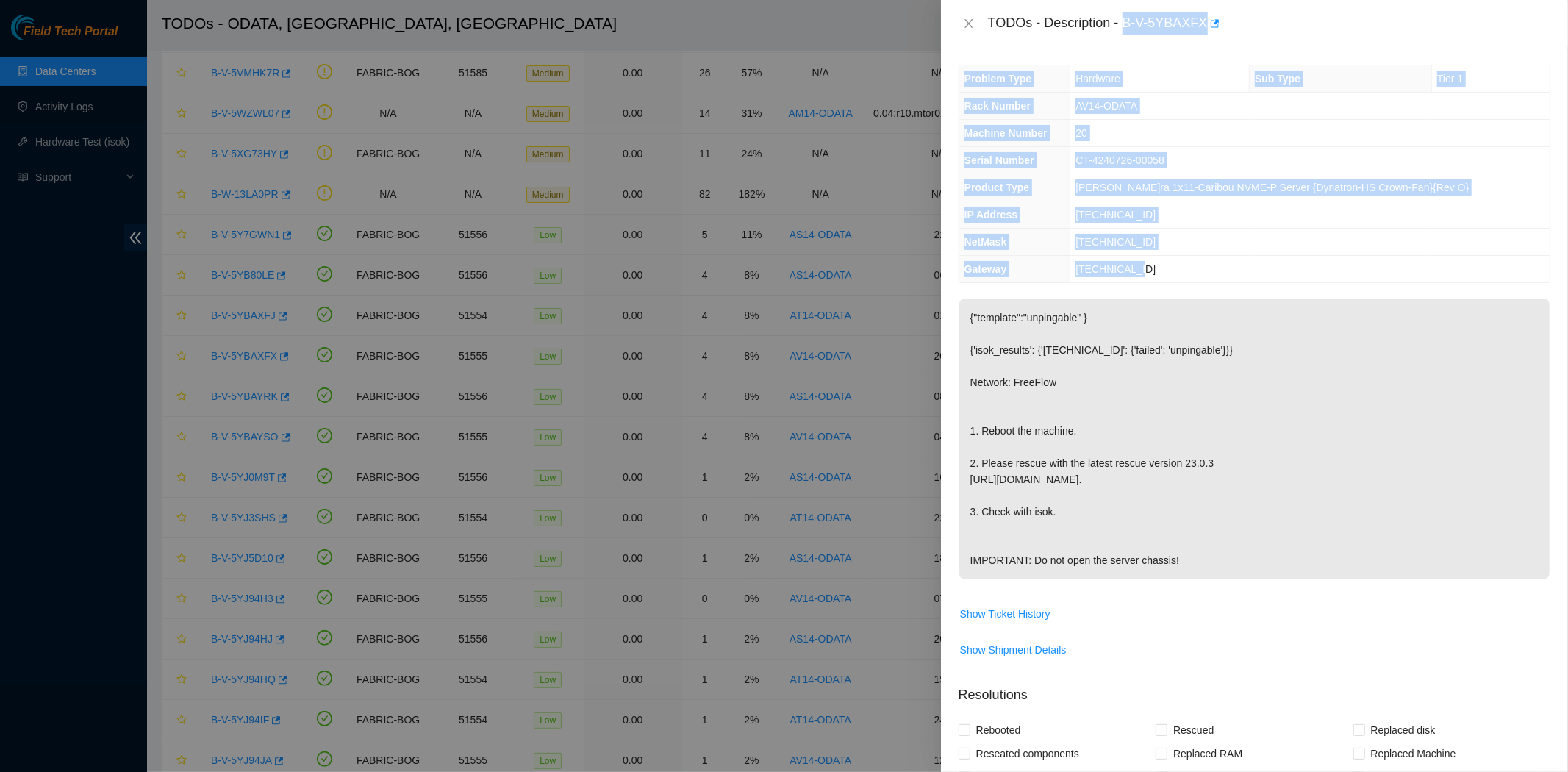
drag, startPoint x: 1122, startPoint y: 19, endPoint x: 1221, endPoint y: 274, distance: 273.5
click at [1221, 274] on div "TODOs - Description - B-V-5YBAXFX Problem Type Hardware Sub Type Tier 1 Rack Nu…" at bounding box center [1254, 386] width 627 height 772
copy div "B-V-5YBAXFX Problem Type Hardware Sub Type Tier 1 Rack Number AV14-ODATA Machin…"
click at [971, 26] on icon "close" at bounding box center [968, 23] width 8 height 9
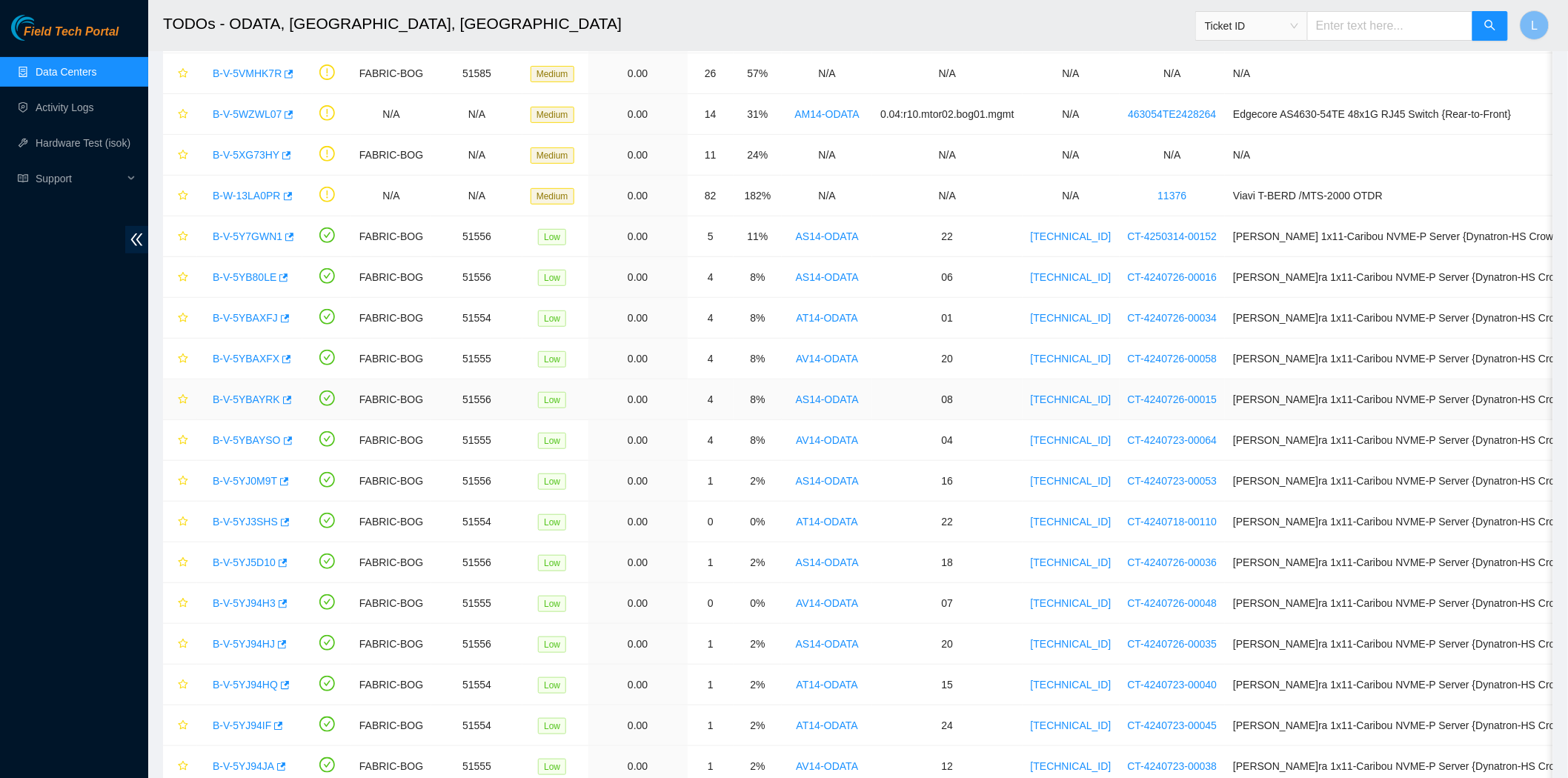
click at [241, 403] on link "B-V-5YBAYRK" at bounding box center [246, 399] width 68 height 12
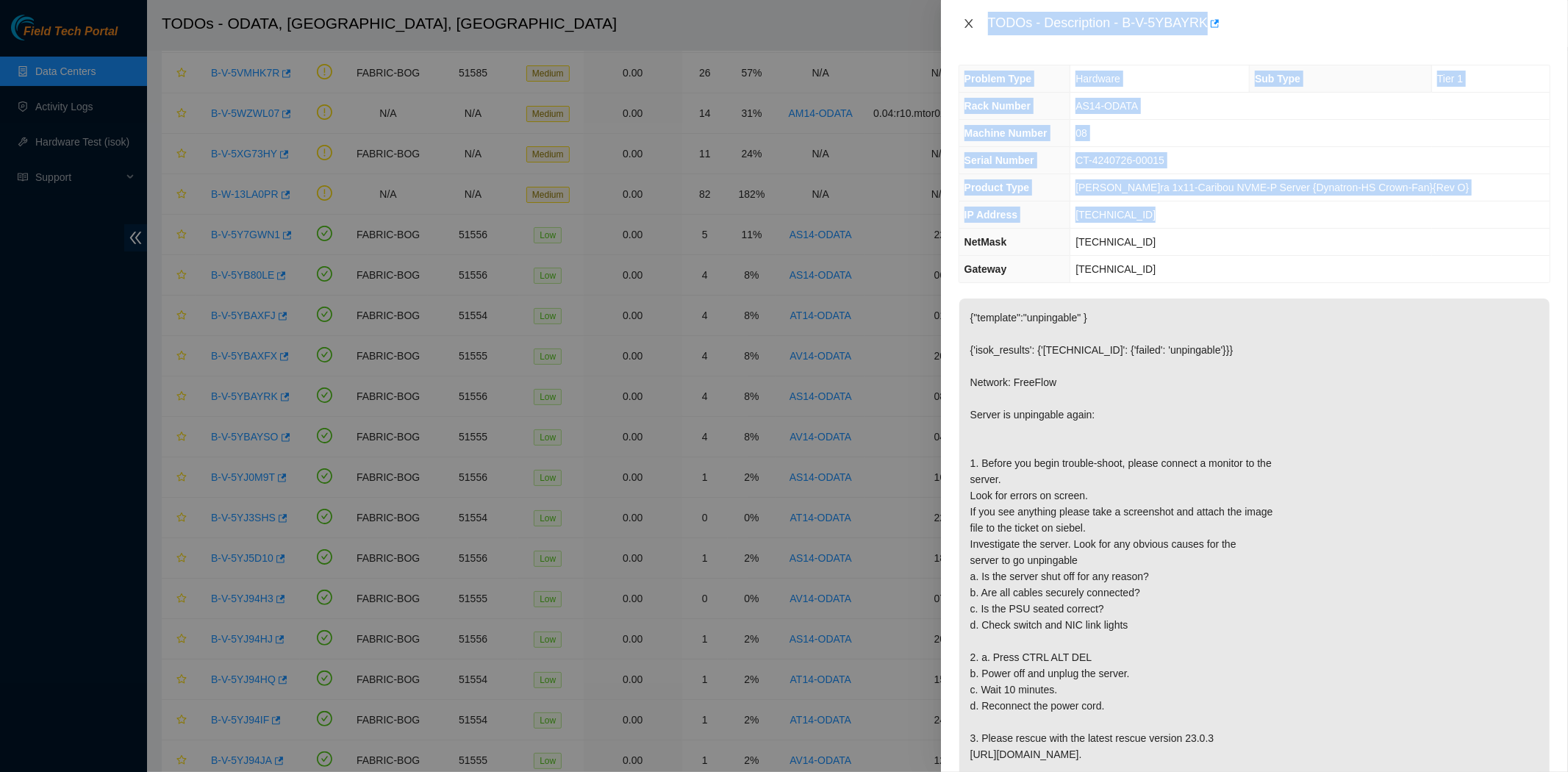
click at [969, 23] on icon "close" at bounding box center [968, 23] width 8 height 9
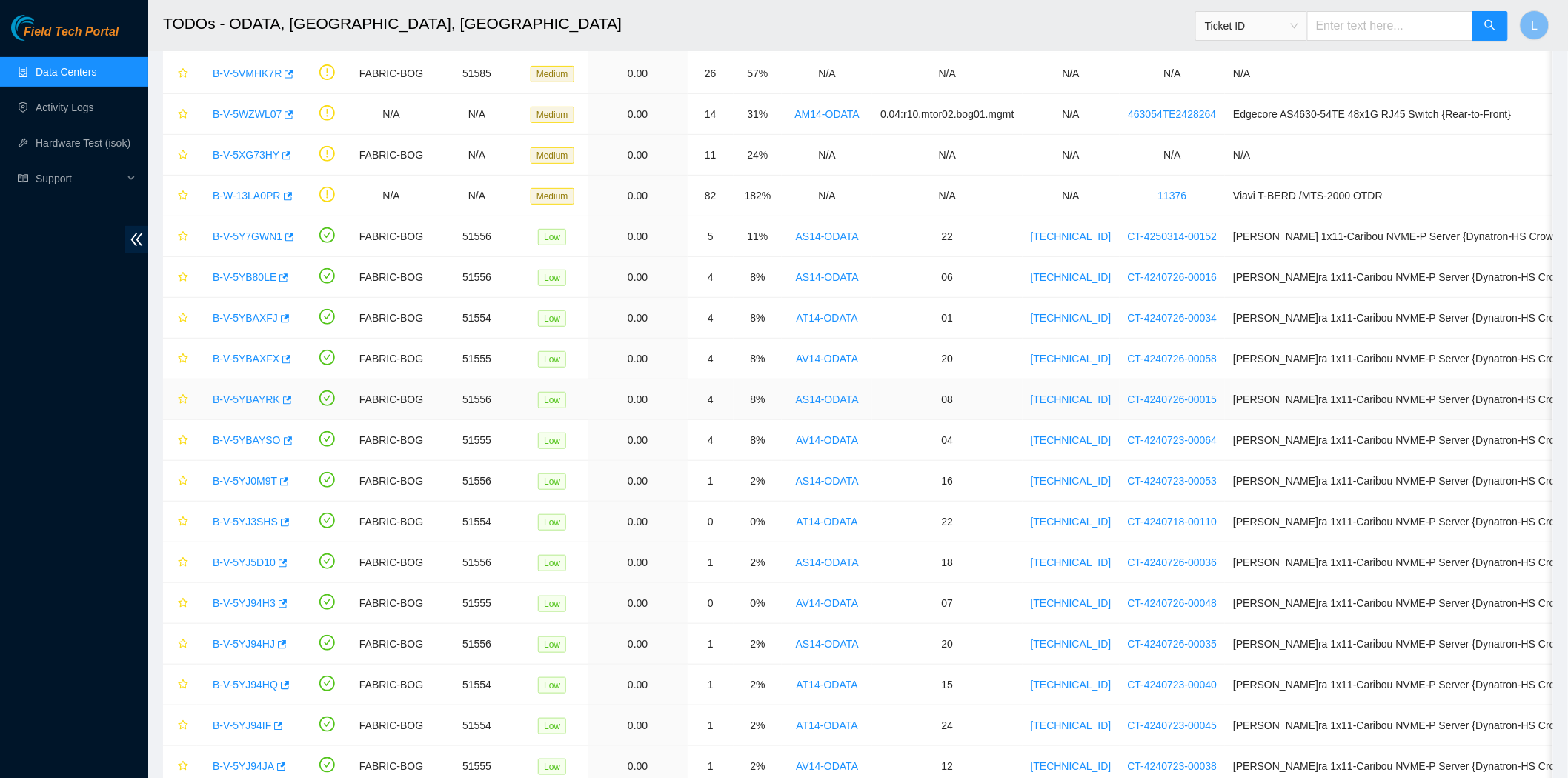
click at [235, 401] on link "B-V-5YBAYRK" at bounding box center [246, 399] width 68 height 12
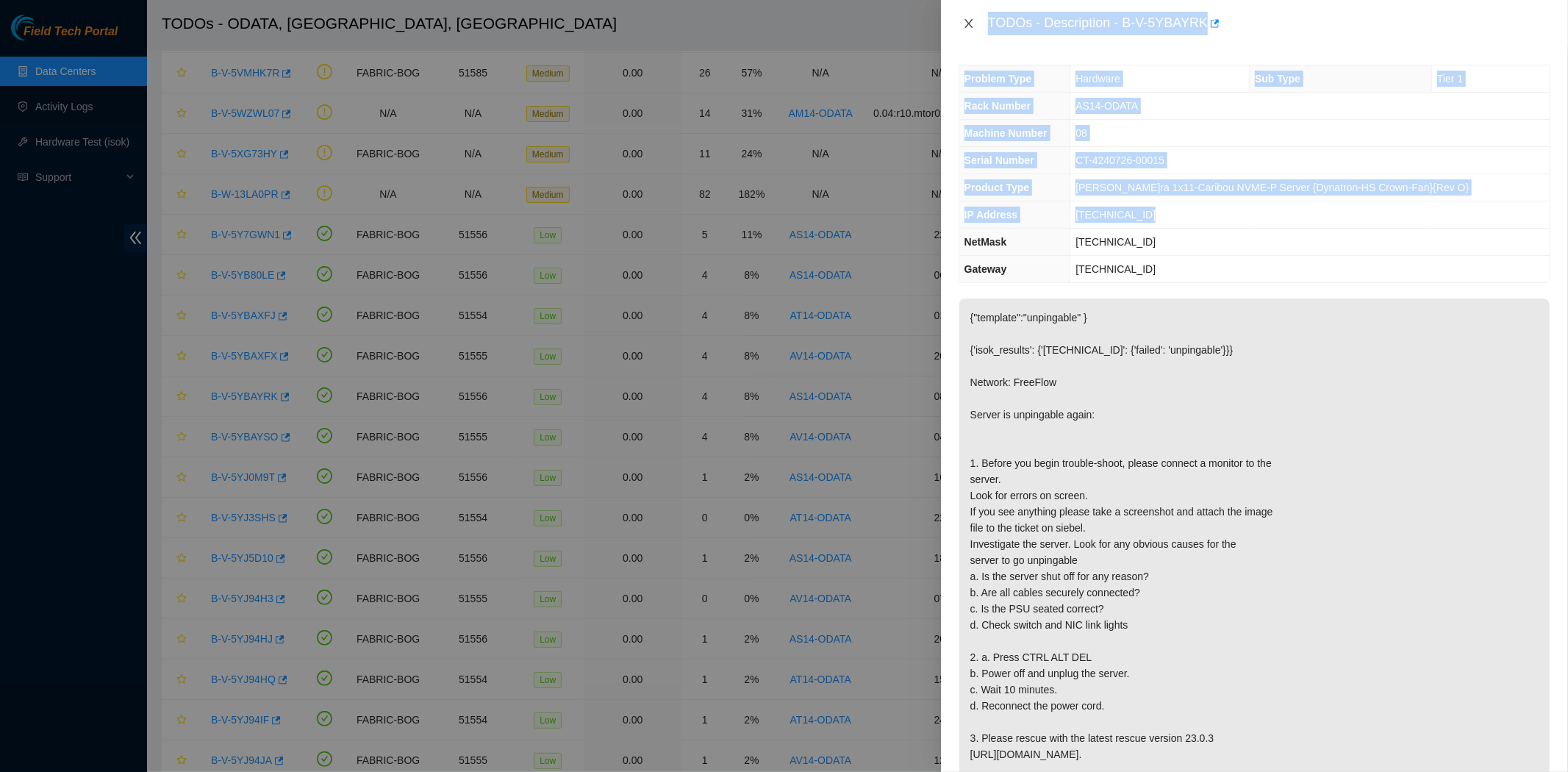
click at [967, 23] on icon "close" at bounding box center [969, 23] width 12 height 12
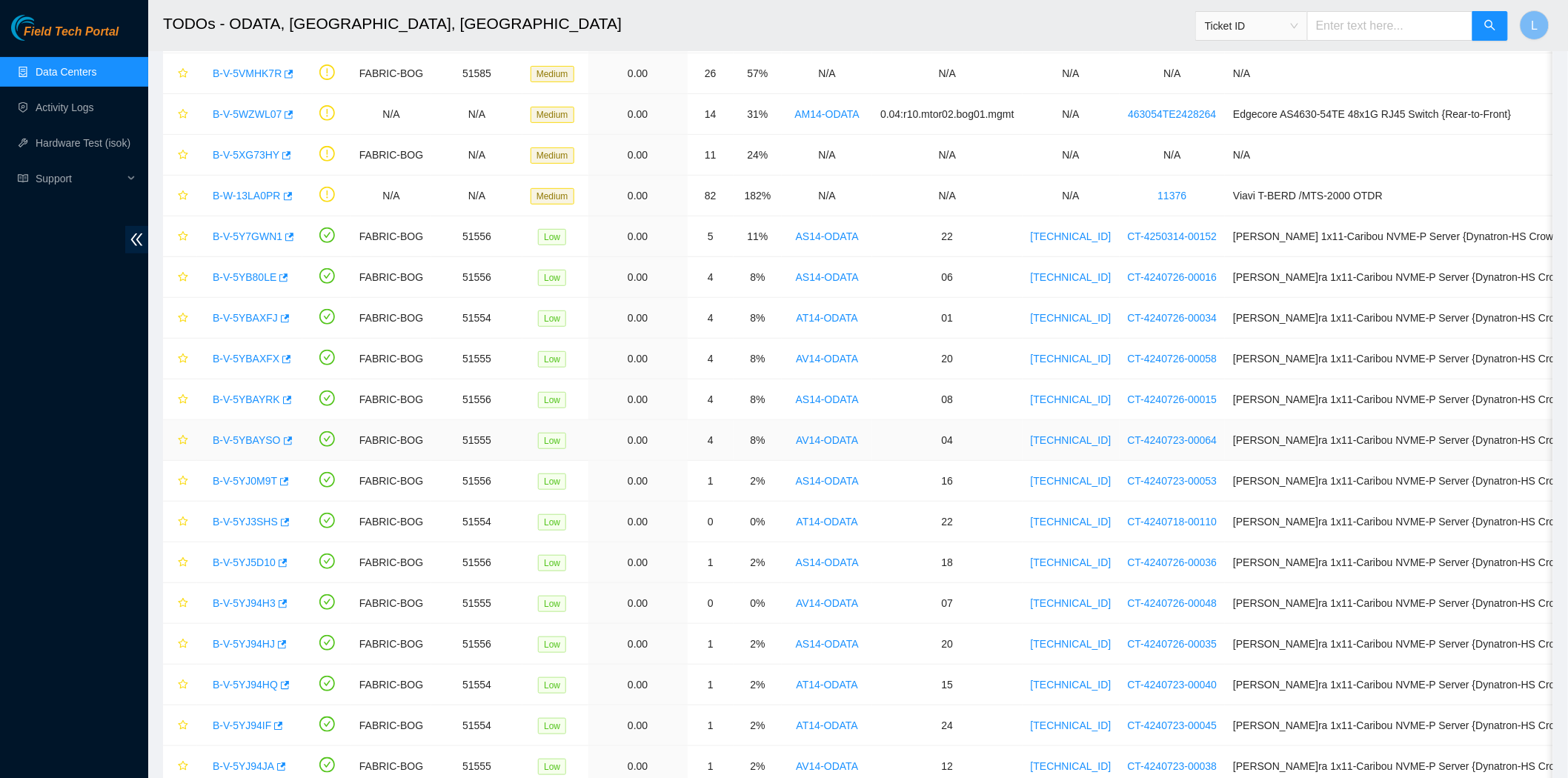
click at [238, 441] on link "B-V-5YBAYSO" at bounding box center [246, 440] width 68 height 12
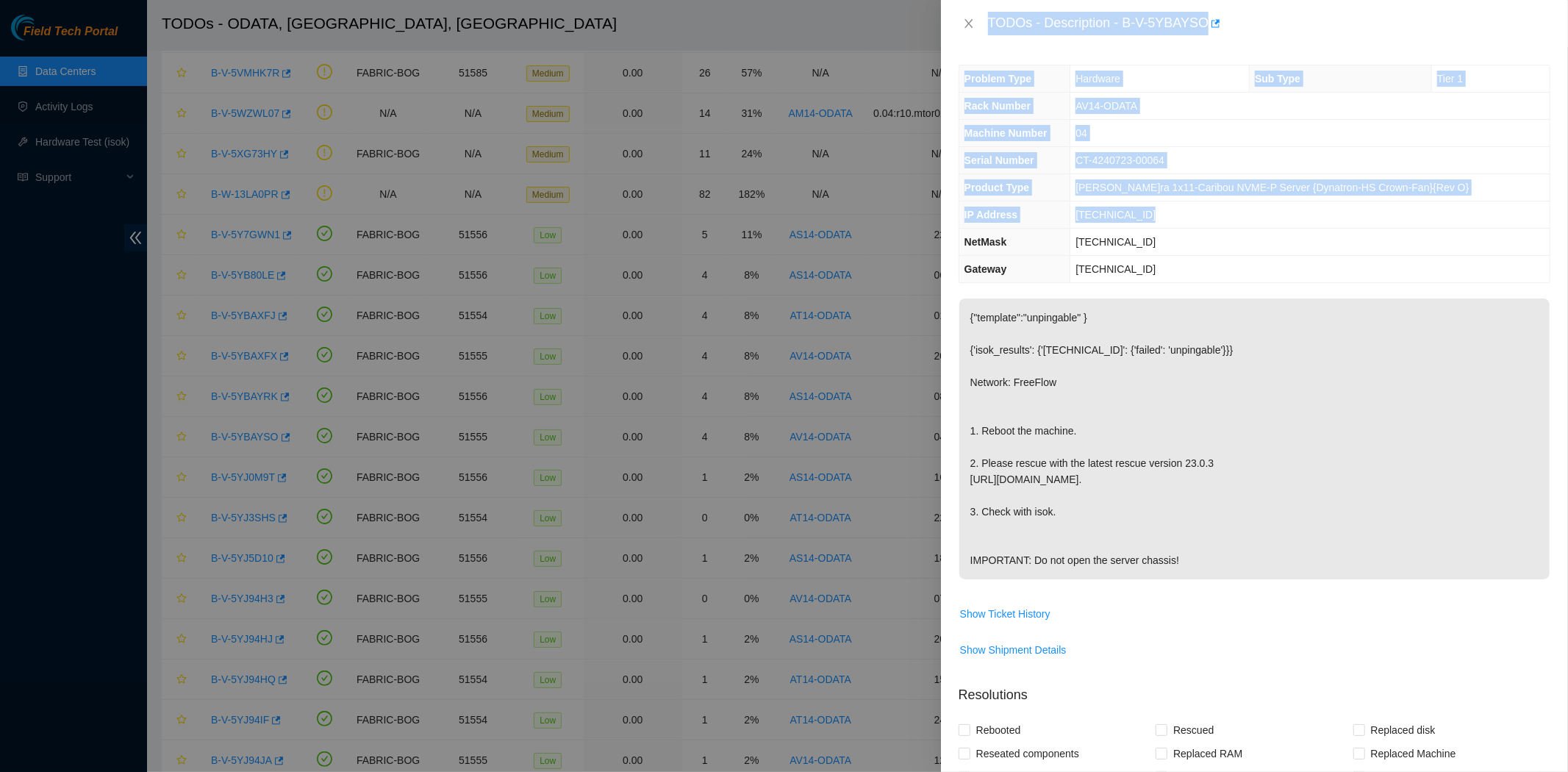
click at [1133, 52] on div "Problem Type Hardware Sub Type Tier 1 Rack Number AV14-ODATA Machine Number 04 …" at bounding box center [1254, 409] width 627 height 725
drag, startPoint x: 1123, startPoint y: 20, endPoint x: 1193, endPoint y: 265, distance: 254.8
click at [1193, 265] on div "TODOs - Description - B-V-5YBAYSO Problem Type Hardware Sub Type Tier 1 Rack Nu…" at bounding box center [1254, 386] width 627 height 772
copy div "B-V-5YBAYSO Problem Type Hardware Sub Type Tier 1 Rack Number AV14-ODATA Machin…"
click at [967, 25] on icon "close" at bounding box center [968, 23] width 8 height 9
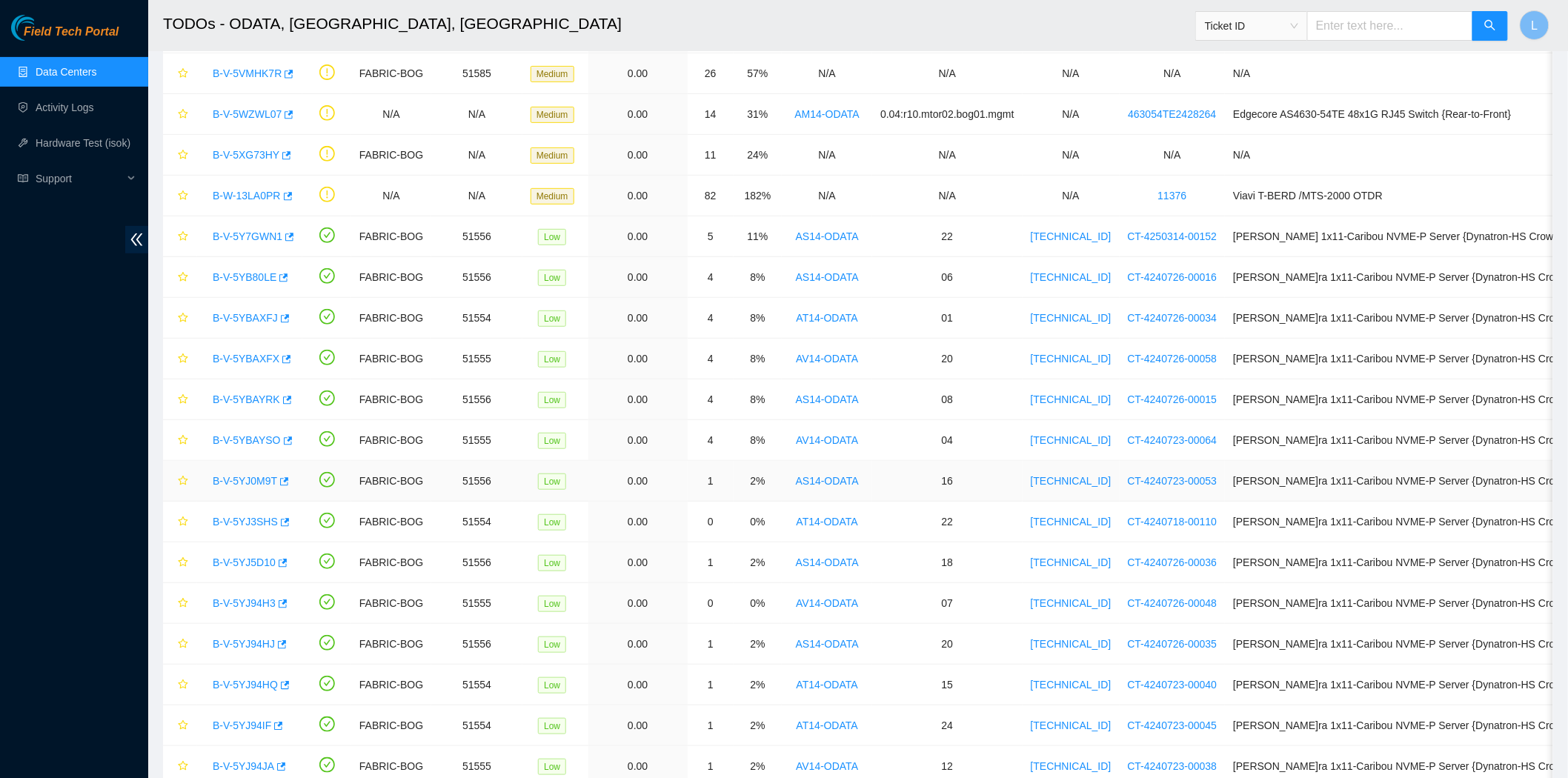
click at [243, 480] on link "B-V-5YJ0M9T" at bounding box center [245, 481] width 64 height 12
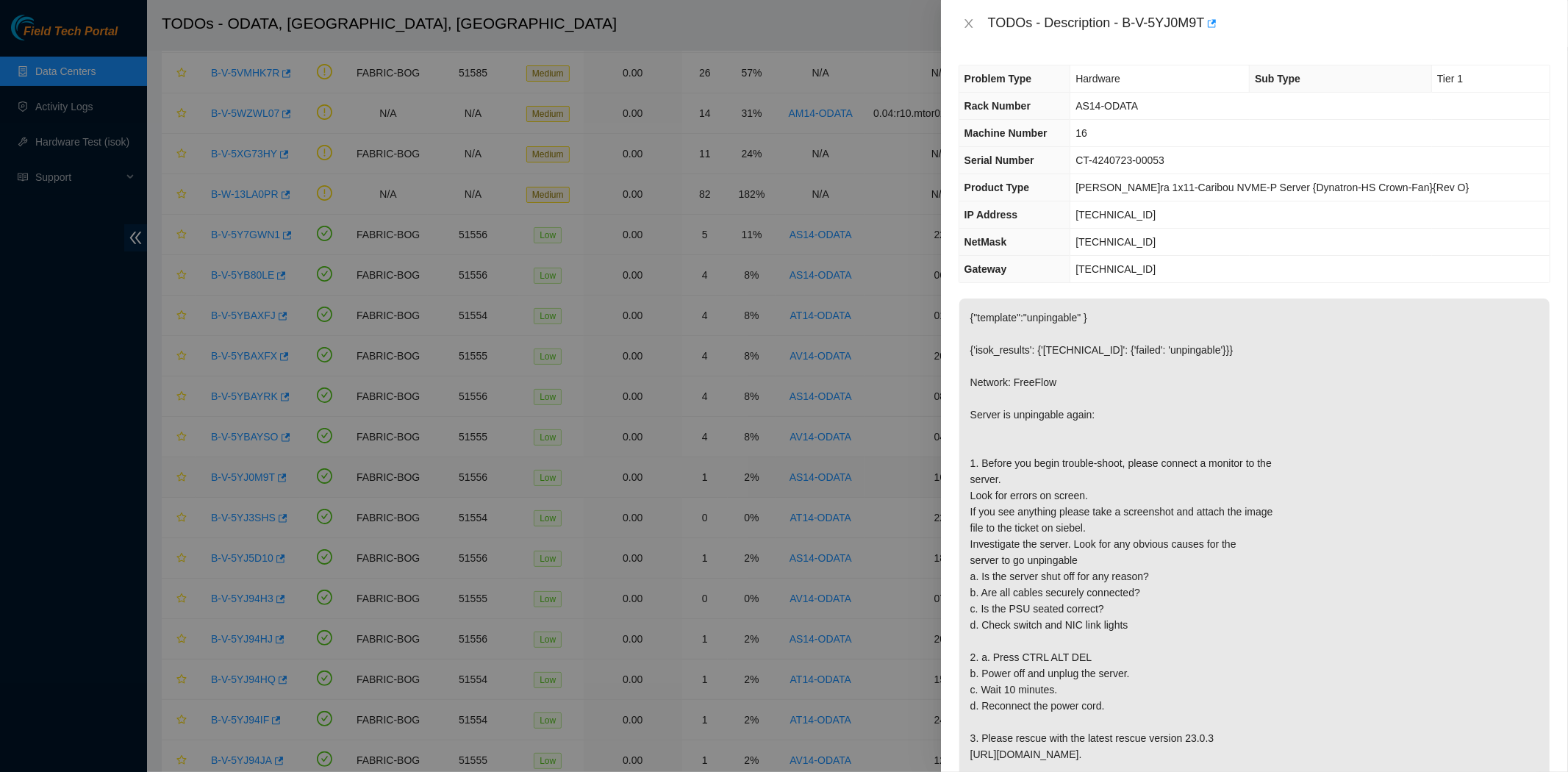
click at [241, 476] on div at bounding box center [784, 386] width 1568 height 772
click at [966, 21] on icon "close" at bounding box center [968, 23] width 8 height 9
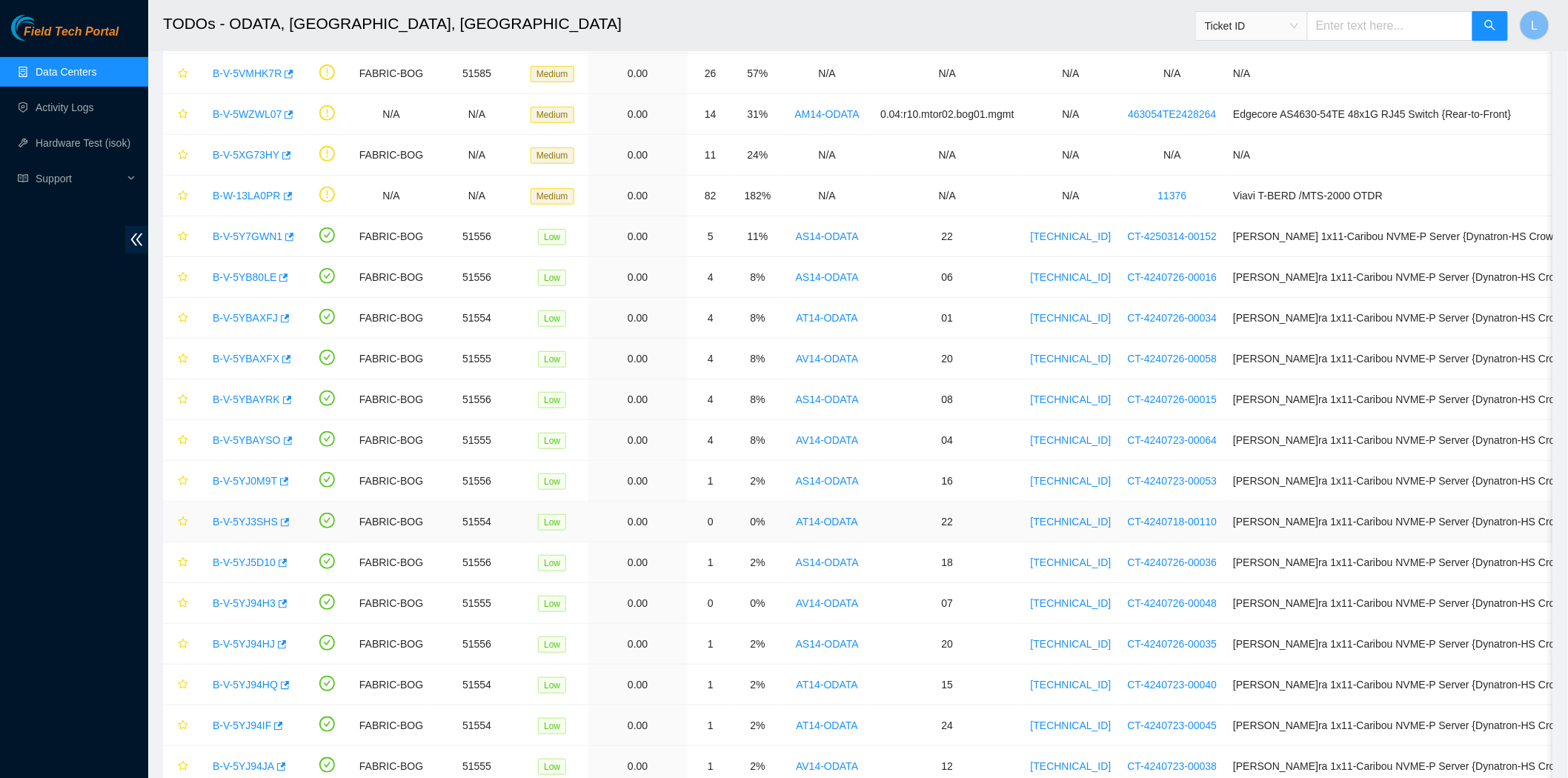
click at [242, 522] on link "B-V-5YJ3SHS" at bounding box center [245, 521] width 65 height 12
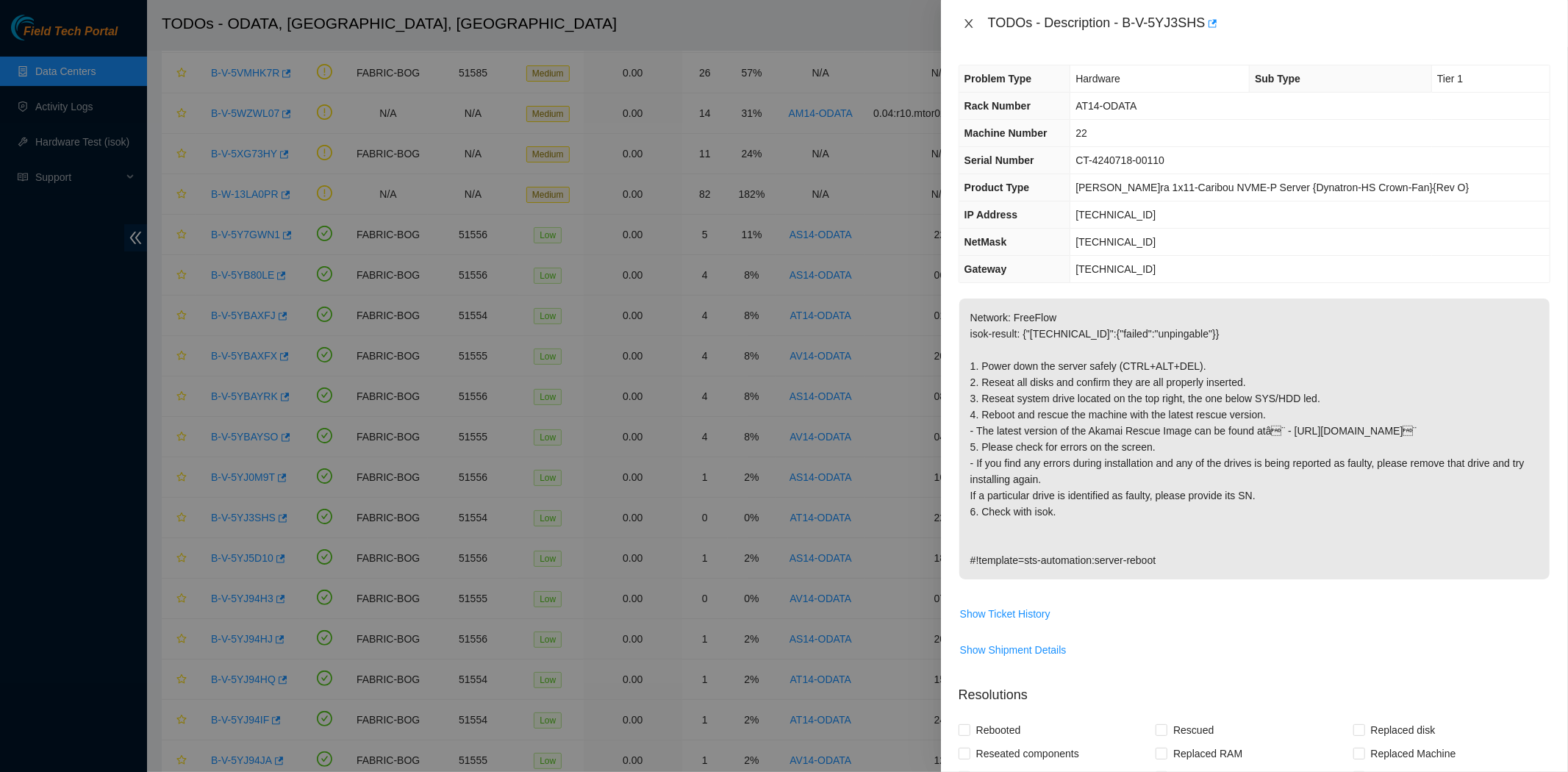
click at [969, 22] on icon "close" at bounding box center [969, 23] width 12 height 12
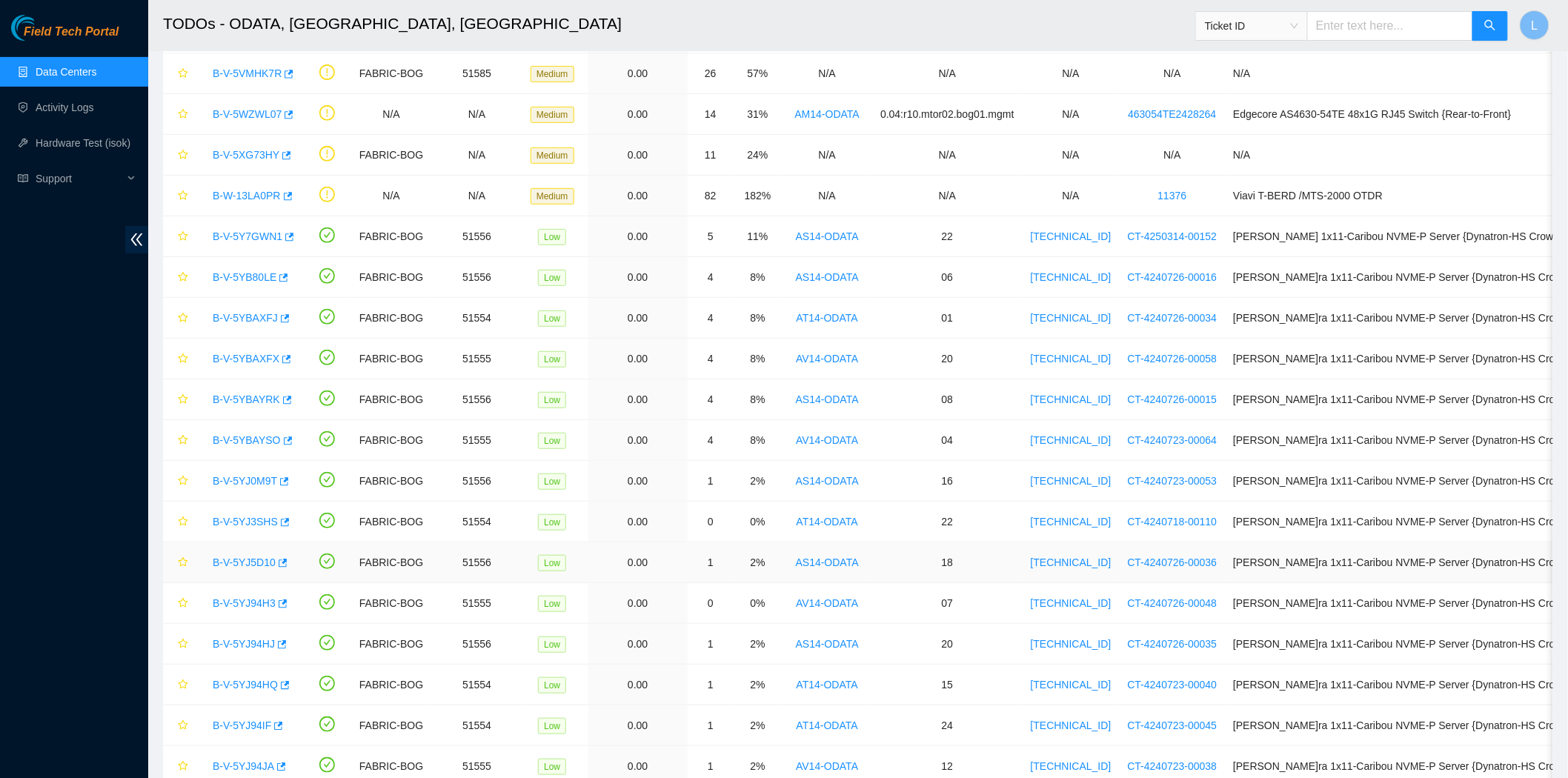
click at [232, 560] on link "B-V-5YJ5D10" at bounding box center [244, 562] width 63 height 12
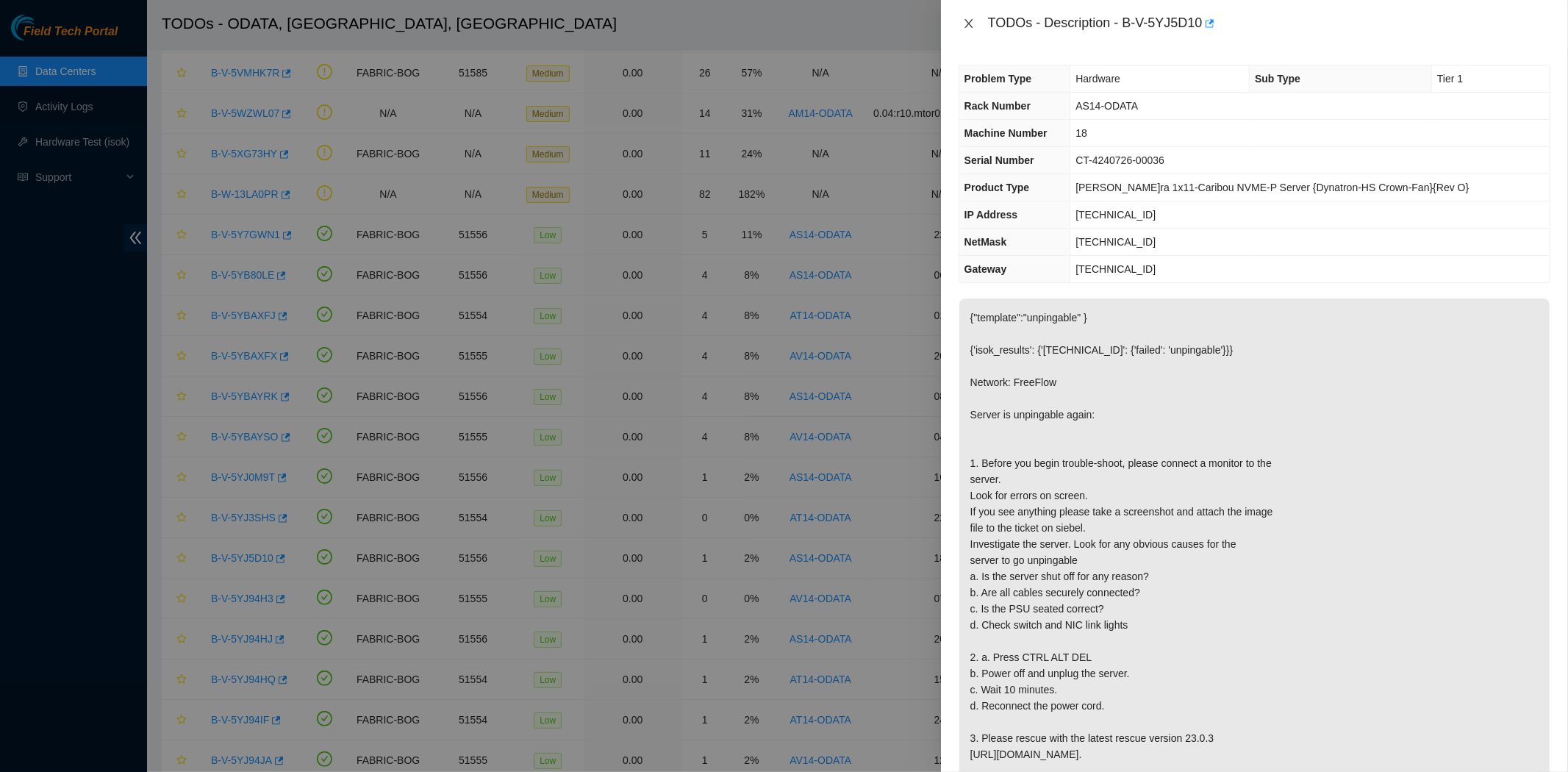
click at [971, 18] on icon "close" at bounding box center [969, 23] width 12 height 12
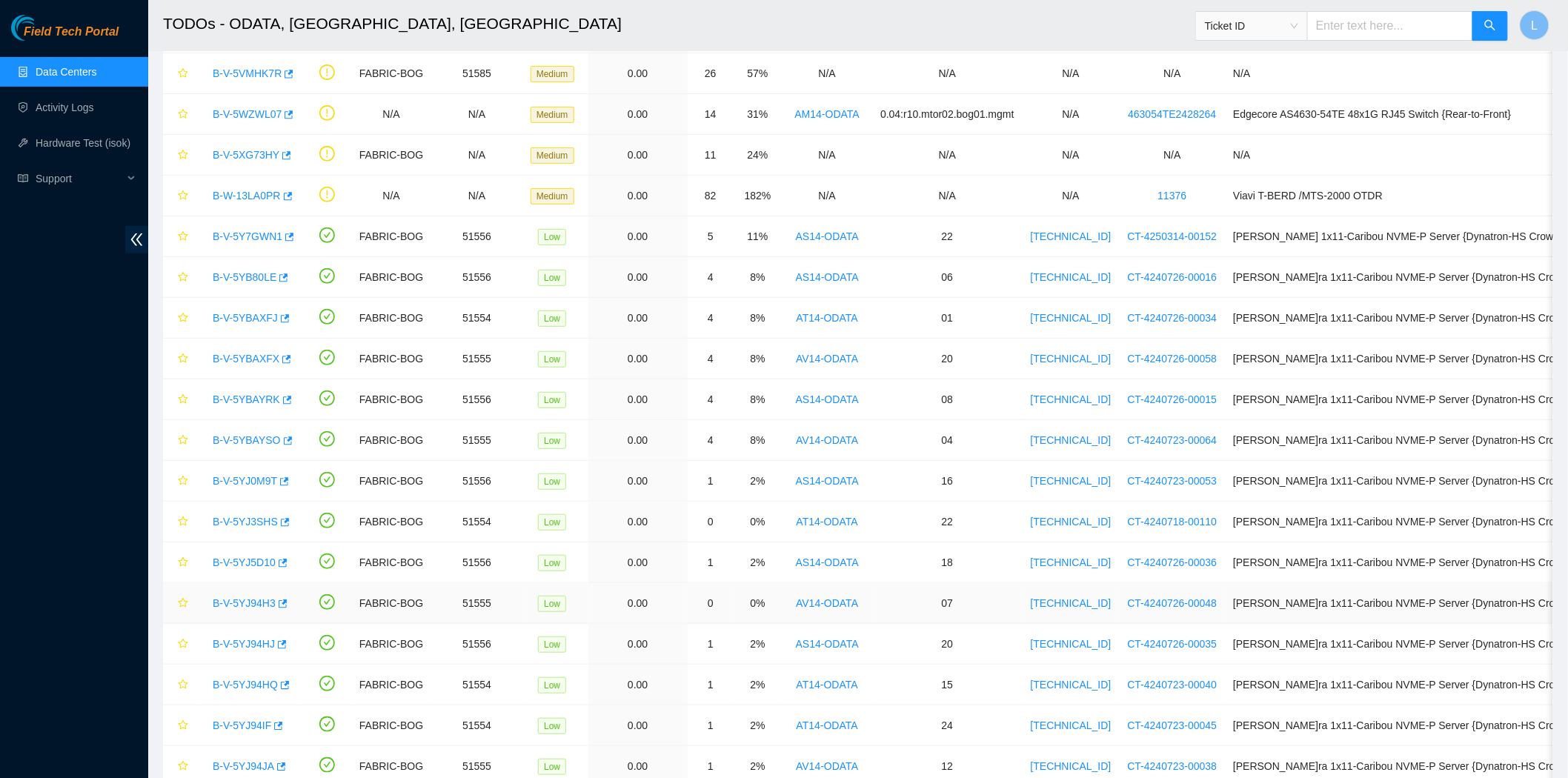
click at [234, 606] on link "B-V-5YJ94H3" at bounding box center [244, 603] width 63 height 12
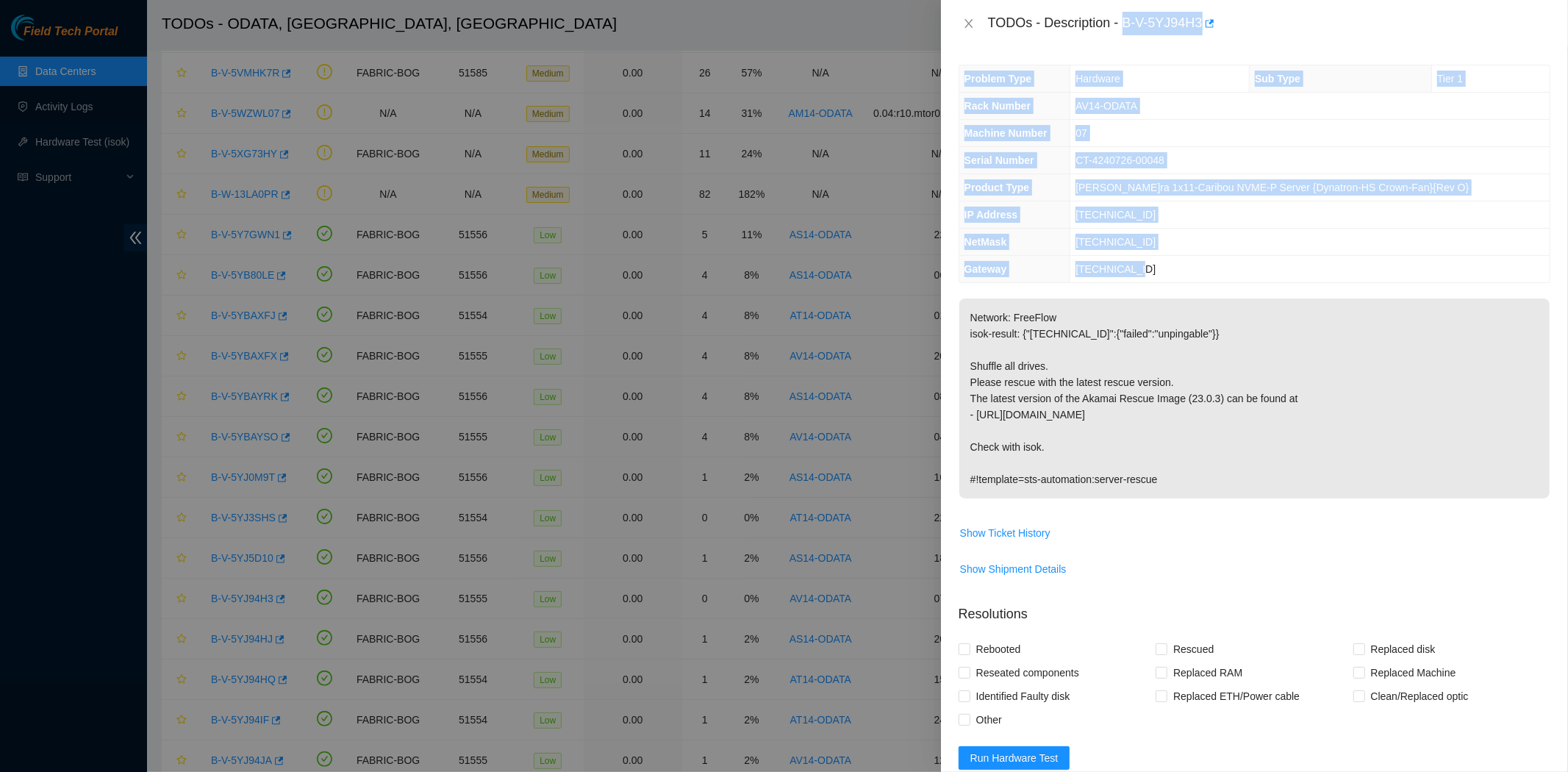
drag, startPoint x: 1121, startPoint y: 23, endPoint x: 1213, endPoint y: 267, distance: 260.8
click at [1213, 267] on div "TODOs - Description - B-V-5YJ94H3 Problem Type Hardware Sub Type Tier 1 Rack Nu…" at bounding box center [1254, 386] width 627 height 772
copy div "B-V-5YJ94H3 Problem Type Hardware Sub Type Tier 1 Rack Number AV14-ODATA Machin…"
click at [969, 24] on icon "close" at bounding box center [968, 23] width 8 height 9
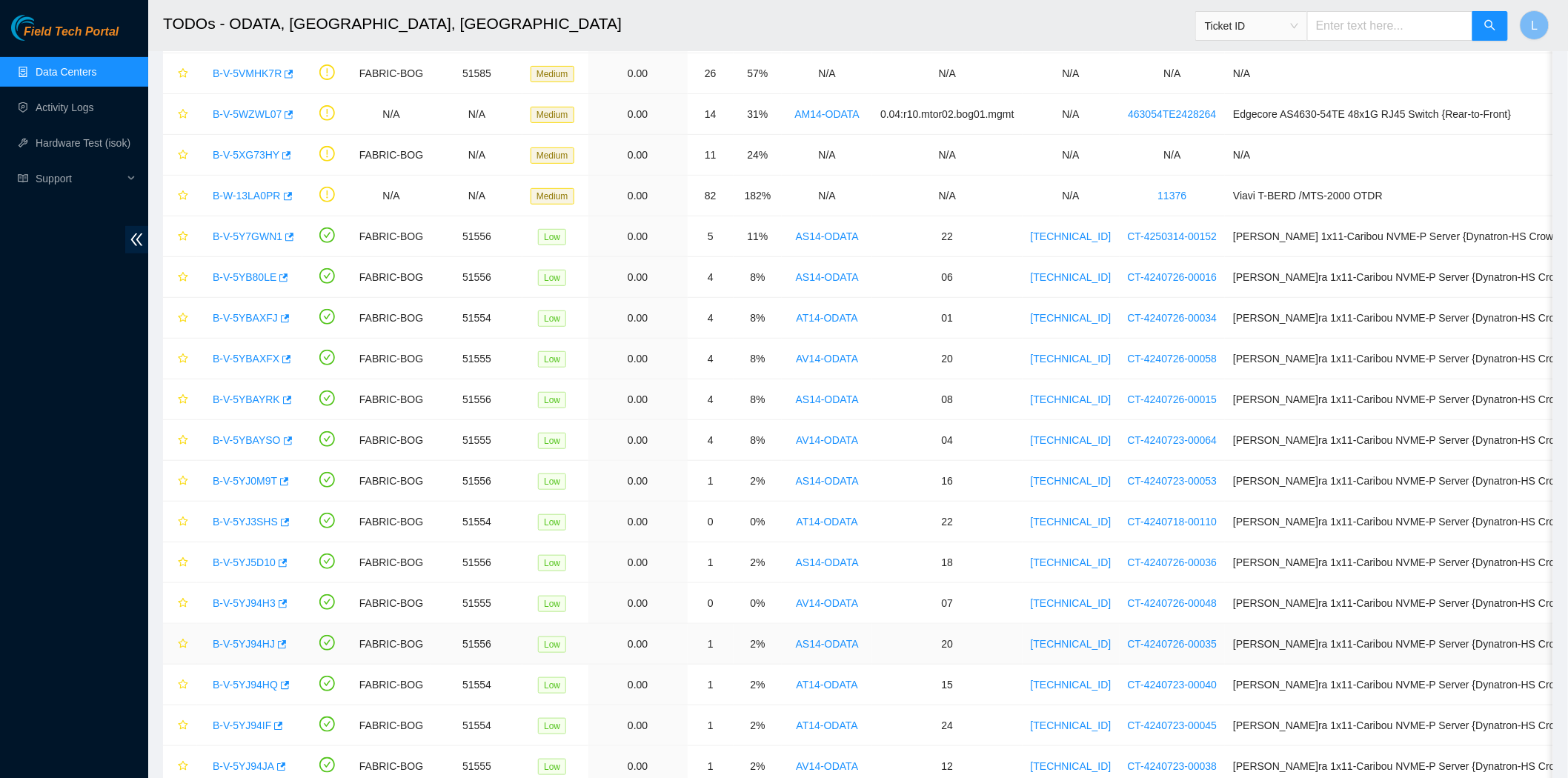
click at [231, 643] on link "B-V-5YJ94HJ" at bounding box center [243, 644] width 62 height 12
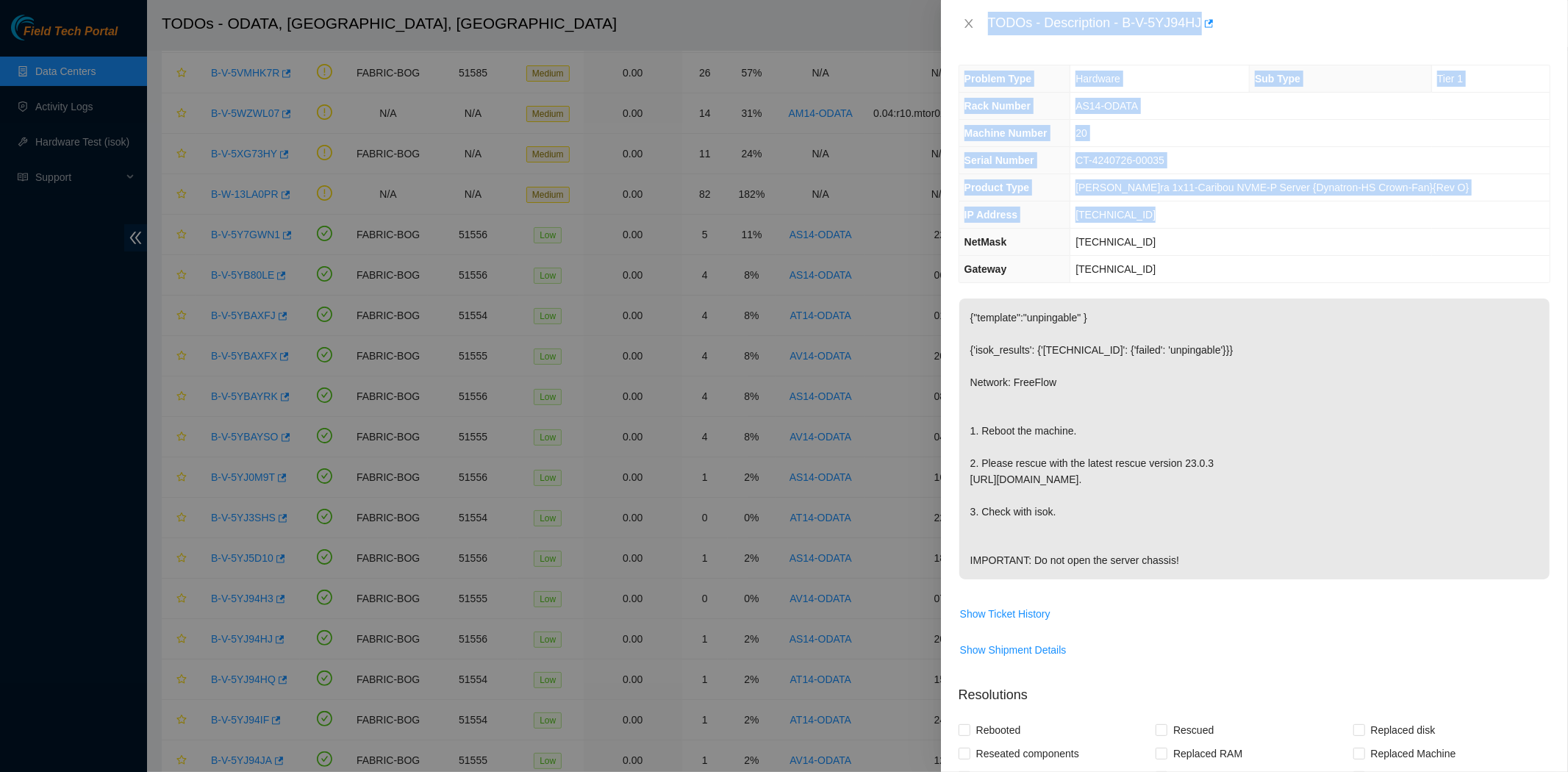
click at [1206, 240] on td "[TECHNICAL_ID]" at bounding box center [1310, 242] width 479 height 27
drag, startPoint x: 1169, startPoint y: 274, endPoint x: 1121, endPoint y: 18, distance: 260.5
click at [1121, 18] on div "TODOs - Description - B-V-5YJ94HJ Problem Type Hardware Sub Type Tier 1 Rack Nu…" at bounding box center [1254, 386] width 627 height 772
copy div "B-V-5YJ94HJ Problem Type Hardware Sub Type Tier 1 Rack Number AS14-ODATA Machin…"
click at [967, 23] on icon "close" at bounding box center [969, 23] width 12 height 12
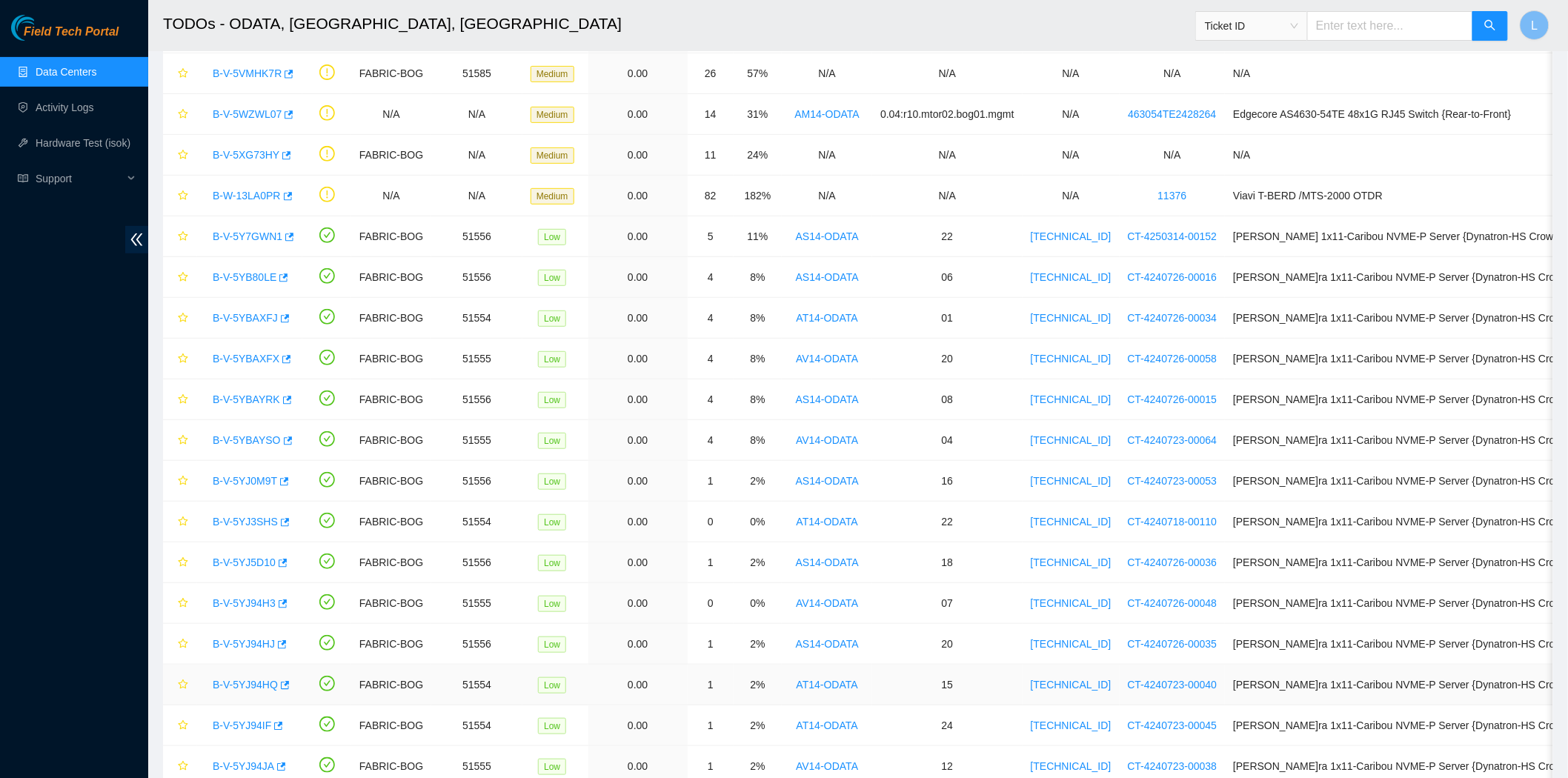
click at [226, 687] on link "B-V-5YJ94HQ" at bounding box center [245, 685] width 65 height 12
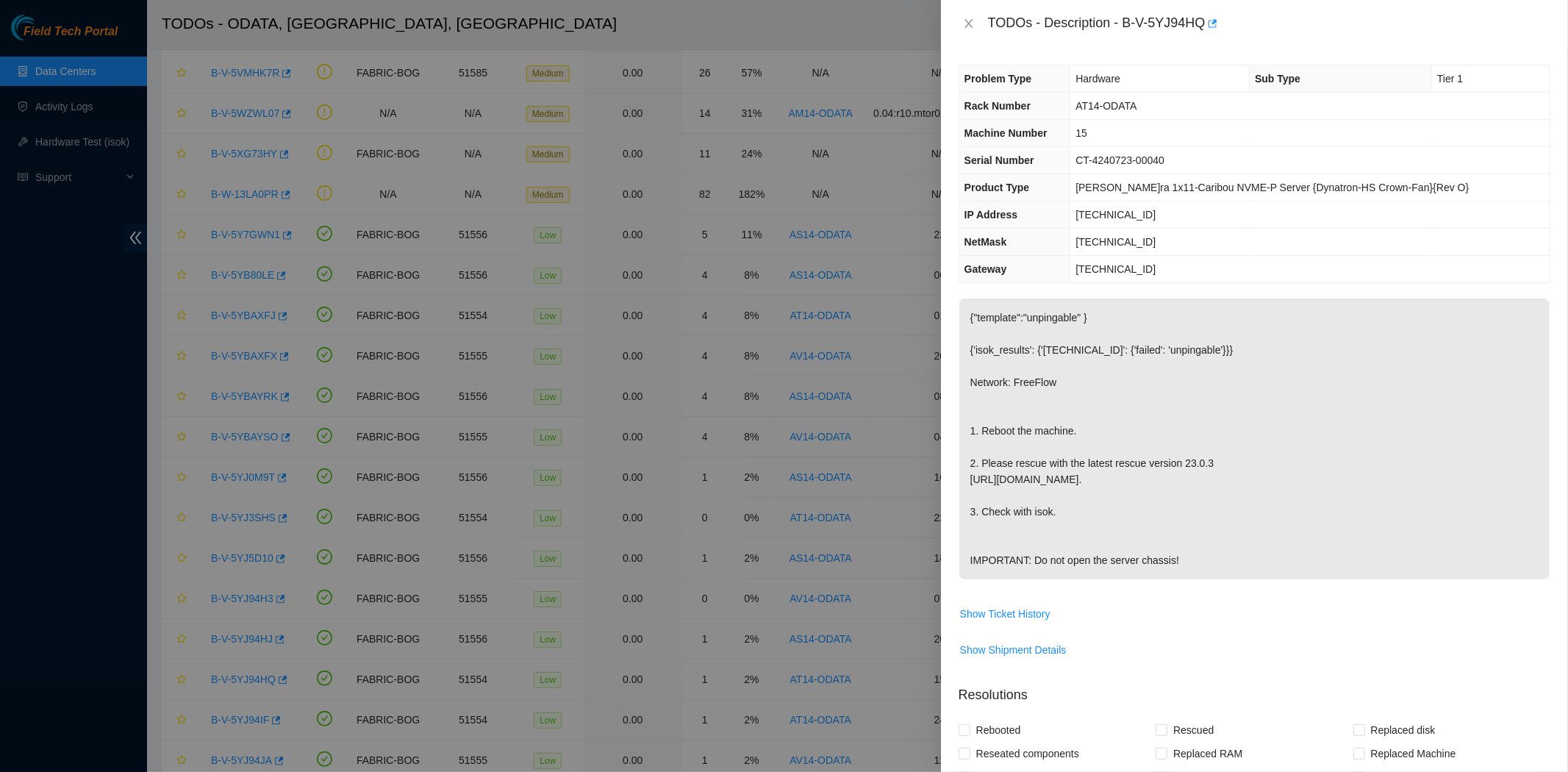
click at [1178, 422] on p "{"template":"unpingable" } {'isok_results': {'[TECHNICAL_ID]': {'failed': 'unpi…" at bounding box center [1254, 440] width 590 height 281
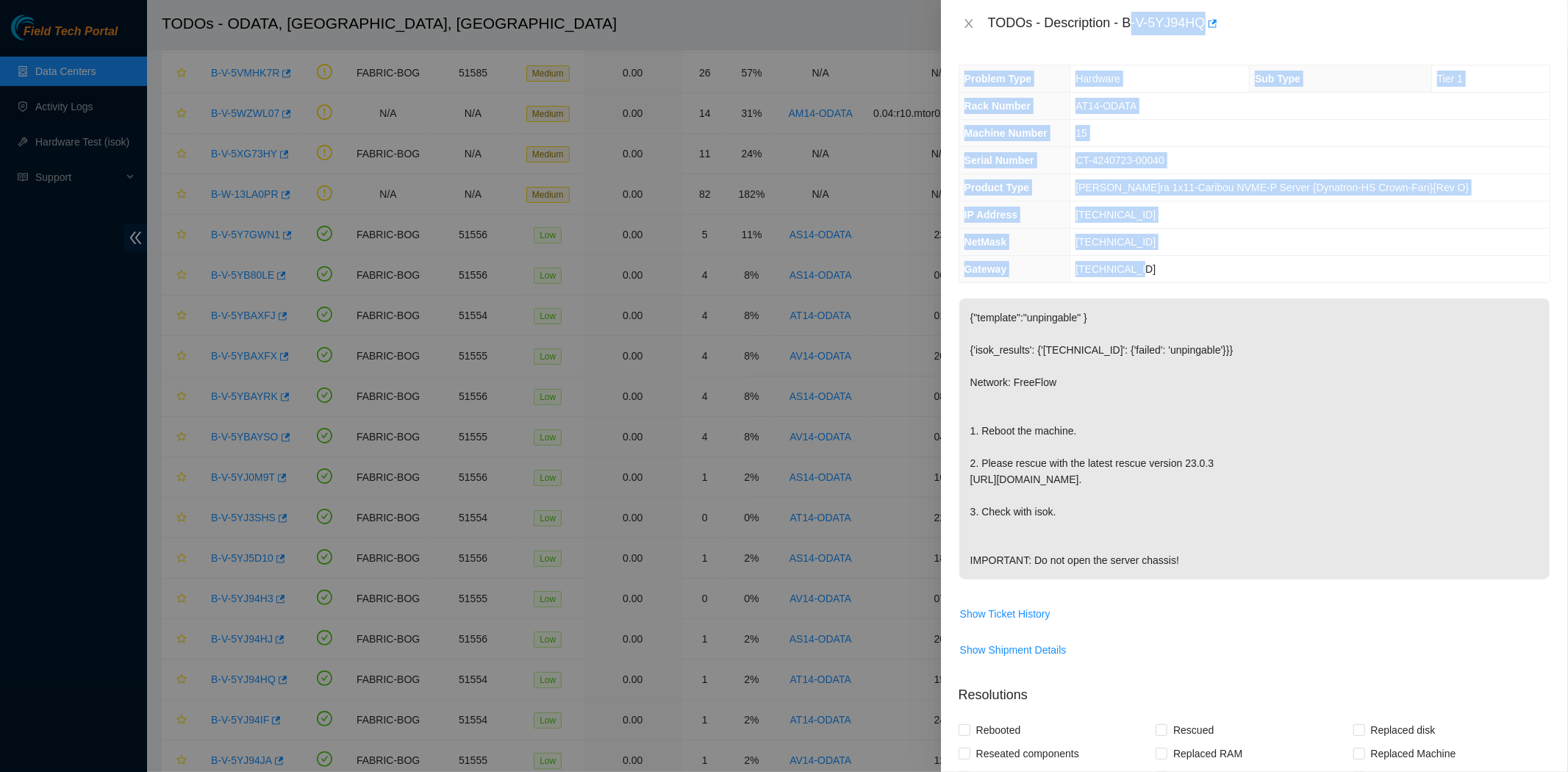
drag, startPoint x: 1160, startPoint y: 272, endPoint x: 1128, endPoint y: 22, distance: 252.0
click at [1128, 22] on div "TODOs - Description - B-V-5YJ94HQ Problem Type Hardware Sub Type Tier 1 Rack Nu…" at bounding box center [1254, 386] width 627 height 772
click at [1128, 22] on div "TODOs - Description - B-V-5YJ94HQ" at bounding box center [1269, 23] width 562 height 23
drag, startPoint x: 1122, startPoint y: 22, endPoint x: 1182, endPoint y: 265, distance: 250.3
click at [1182, 265] on div "TODOs - Description - B-V-5YJ94HQ Problem Type Hardware Sub Type Tier 1 Rack Nu…" at bounding box center [1254, 386] width 627 height 772
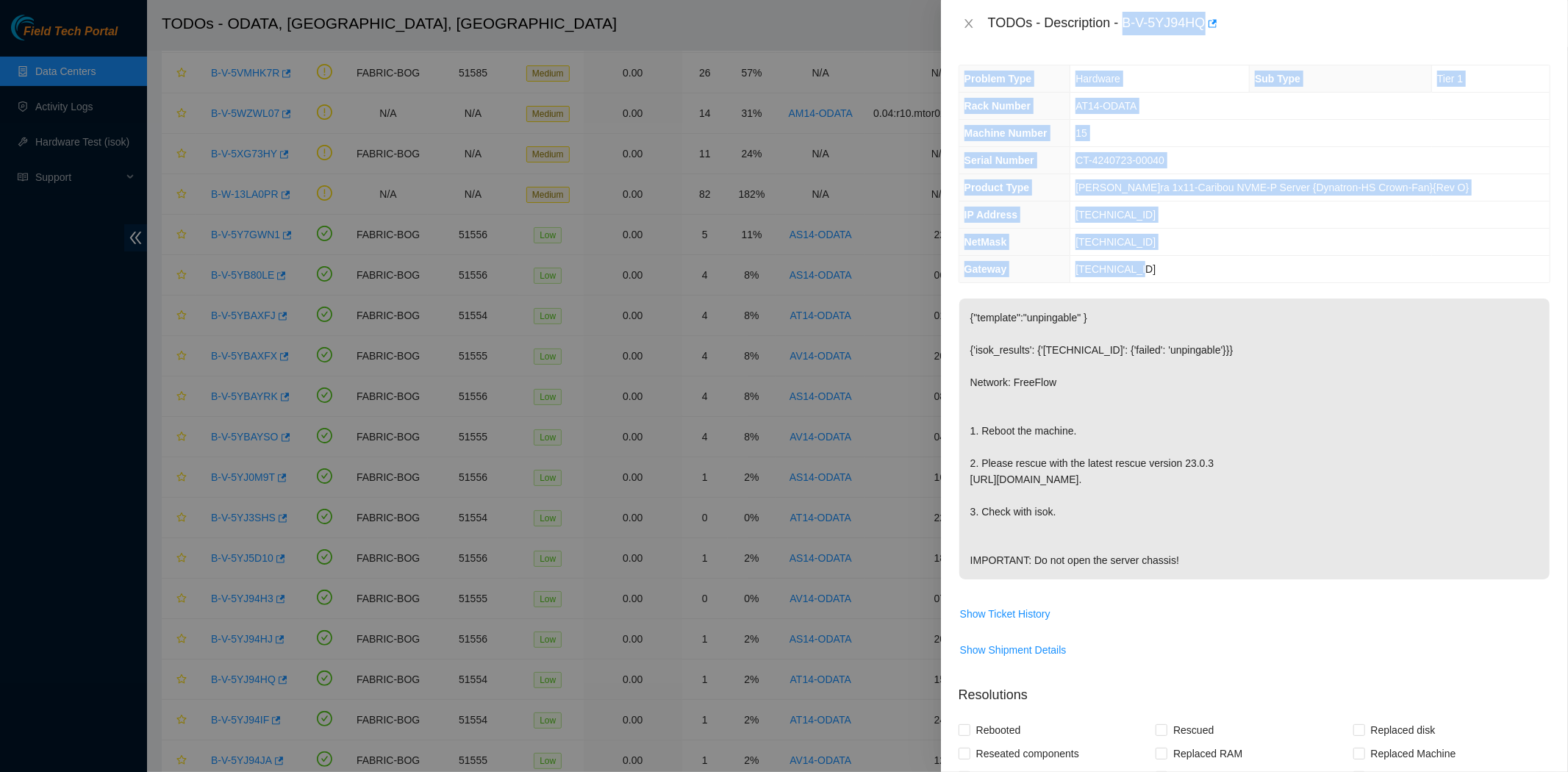
copy div "B-V-5YJ94HQ Problem Type Hardware Sub Type Tier 1 Rack Number AT14-ODATA Machin…"
click at [967, 23] on icon "close" at bounding box center [969, 23] width 12 height 12
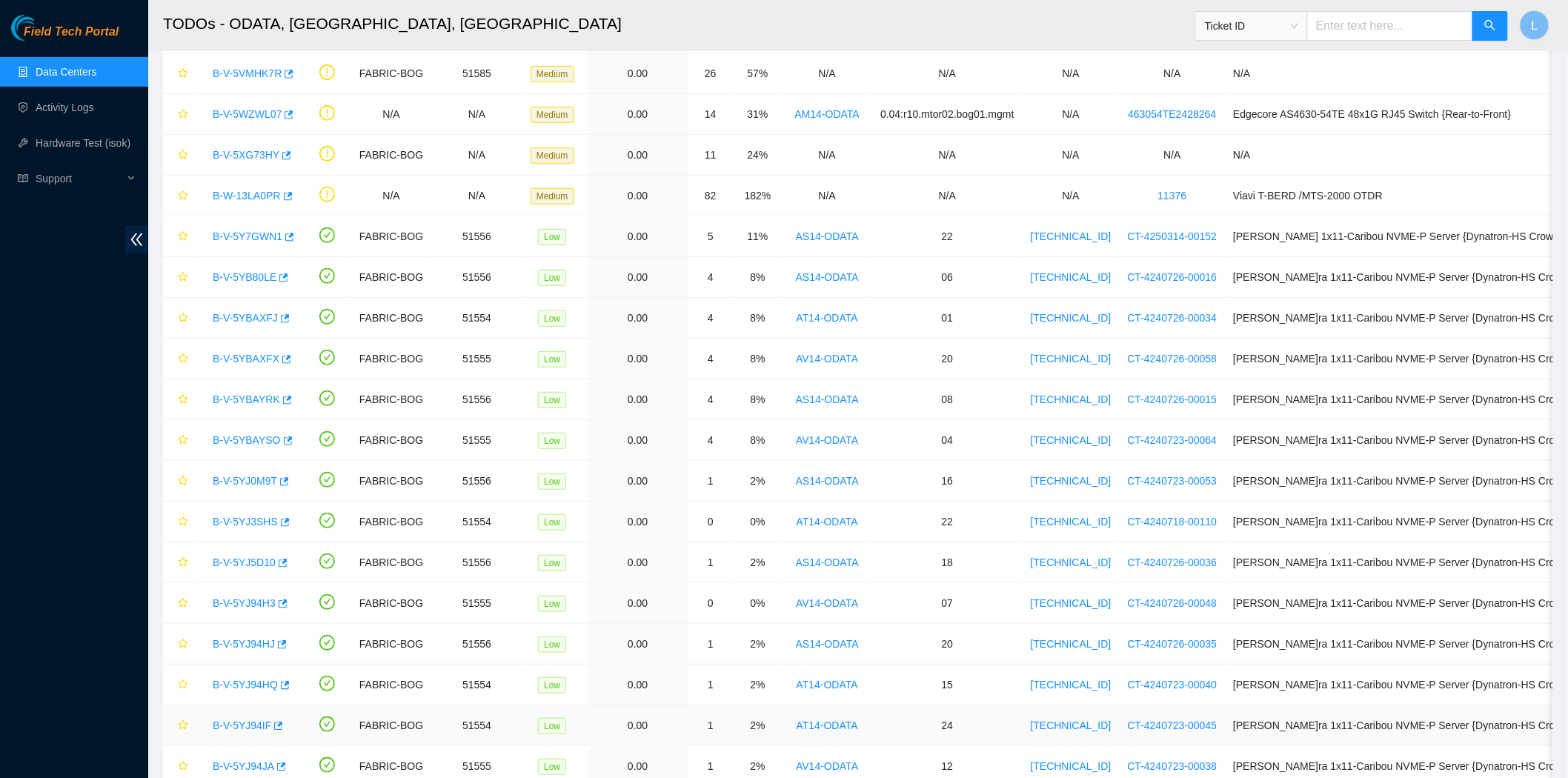
click at [234, 727] on link "B-V-5YJ94IF" at bounding box center [242, 726] width 59 height 12
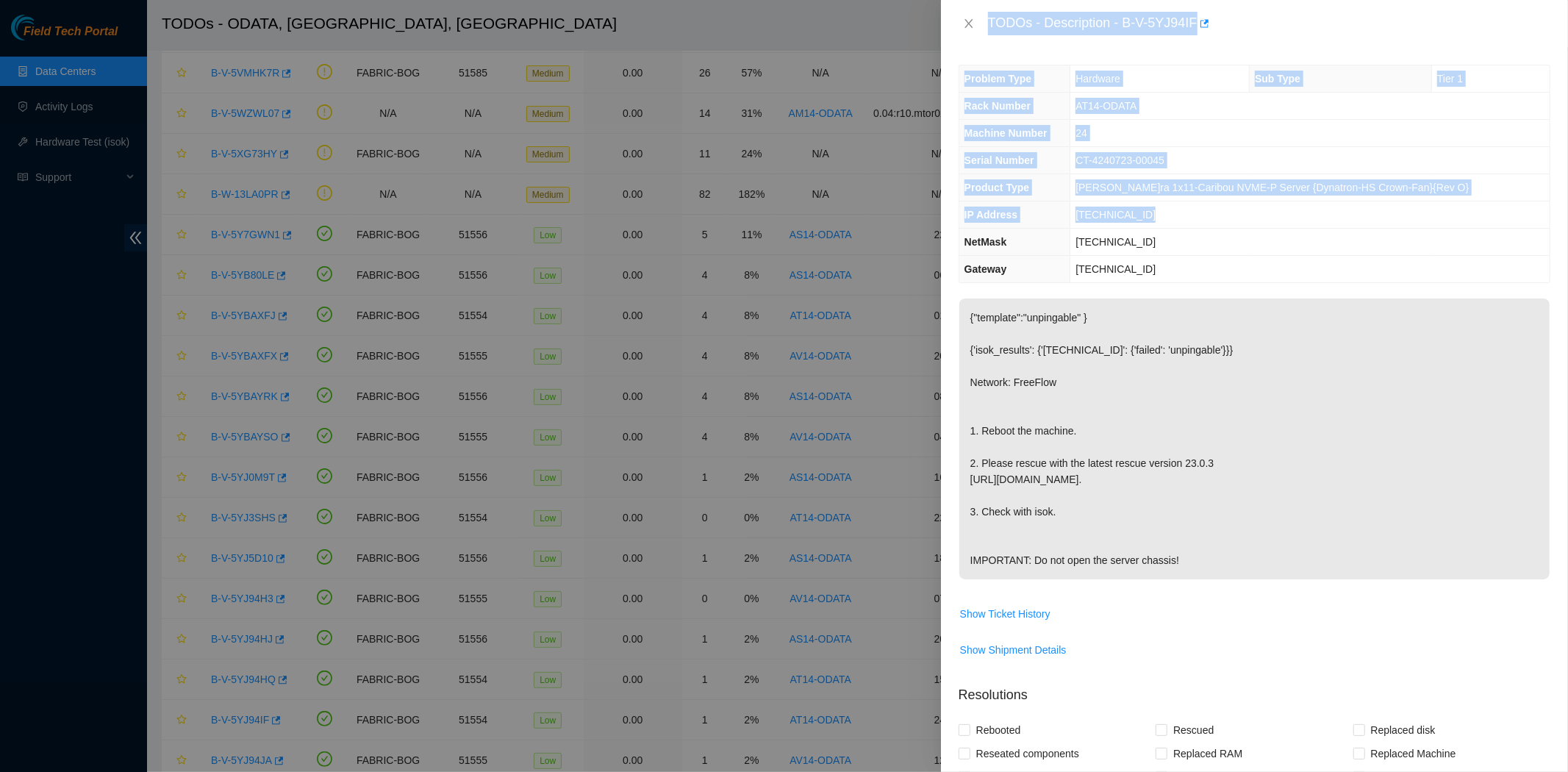
click at [1232, 226] on td "[TECHNICAL_ID]" at bounding box center [1310, 215] width 479 height 27
drag, startPoint x: 1164, startPoint y: 274, endPoint x: 1122, endPoint y: 30, distance: 247.6
click at [1122, 30] on div "TODOs - Description - B-V-5YJ94IF Problem Type Hardware Sub Type Tier 1 Rack Nu…" at bounding box center [1254, 386] width 627 height 772
copy div "B-V-5YJ94IF Problem Type Hardware Sub Type Tier 1 Rack Number AT14-ODATA Machin…"
click at [964, 24] on icon "close" at bounding box center [969, 23] width 12 height 12
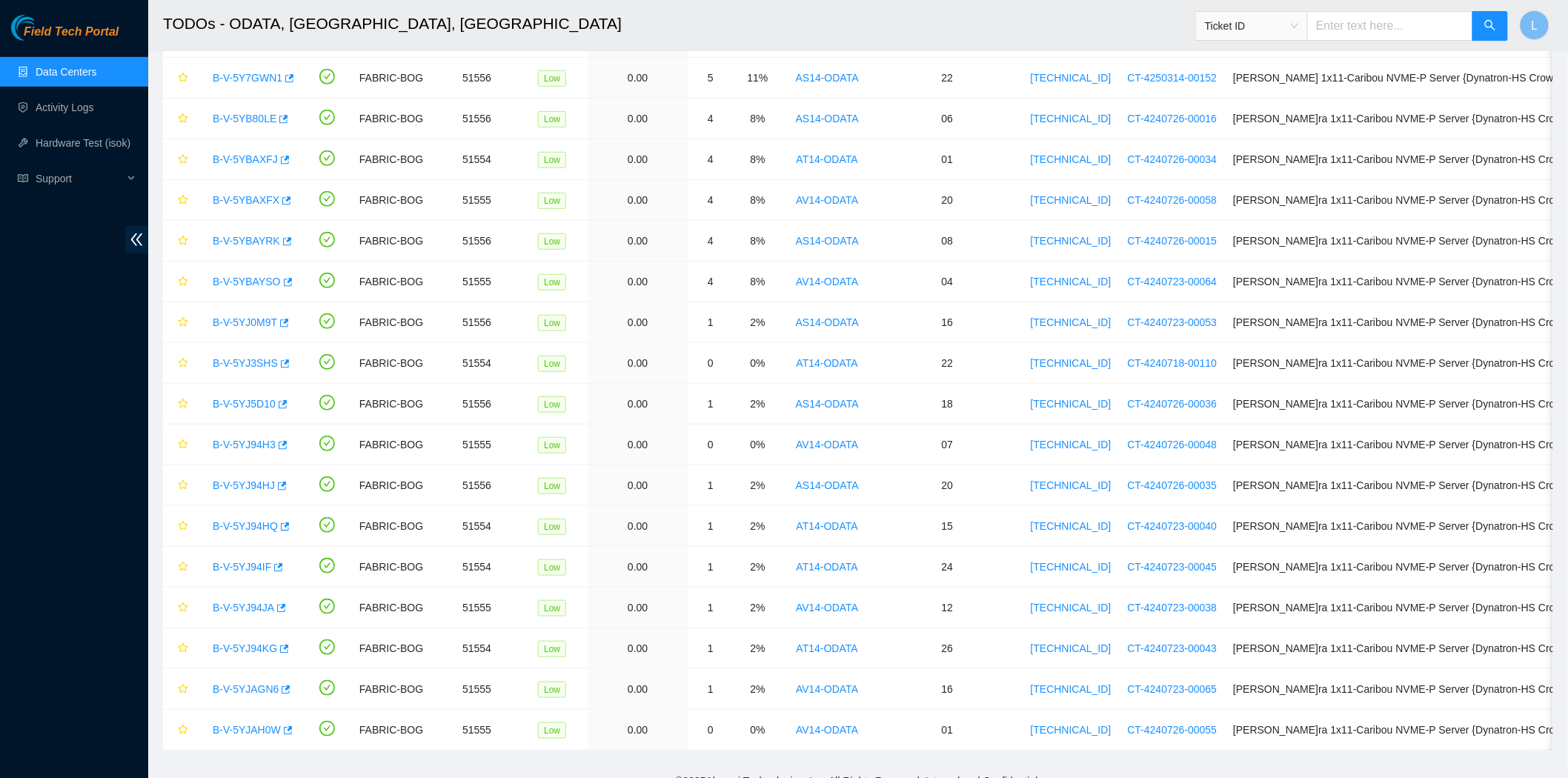
scroll to position [366, 0]
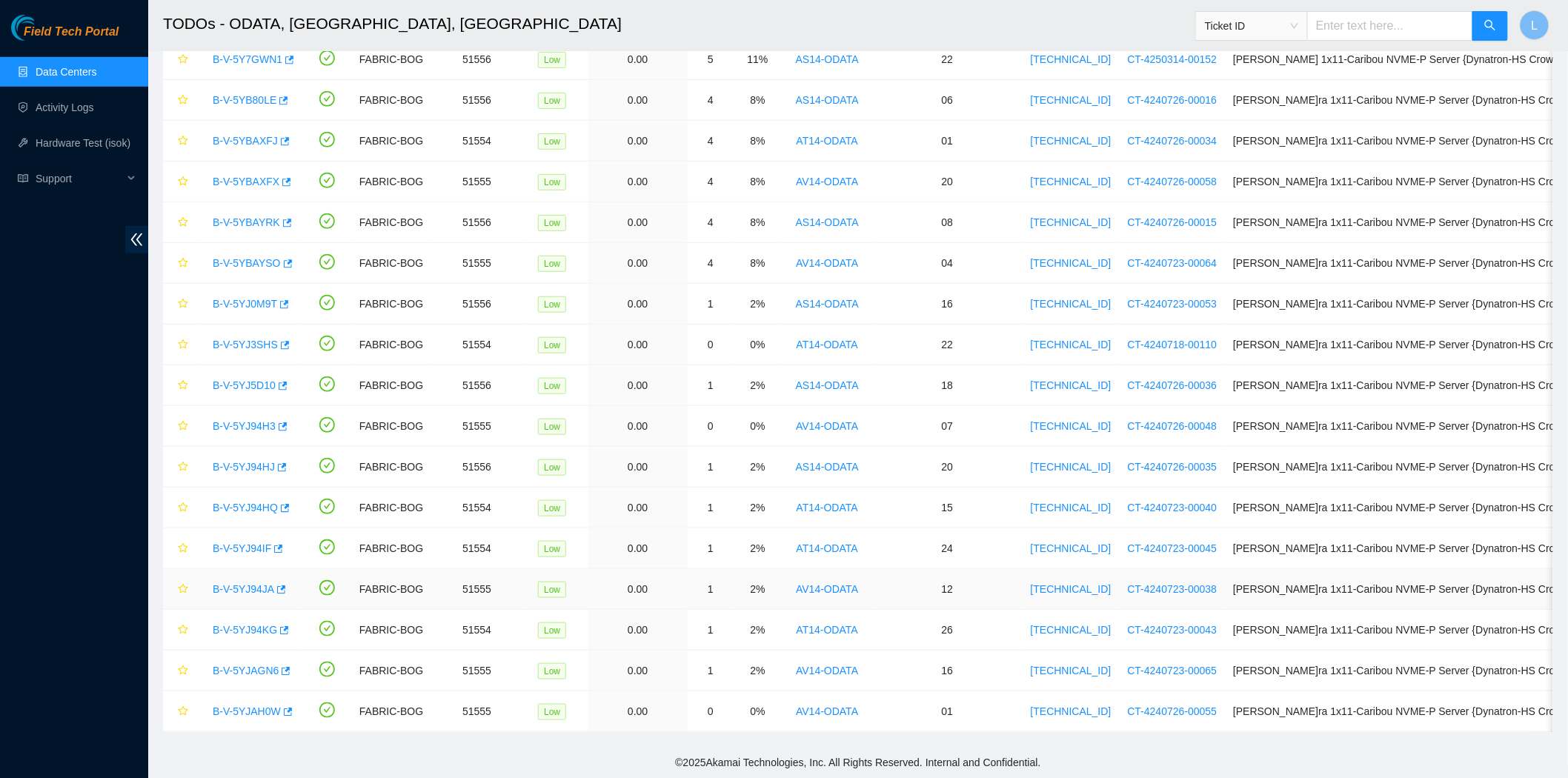
click at [225, 591] on link "B-V-5YJ94JA" at bounding box center [243, 589] width 61 height 12
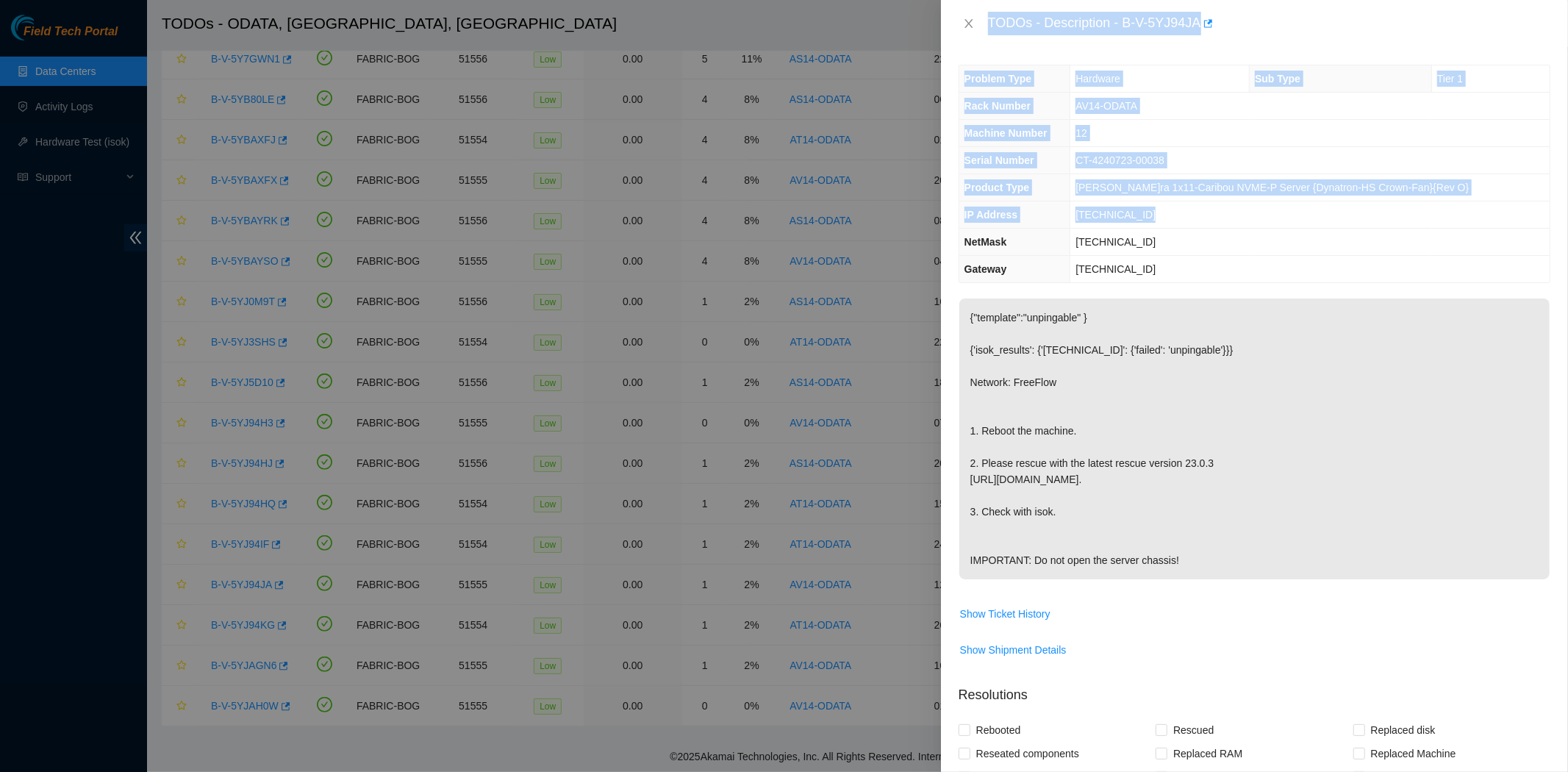
click at [1119, 27] on div "TODOs - Description - B-V-5YJ94JA" at bounding box center [1269, 23] width 562 height 23
drag, startPoint x: 1121, startPoint y: 23, endPoint x: 1209, endPoint y: 265, distance: 257.5
click at [1209, 265] on div "TODOs - Description - B-V-5YJ94JA Problem Type Hardware Sub Type Tier 1 Rack Nu…" at bounding box center [1254, 386] width 627 height 772
copy div "B-V-5YJ94JA Problem Type Hardware Sub Type Tier 1 Rack Number AV14-ODATA Machin…"
click at [966, 26] on icon "close" at bounding box center [968, 23] width 8 height 9
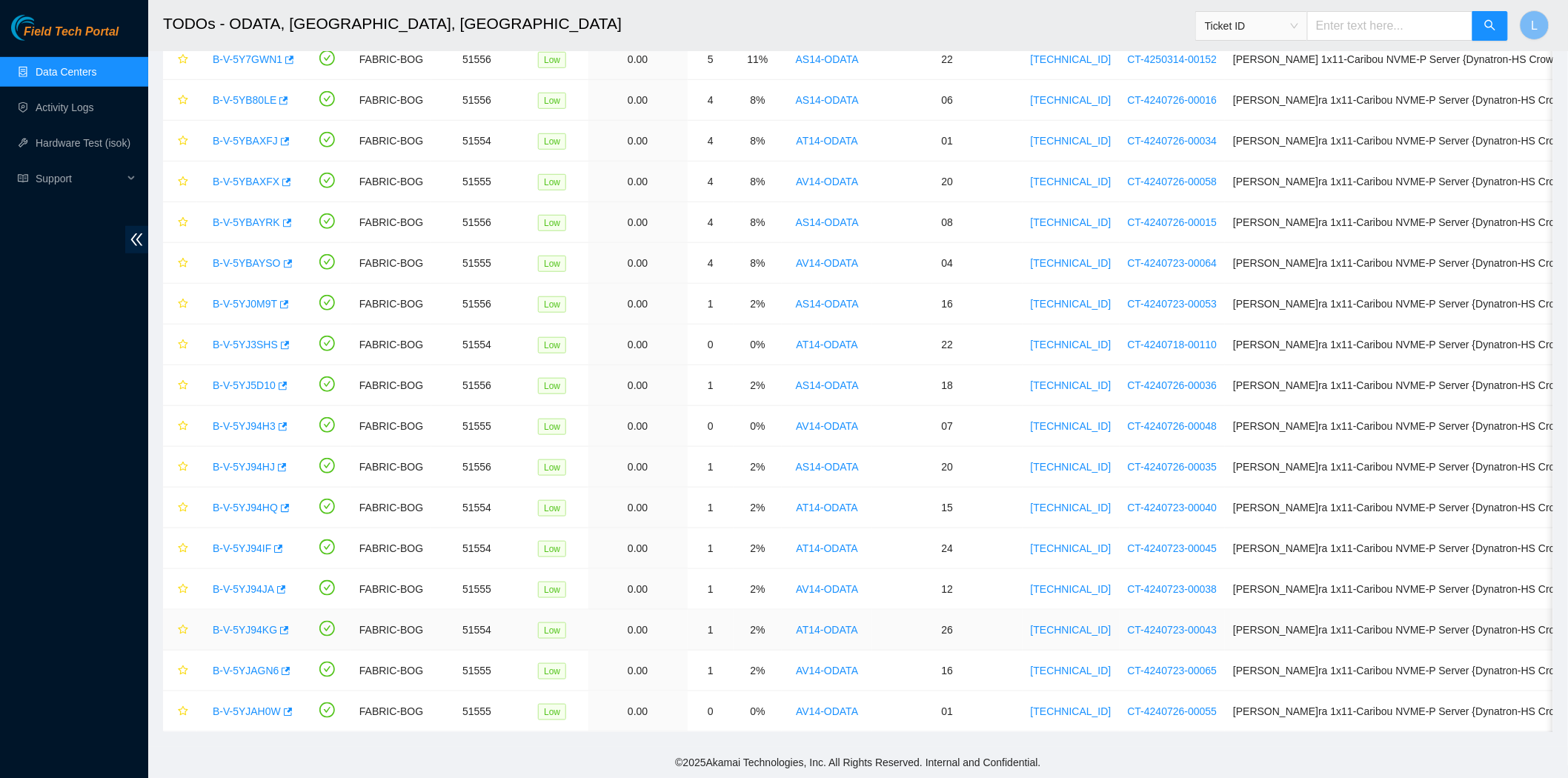
click at [233, 631] on link "B-V-5YJ94KG" at bounding box center [245, 630] width 64 height 12
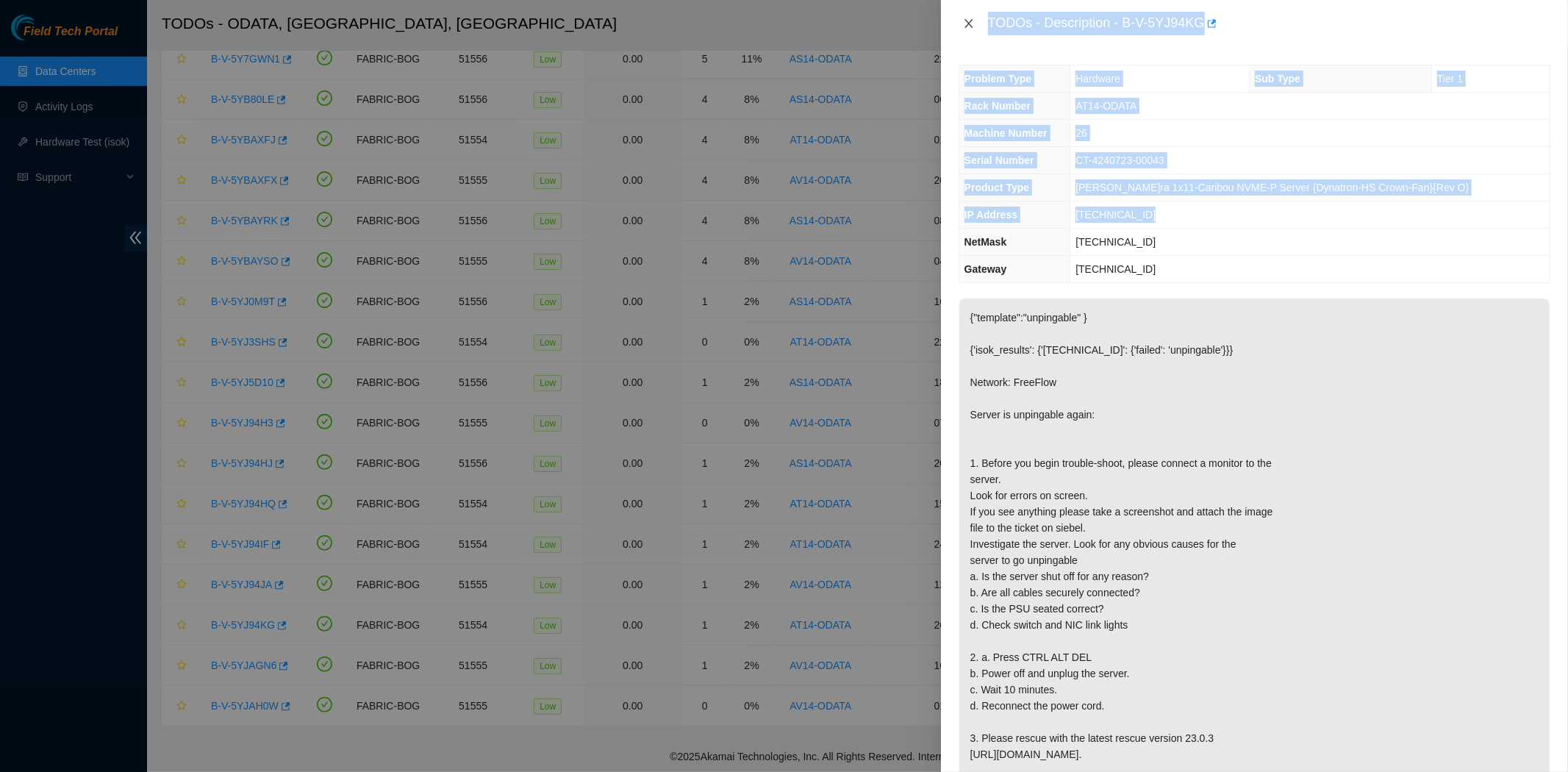
click at [967, 23] on icon "close" at bounding box center [968, 23] width 8 height 9
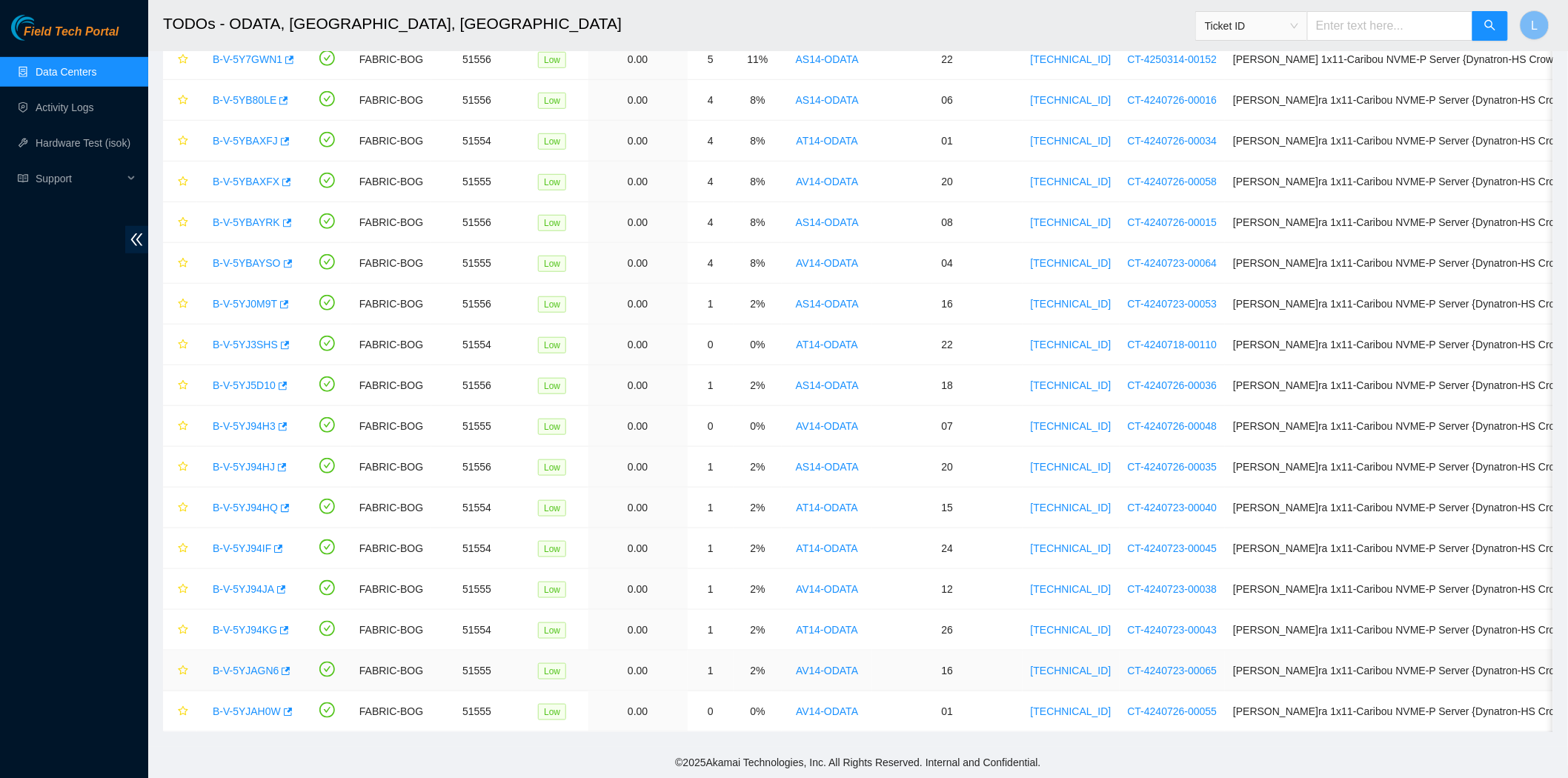
click at [233, 671] on link "B-V-5YJAGN6" at bounding box center [246, 670] width 66 height 12
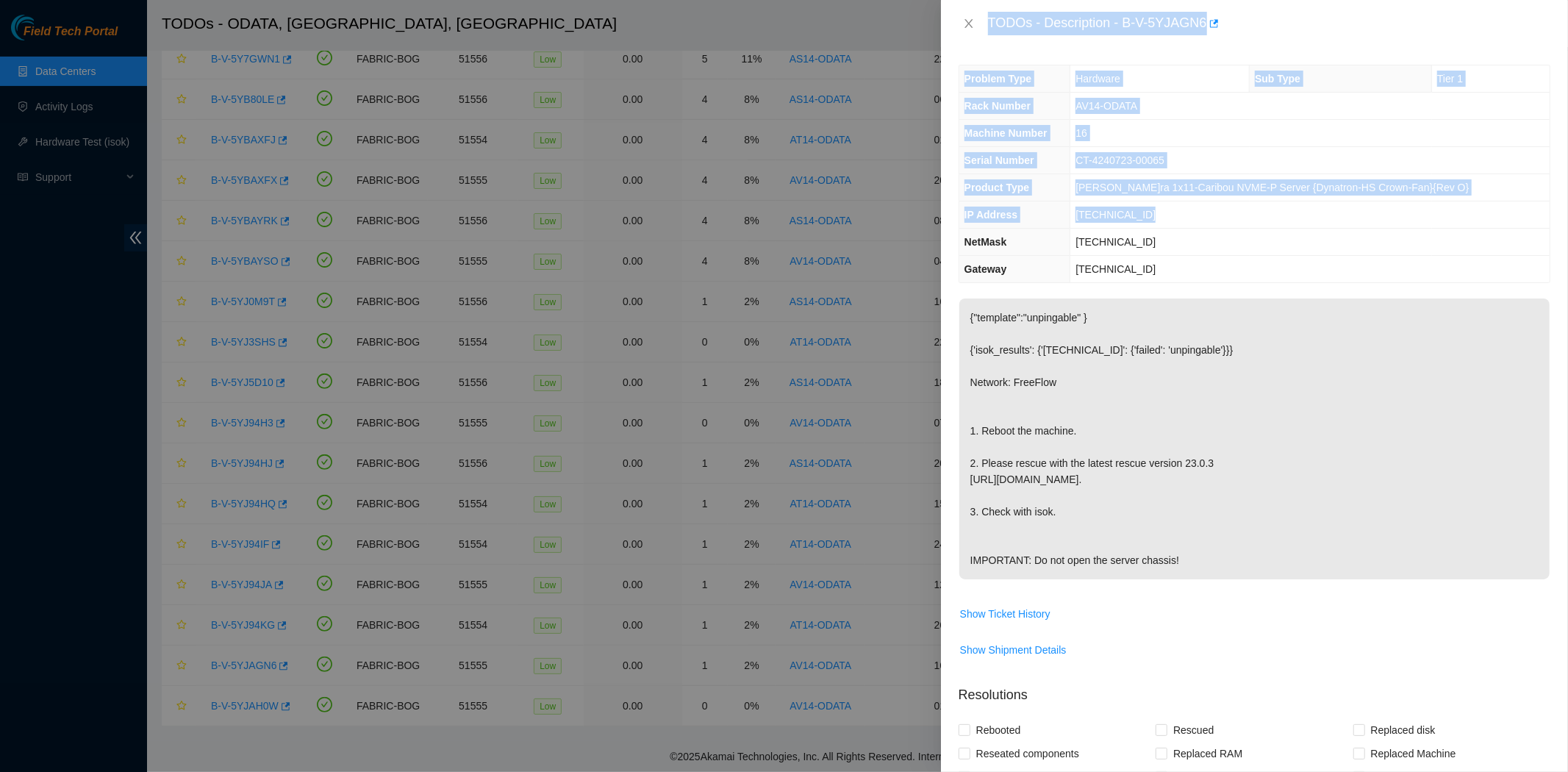
click at [1199, 97] on td "AV14-ODATA" at bounding box center [1310, 106] width 479 height 27
drag, startPoint x: 1123, startPoint y: 24, endPoint x: 1191, endPoint y: 261, distance: 246.6
click at [1191, 261] on div "TODOs - Description - B-V-5YJAGN6 Problem Type Hardware Sub Type Tier 1 Rack Nu…" at bounding box center [1254, 386] width 627 height 772
click at [1267, 26] on div "TODOs - Description - B-V-5YJAGN6" at bounding box center [1269, 23] width 562 height 23
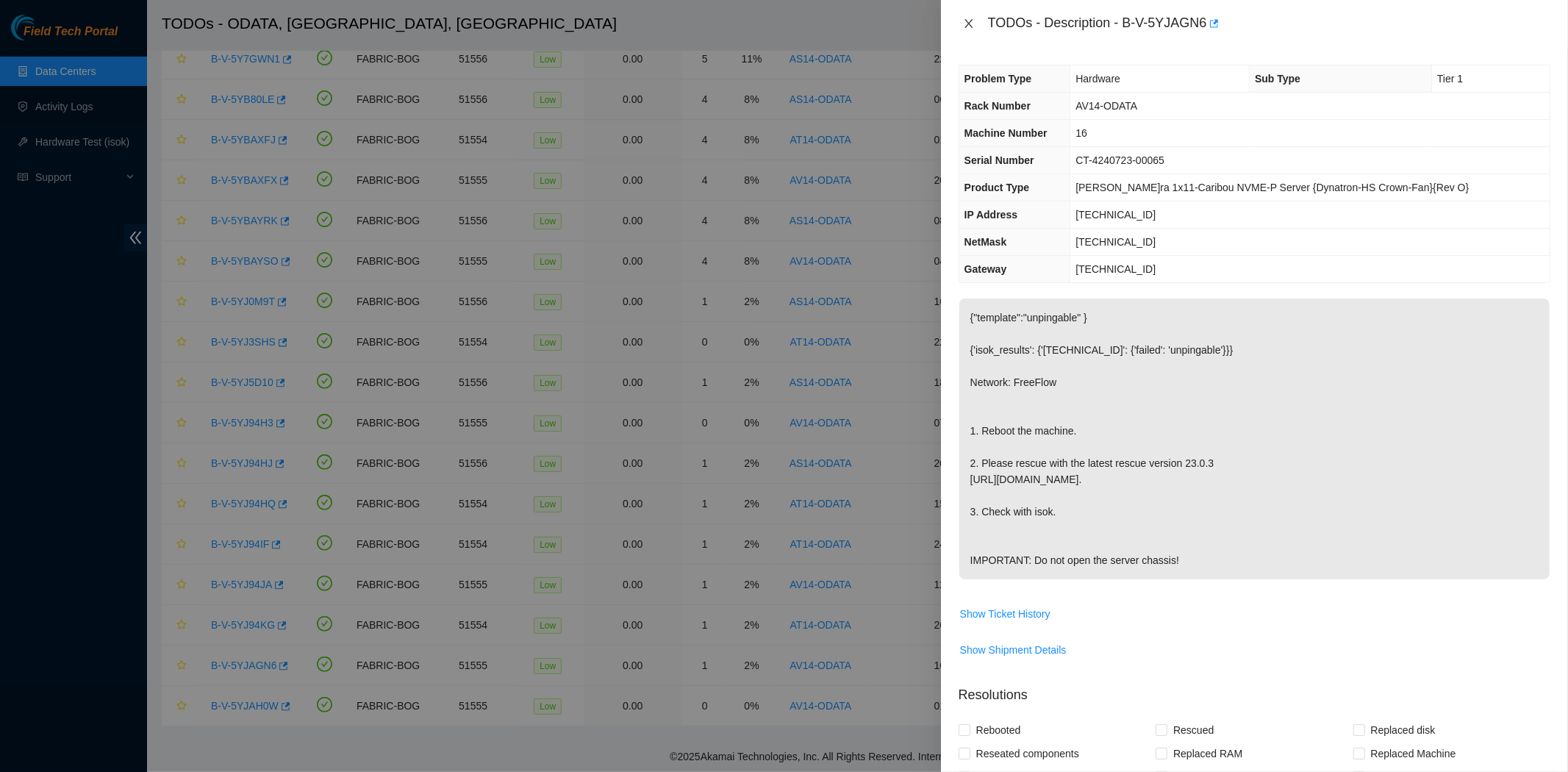
click at [967, 24] on icon "close" at bounding box center [969, 23] width 12 height 12
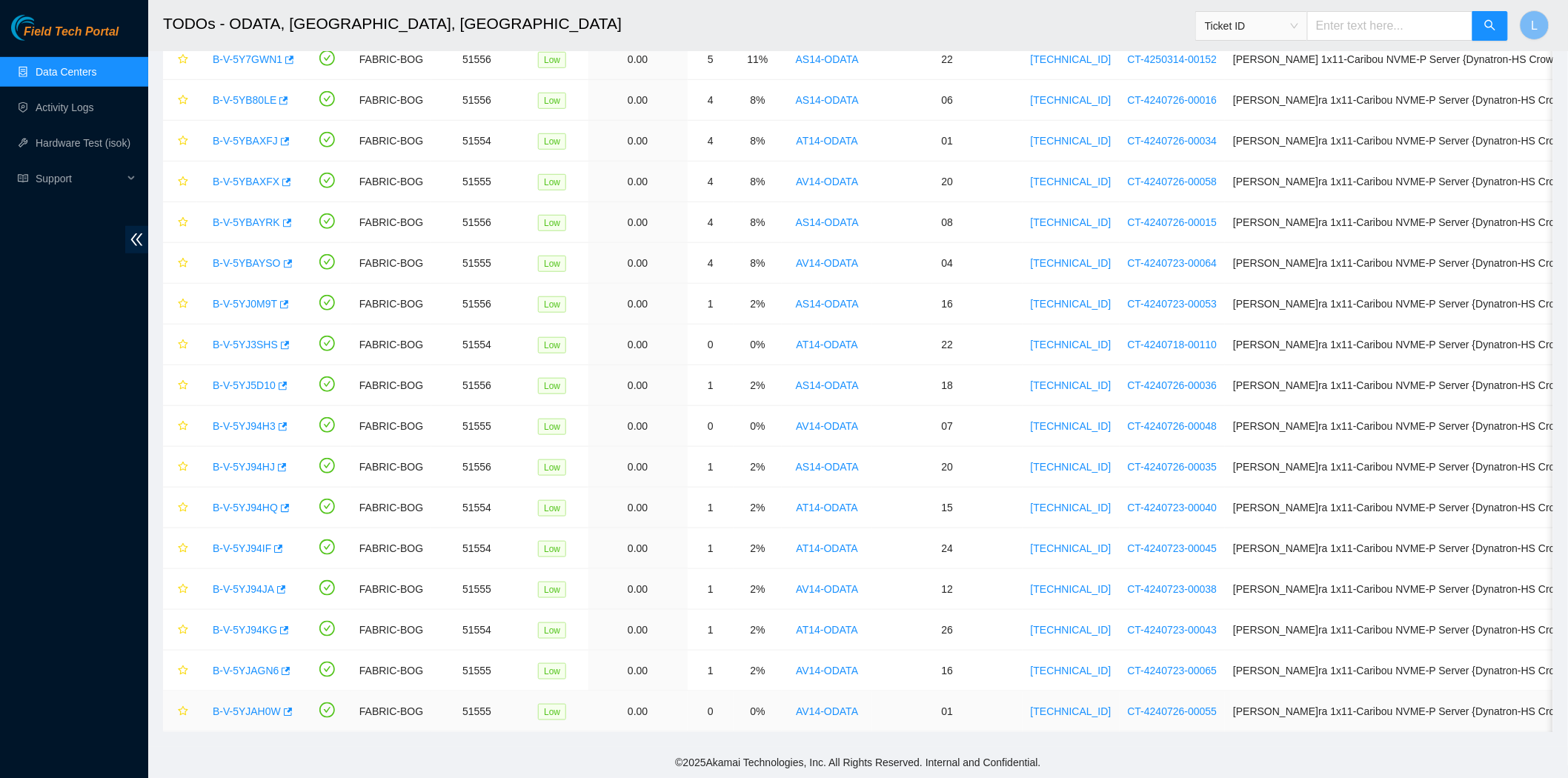
click at [228, 710] on link "B-V-5YJAH0W" at bounding box center [246, 711] width 68 height 12
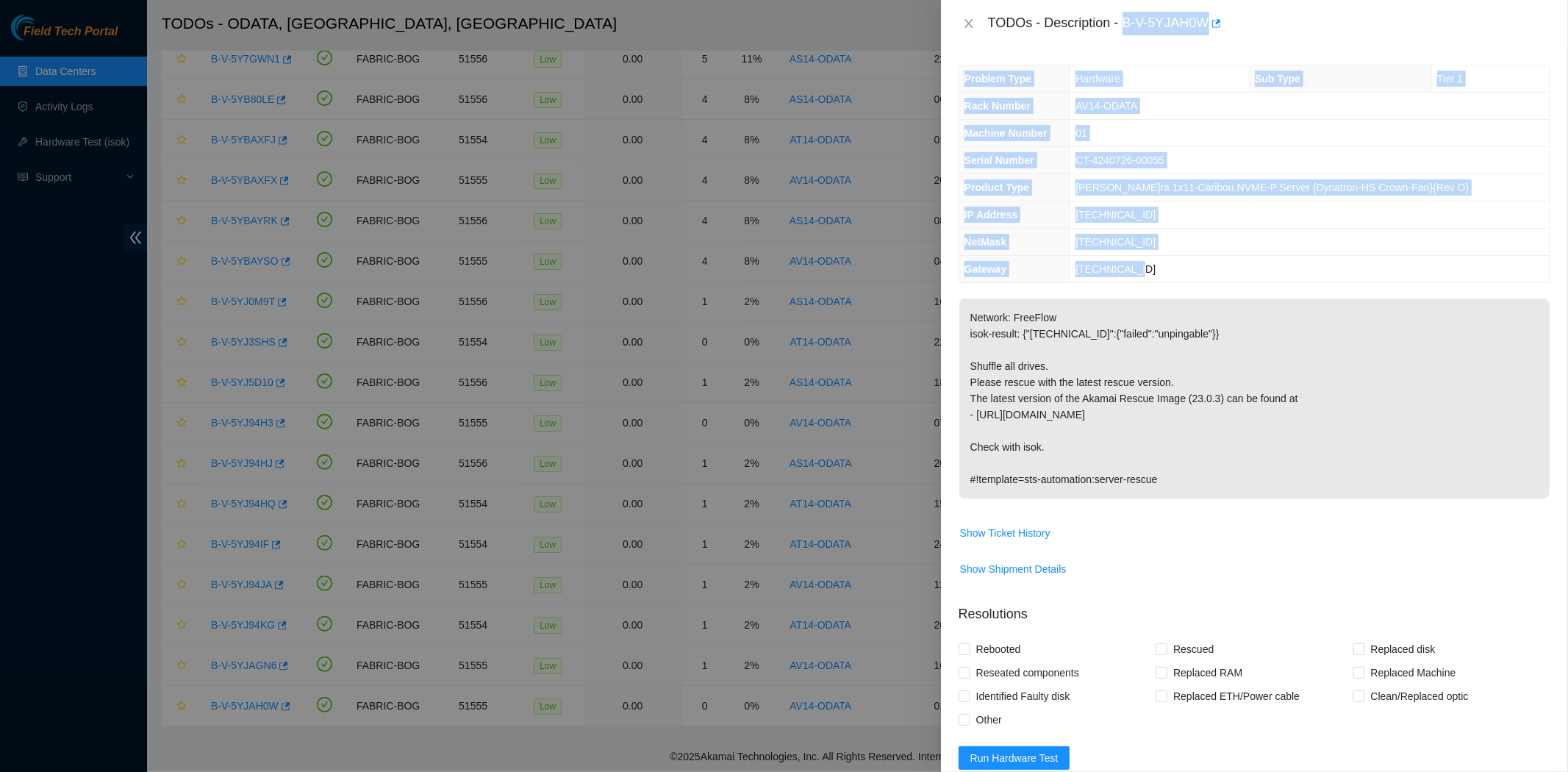
drag, startPoint x: 1125, startPoint y: 25, endPoint x: 1196, endPoint y: 257, distance: 242.6
click at [1196, 257] on div "TODOs - Description - B-V-5YJAH0W Problem Type Hardware Sub Type Tier 1 Rack Nu…" at bounding box center [1254, 386] width 627 height 772
click at [963, 26] on icon "close" at bounding box center [969, 23] width 12 height 12
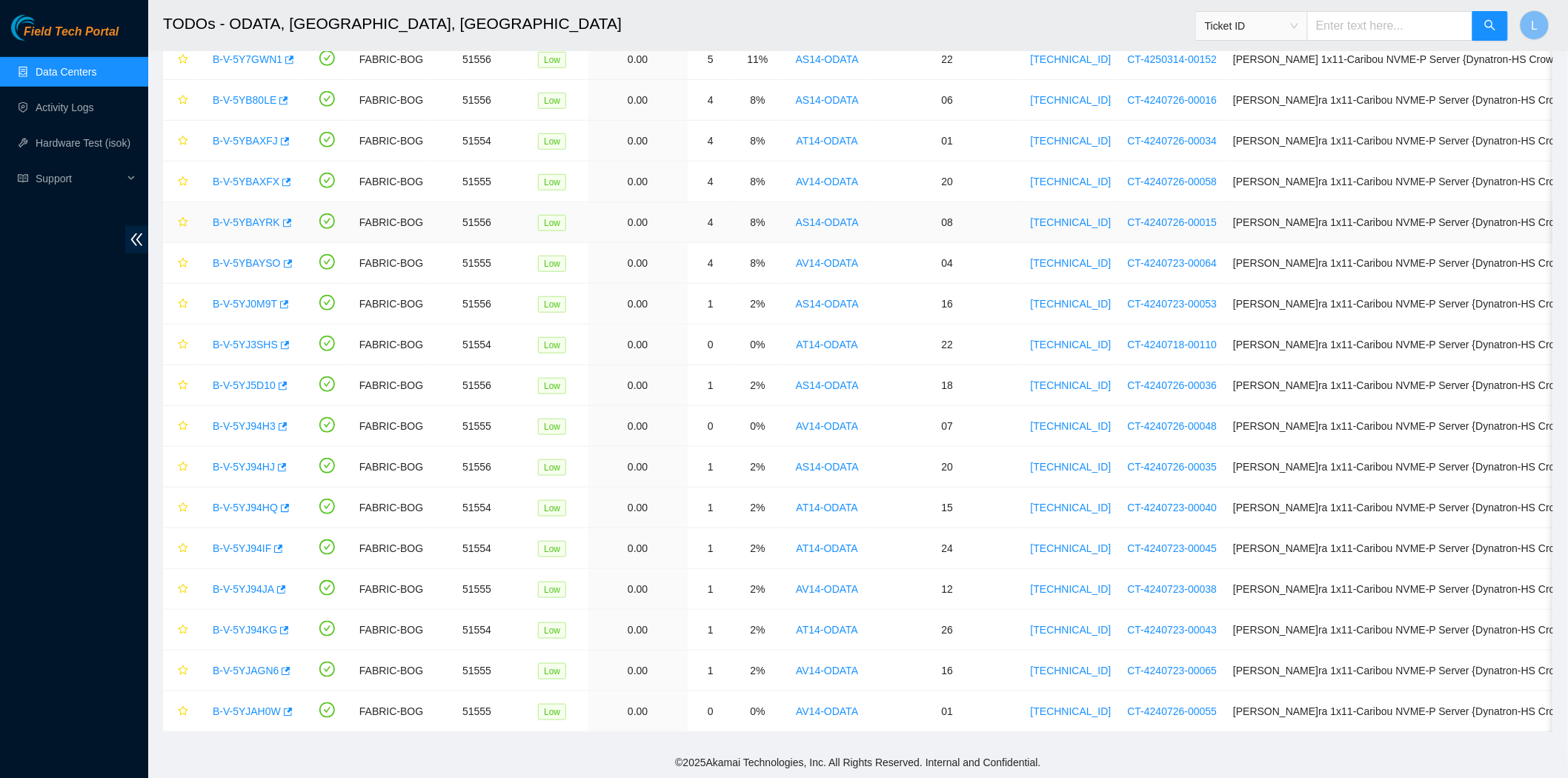
click at [995, 202] on td "08" at bounding box center [947, 222] width 151 height 41
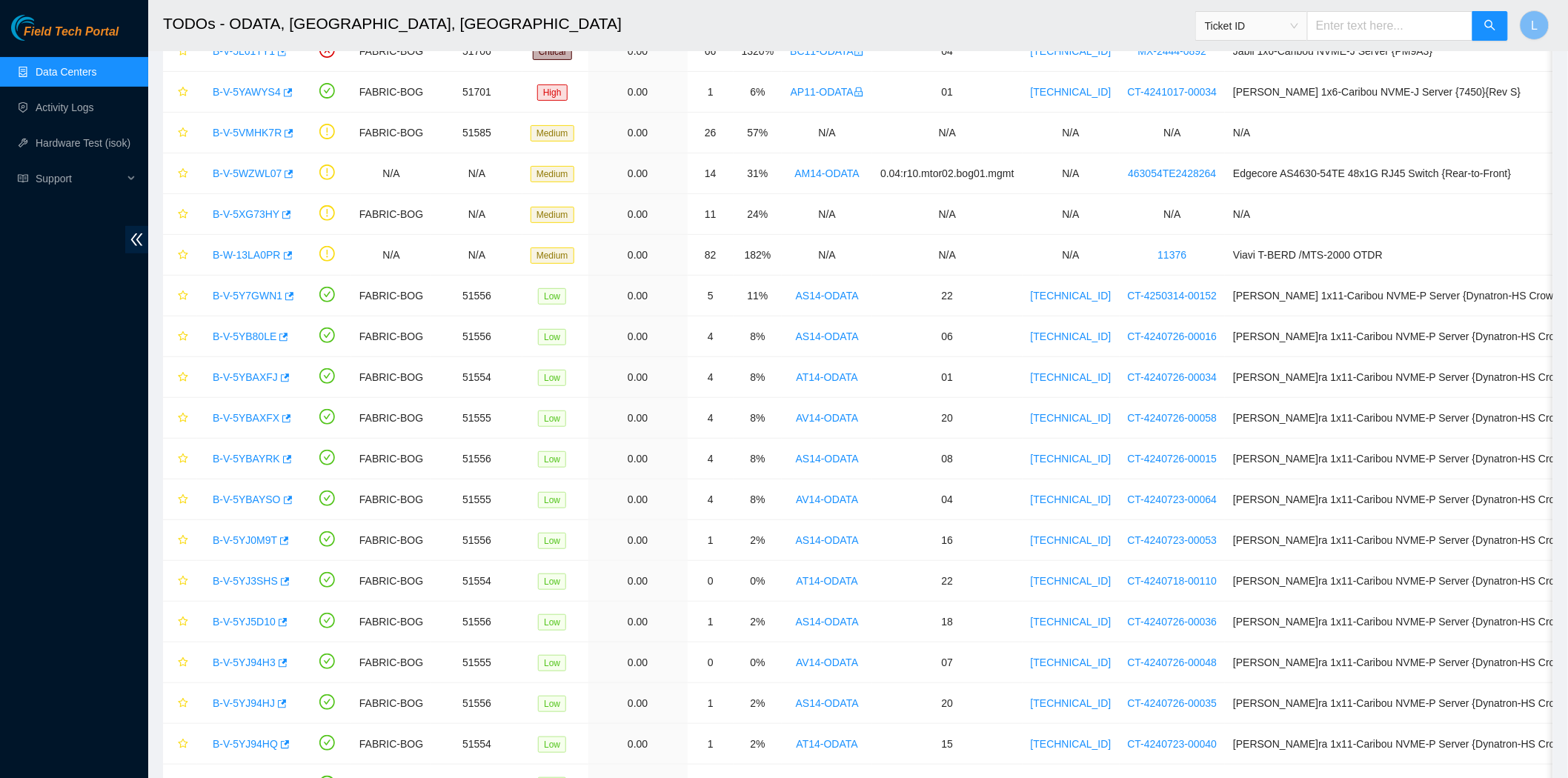
scroll to position [105, 0]
